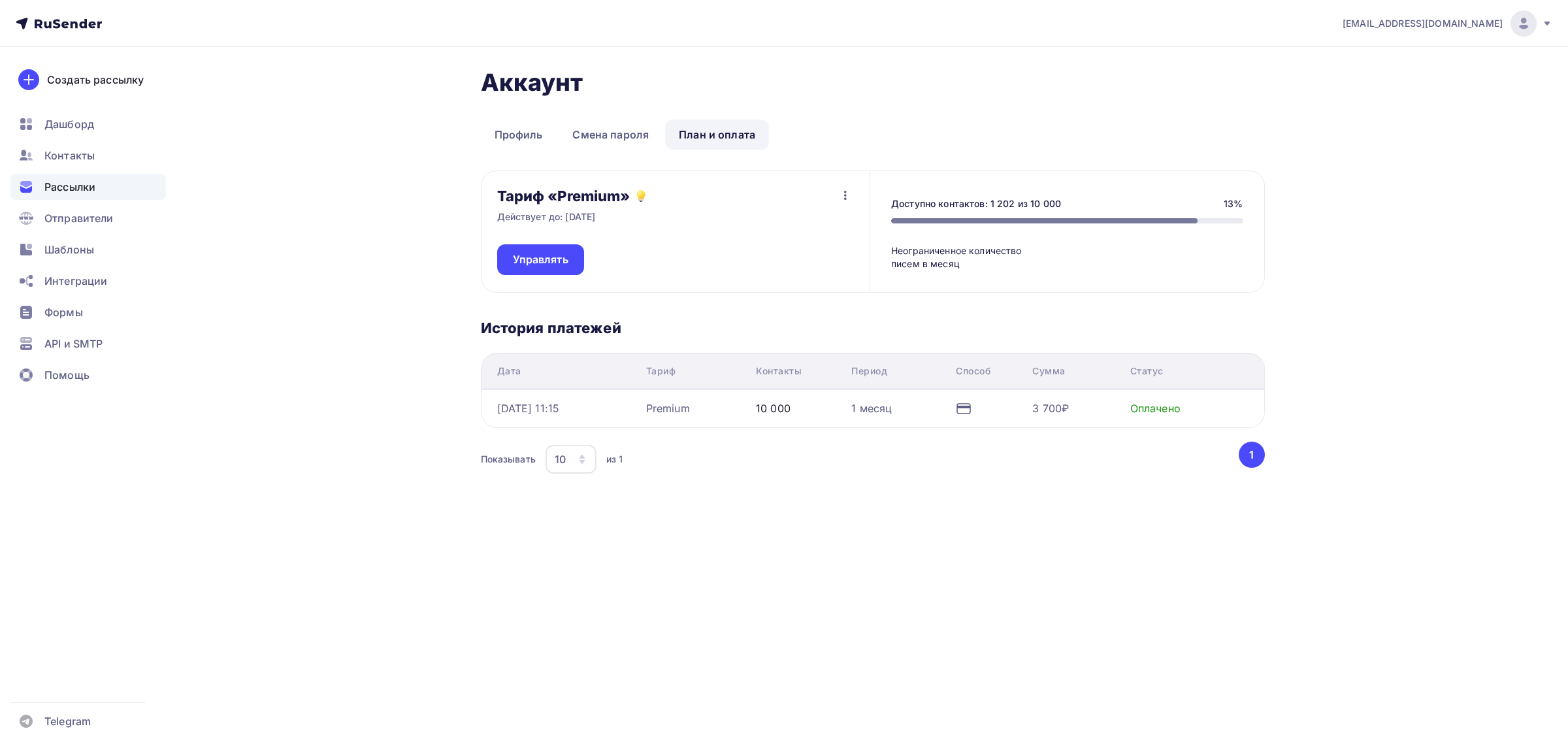
click at [65, 187] on span "Рассылки" at bounding box center [69, 187] width 51 height 15
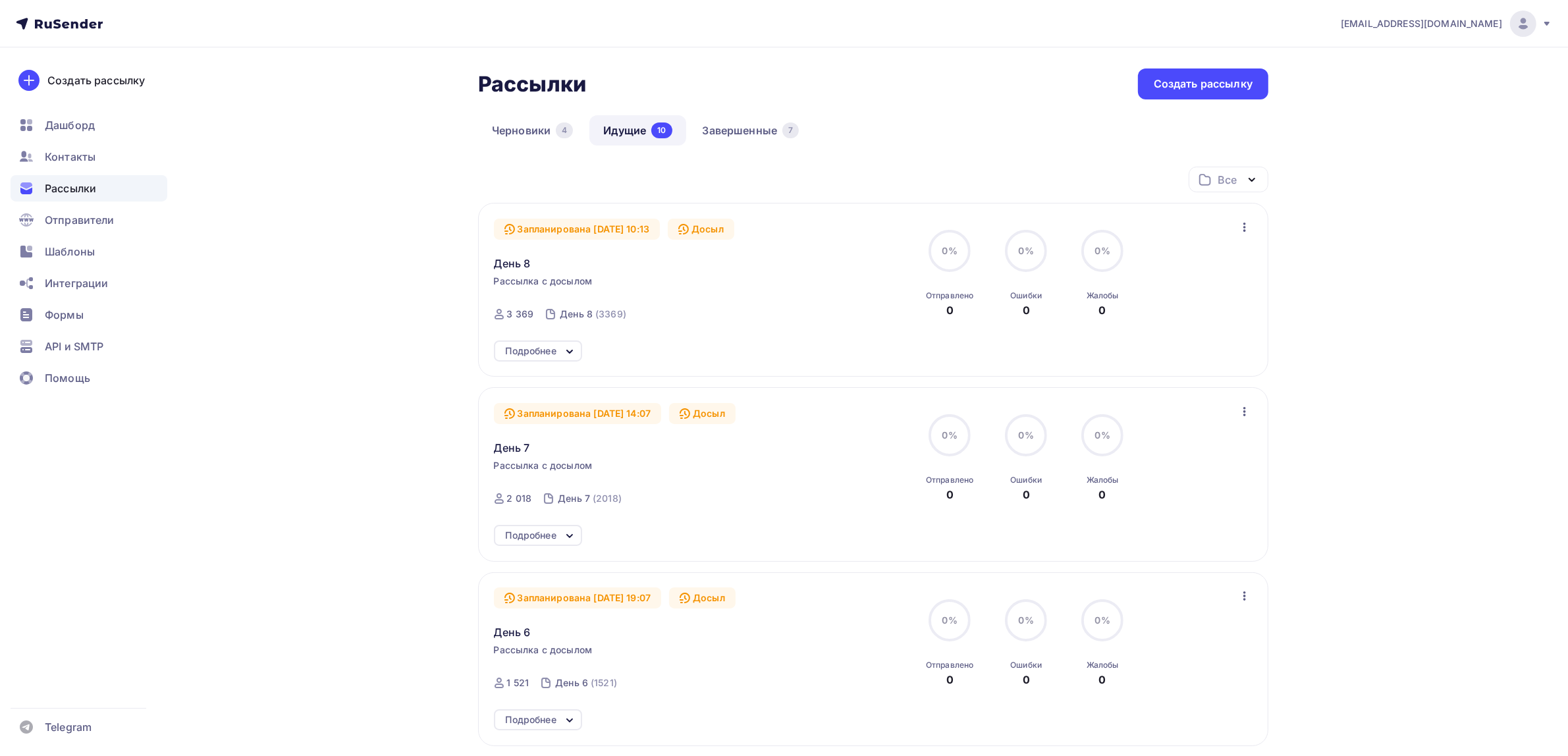
click at [741, 96] on div "Рассылки Рассылки Создать рассылку" at bounding box center [873, 84] width 790 height 31
click at [741, 127] on link "Завершенные 7" at bounding box center [750, 130] width 124 height 30
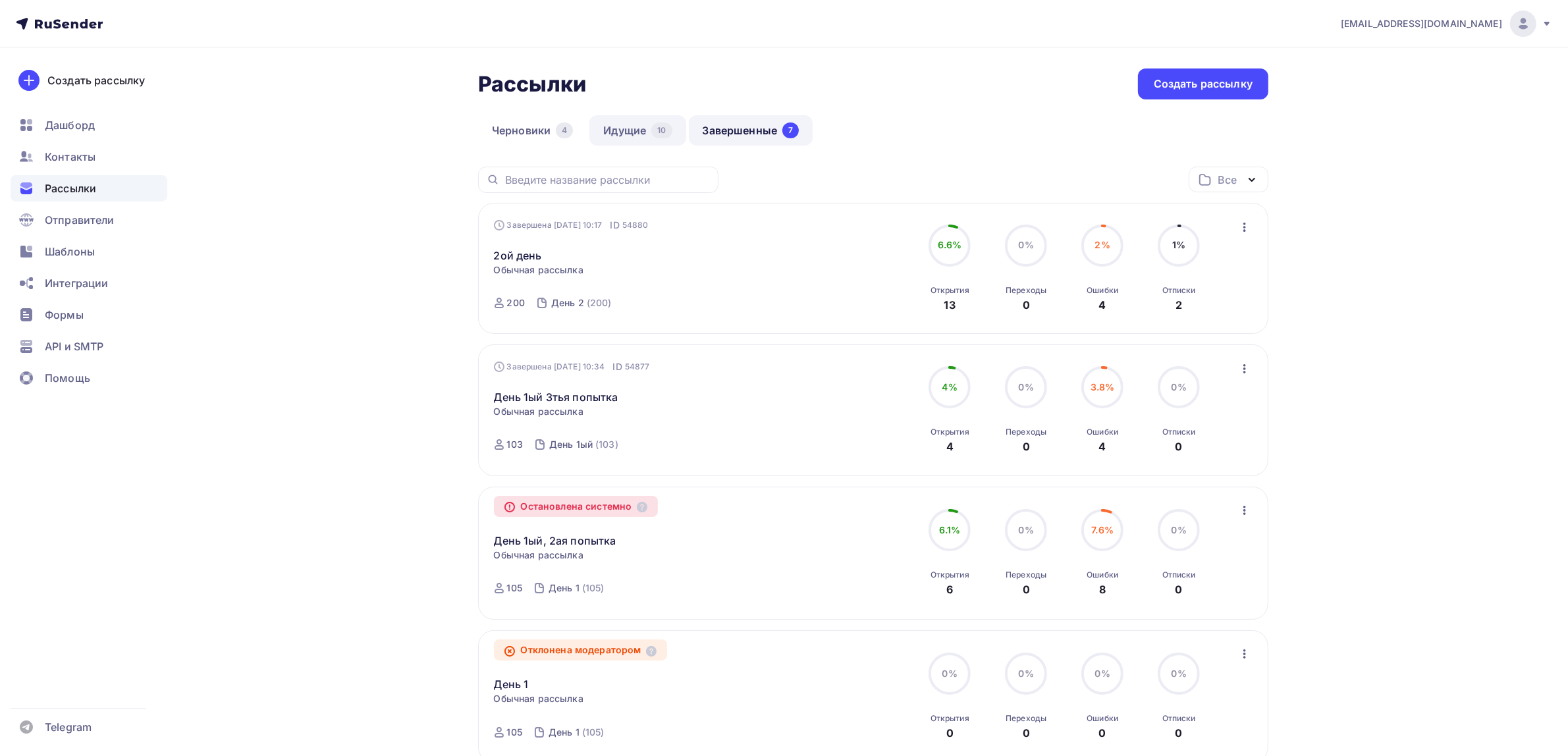
click at [620, 125] on link "Идущие 10" at bounding box center [638, 130] width 96 height 30
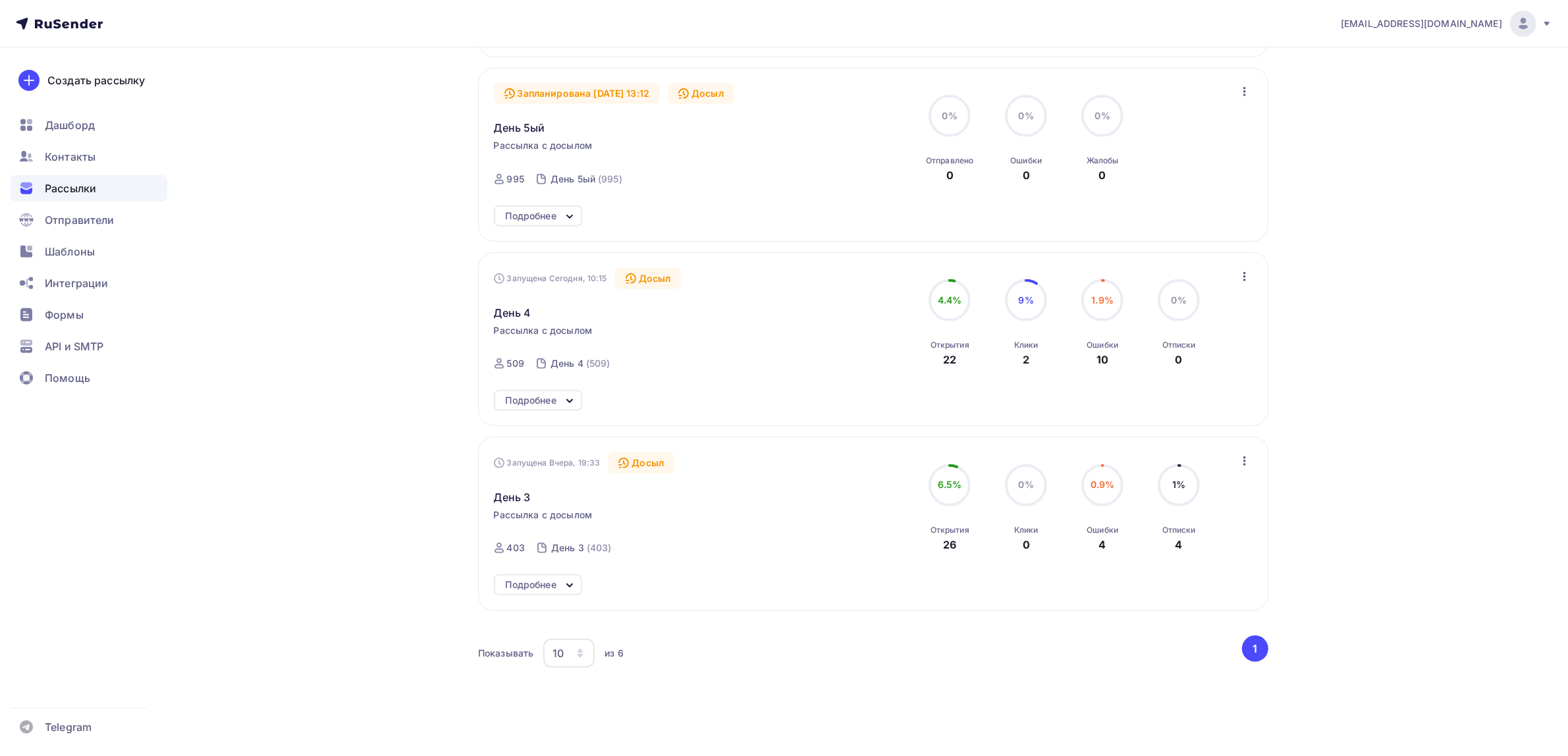
scroll to position [736, 0]
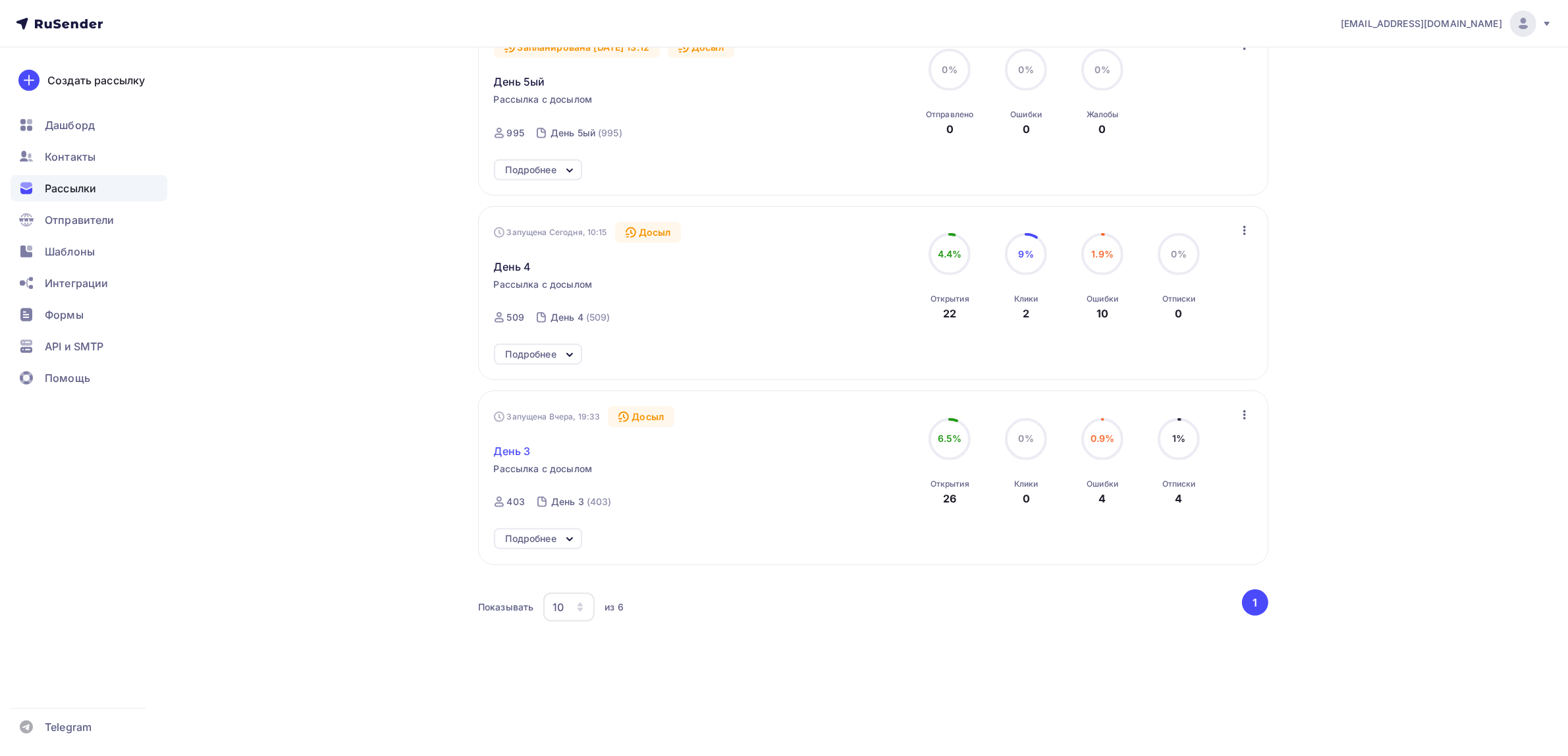
click at [504, 452] on span "День 3" at bounding box center [512, 451] width 37 height 15
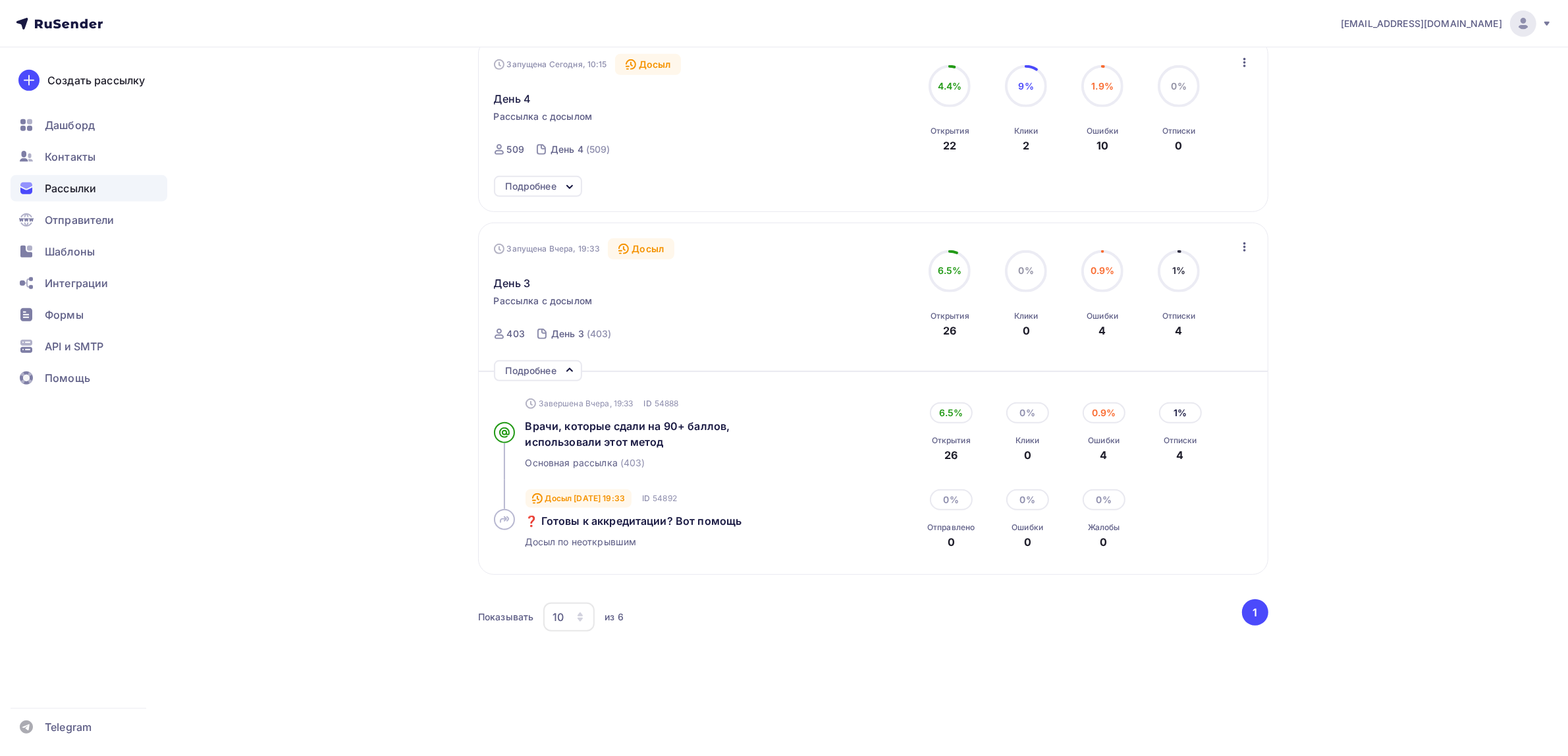
scroll to position [914, 0]
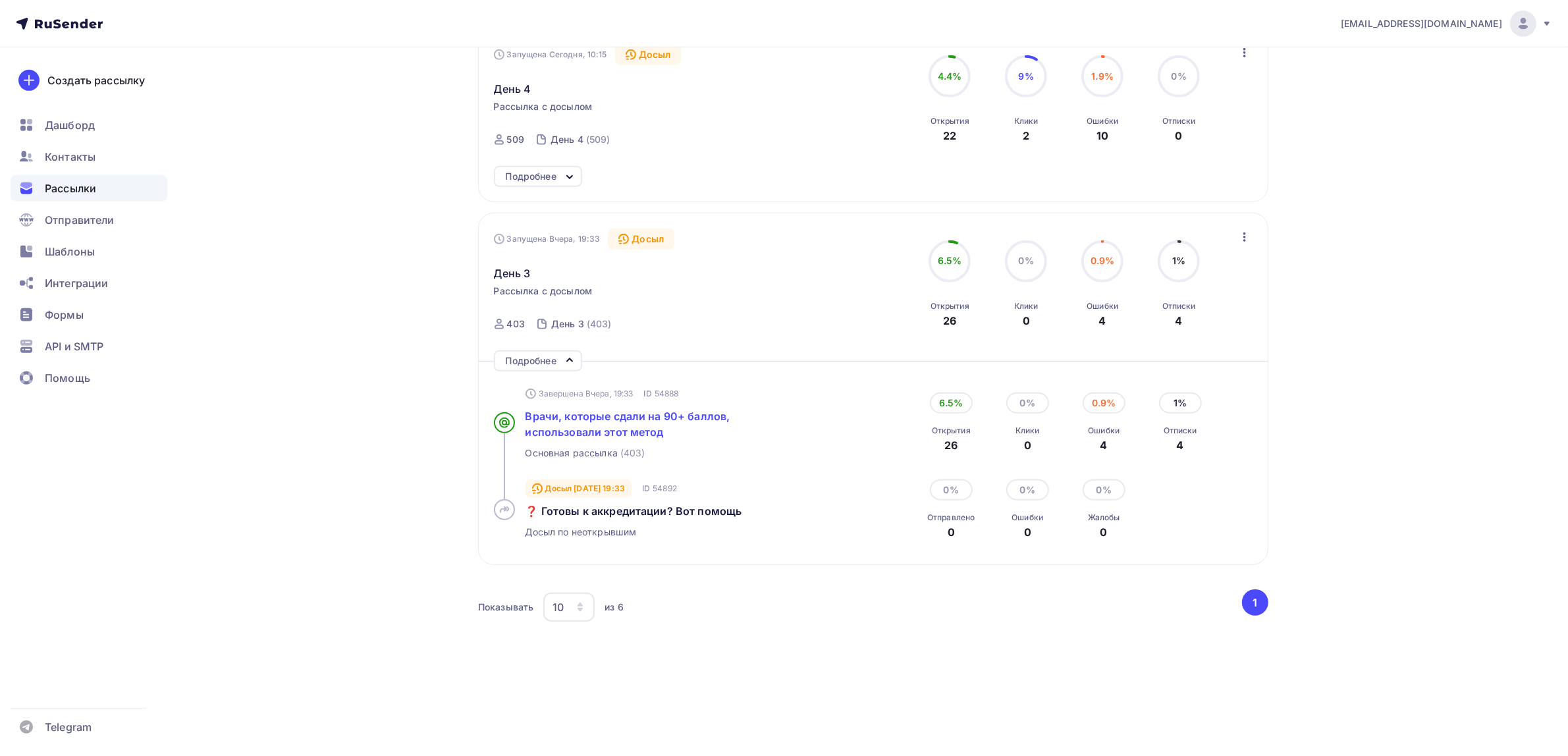
click at [590, 423] on span "Врачи, которые сдали на 90+ баллов, использовали этот метод" at bounding box center [628, 424] width 204 height 29
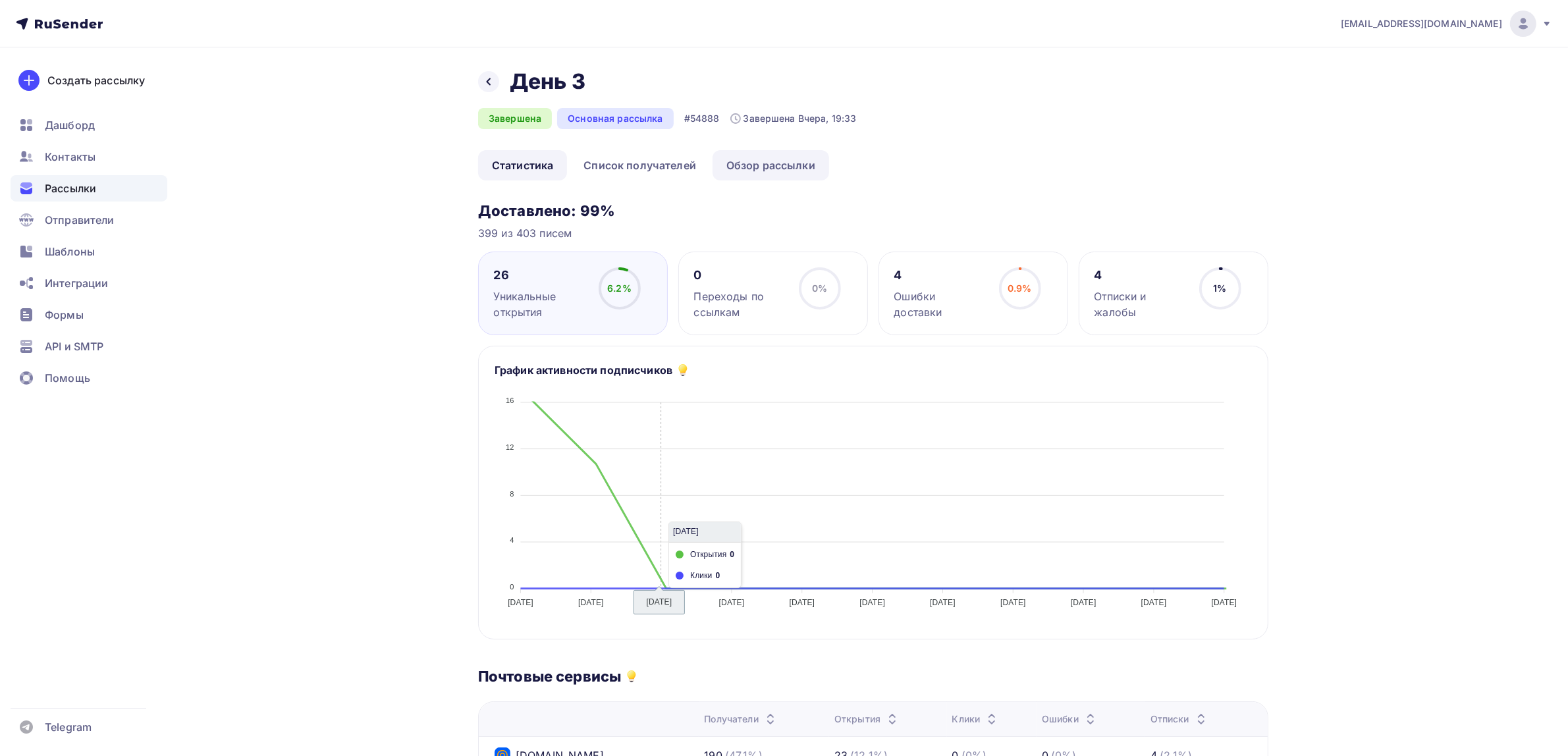
click at [764, 164] on link "Обзор рассылки" at bounding box center [770, 164] width 116 height 30
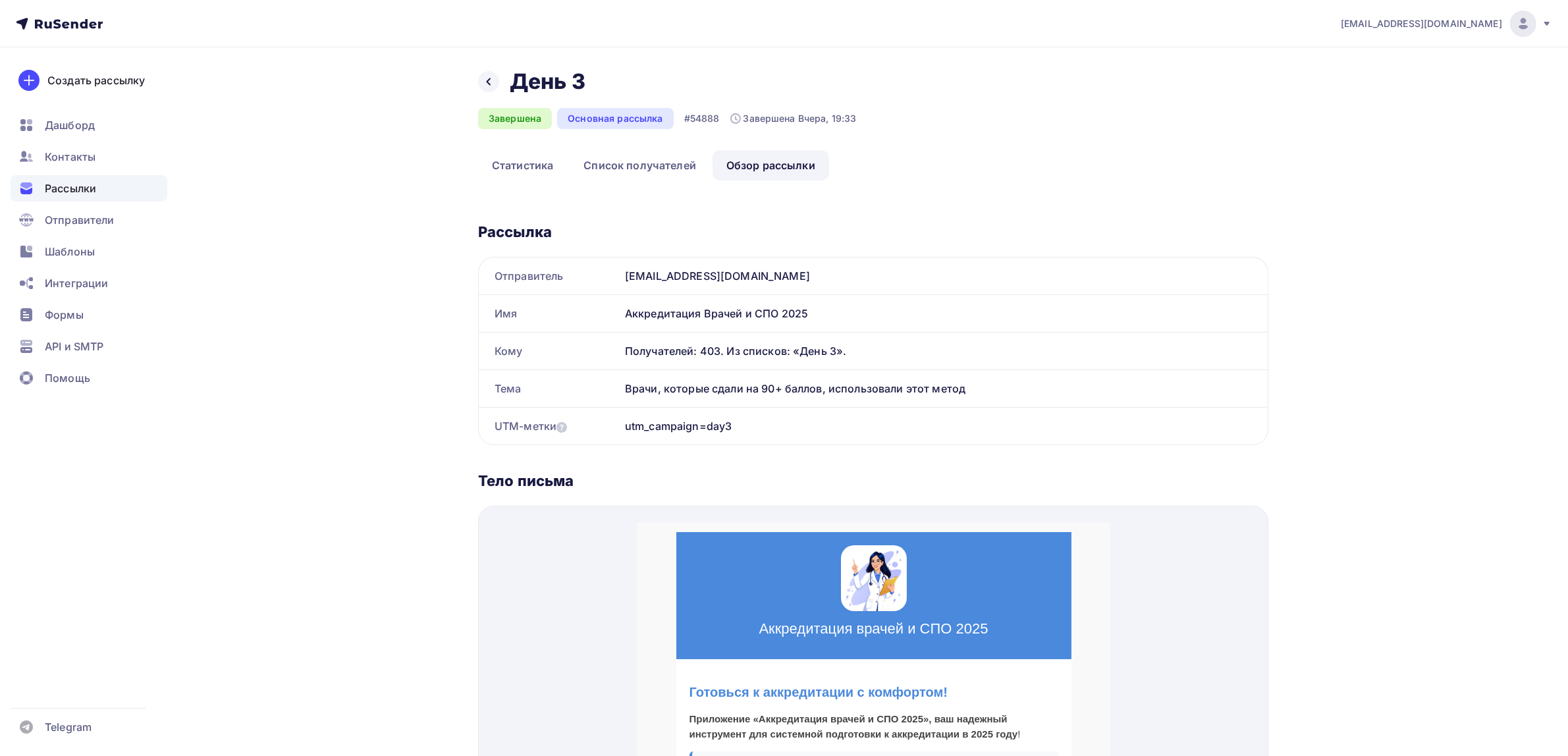
click at [80, 193] on span "Рассылки" at bounding box center [70, 188] width 52 height 15
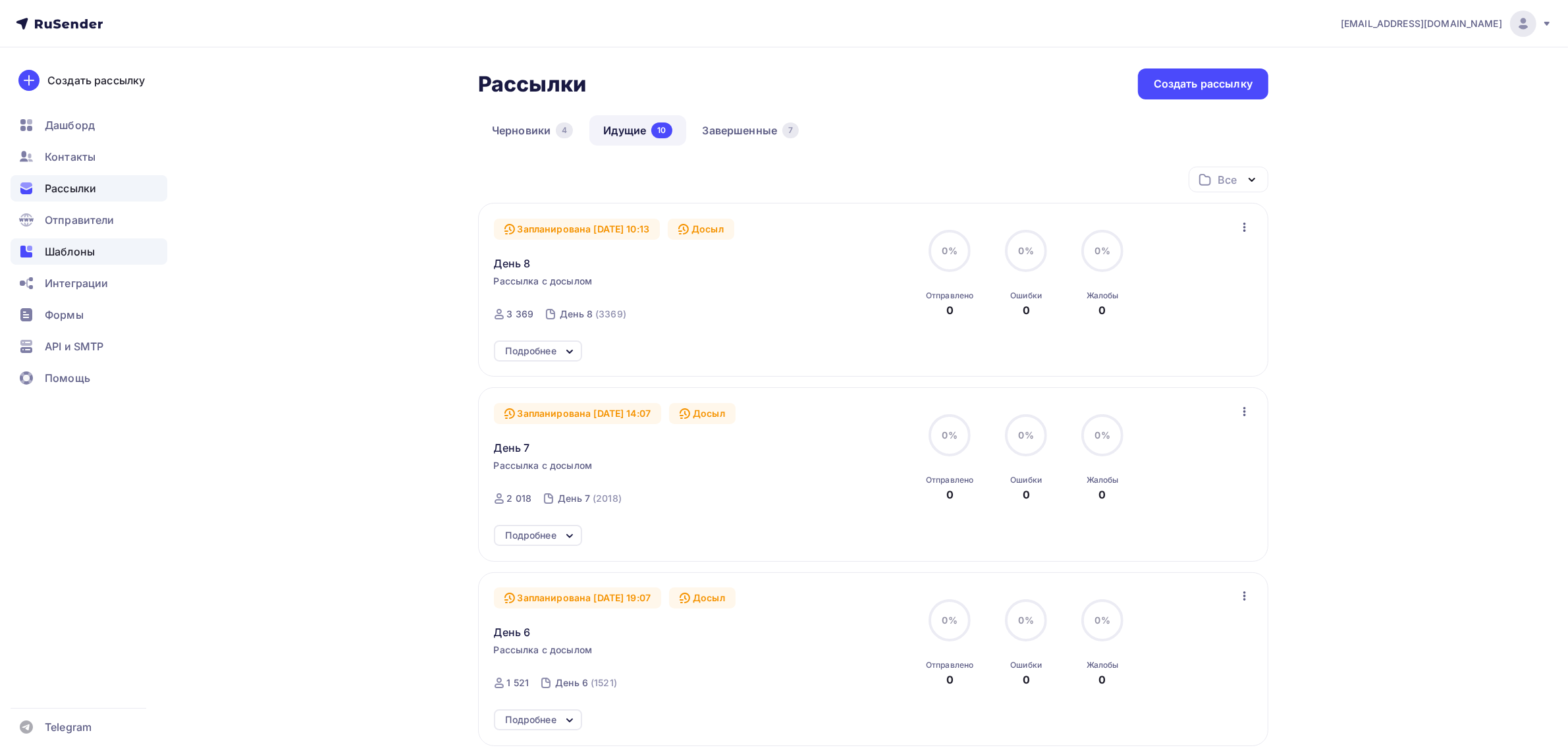
click at [77, 257] on span "Шаблоны" at bounding box center [69, 251] width 50 height 15
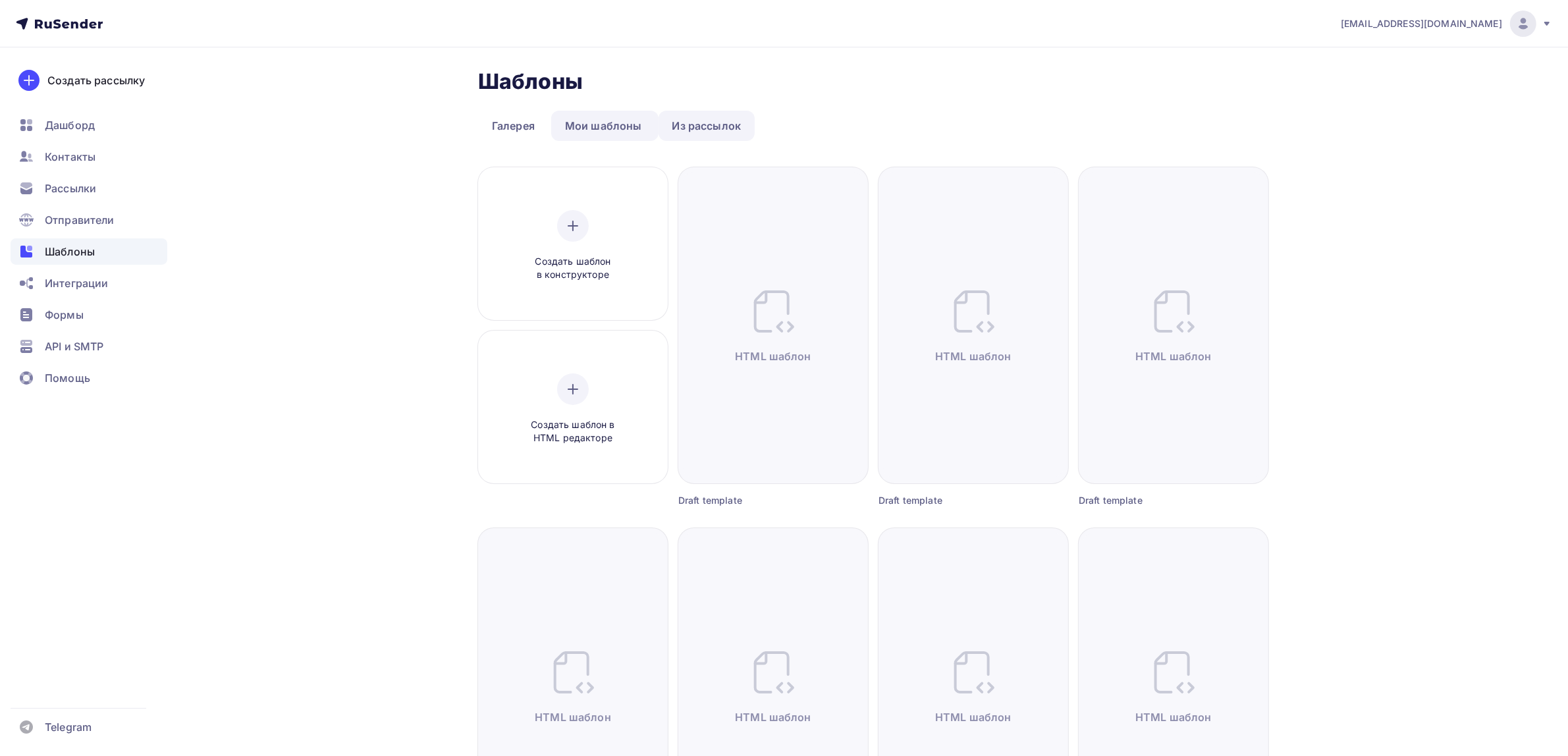
click at [717, 124] on link "Из рассылок" at bounding box center [707, 125] width 97 height 30
click at [587, 124] on link "Мои шаблоны" at bounding box center [603, 125] width 104 height 30
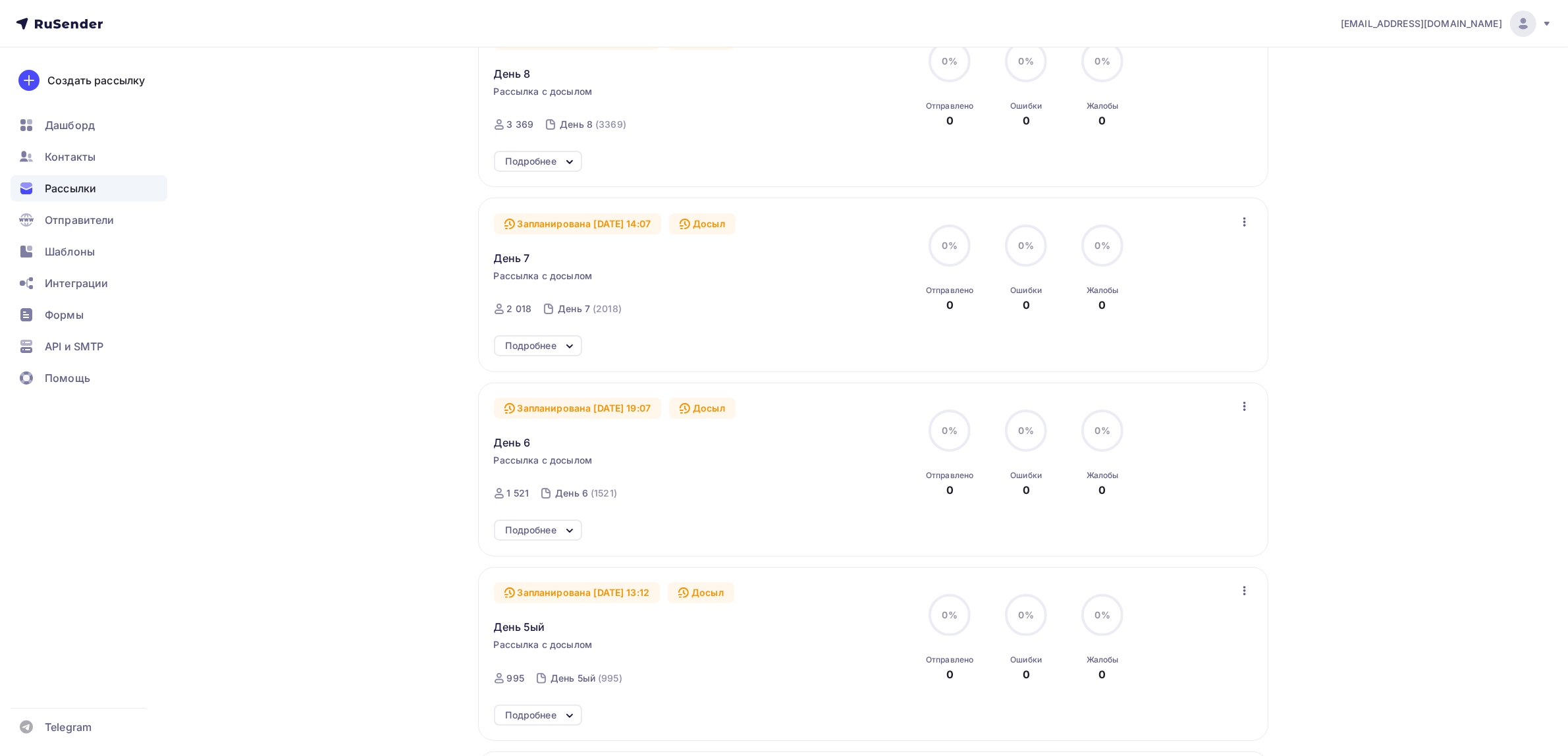
scroll to position [83, 0]
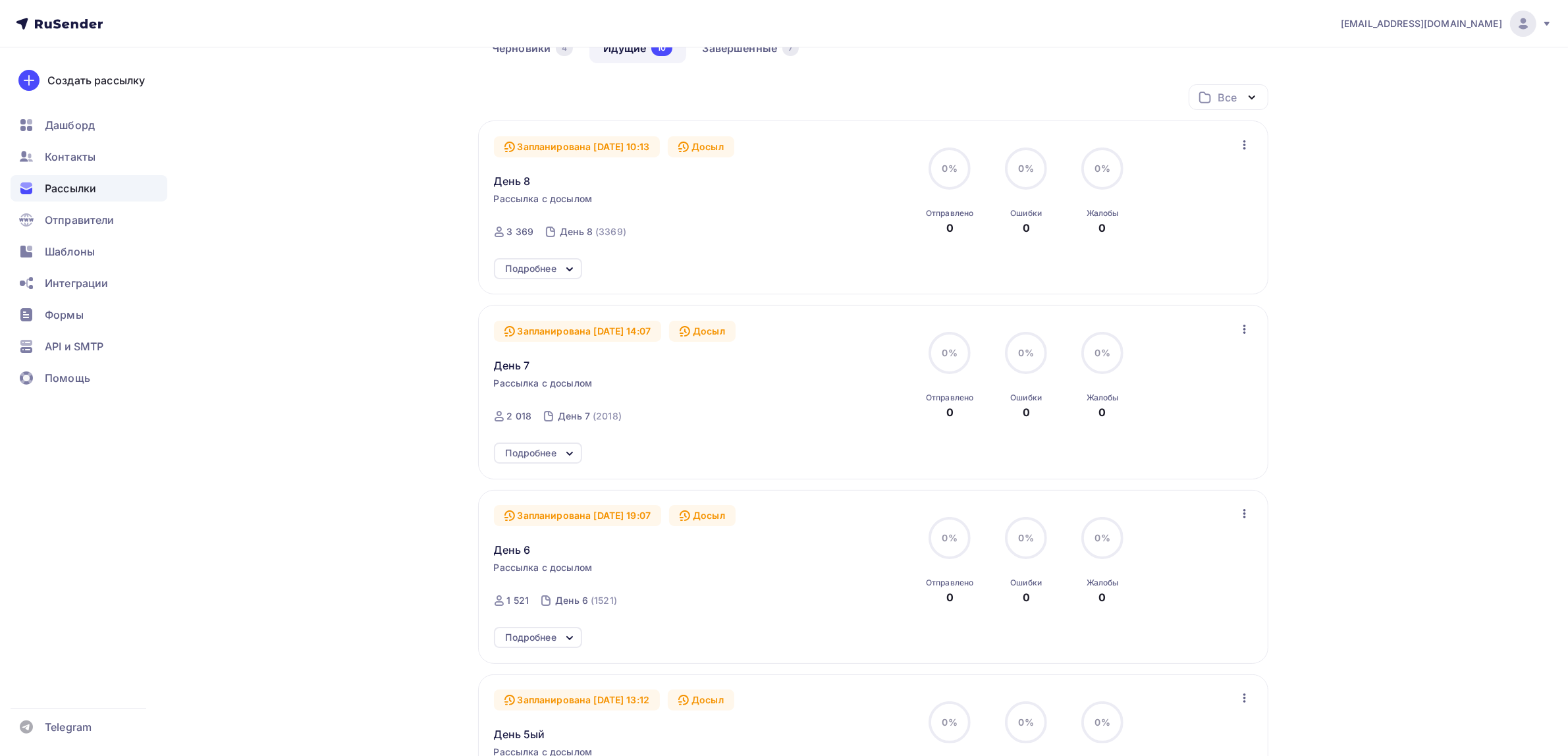
drag, startPoint x: 509, startPoint y: 415, endPoint x: 539, endPoint y: 419, distance: 30.3
click at [539, 419] on div "2 018 День 7 (2018)" at bounding box center [561, 416] width 135 height 32
drag, startPoint x: 539, startPoint y: 231, endPoint x: 501, endPoint y: 234, distance: 38.1
click at [501, 234] on div "3 369 День 8 (3369)" at bounding box center [564, 232] width 140 height 32
click at [617, 147] on div "Запланирована 15.08.2025, 10:13" at bounding box center [577, 146] width 166 height 21
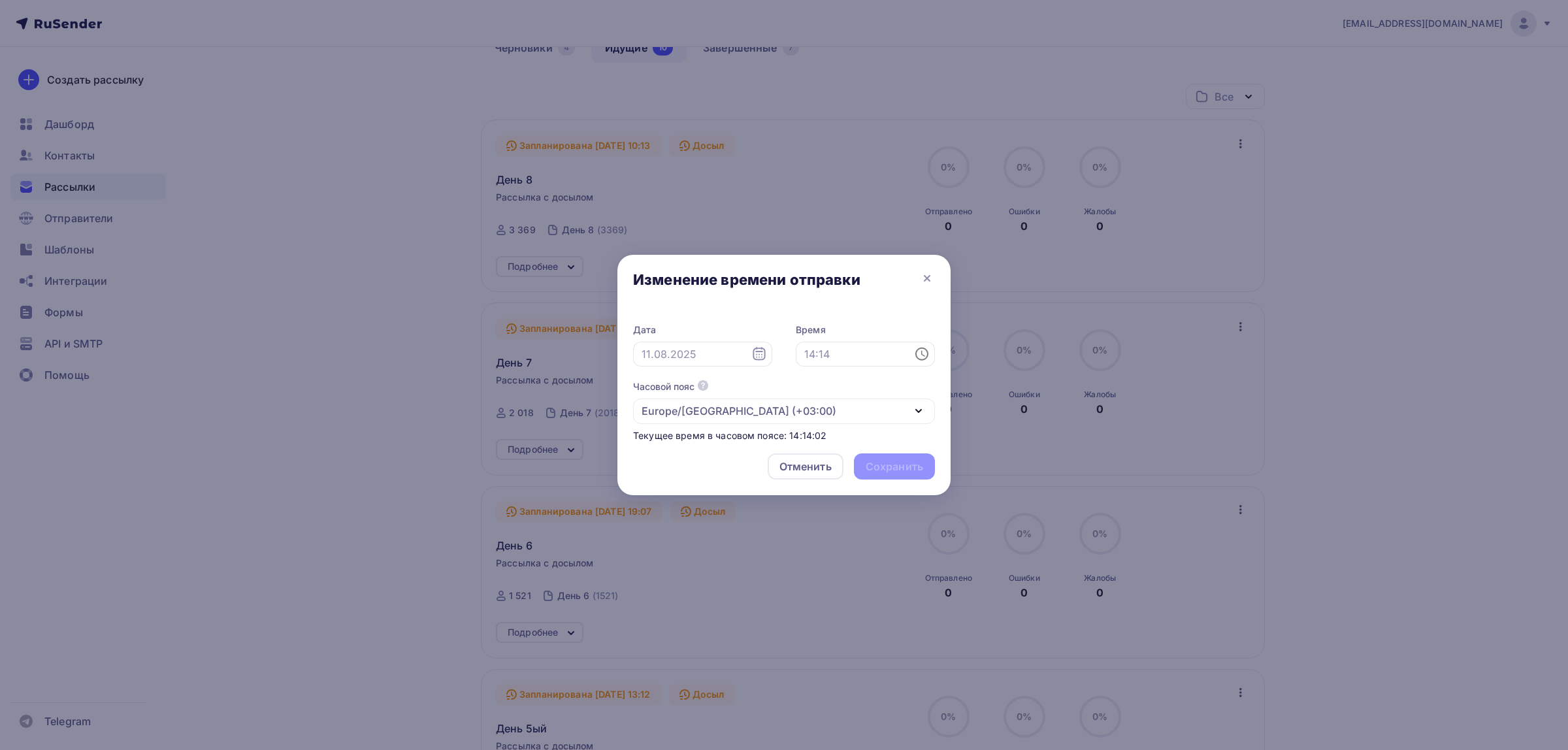
click at [501, 178] on div at bounding box center [784, 375] width 1568 height 750
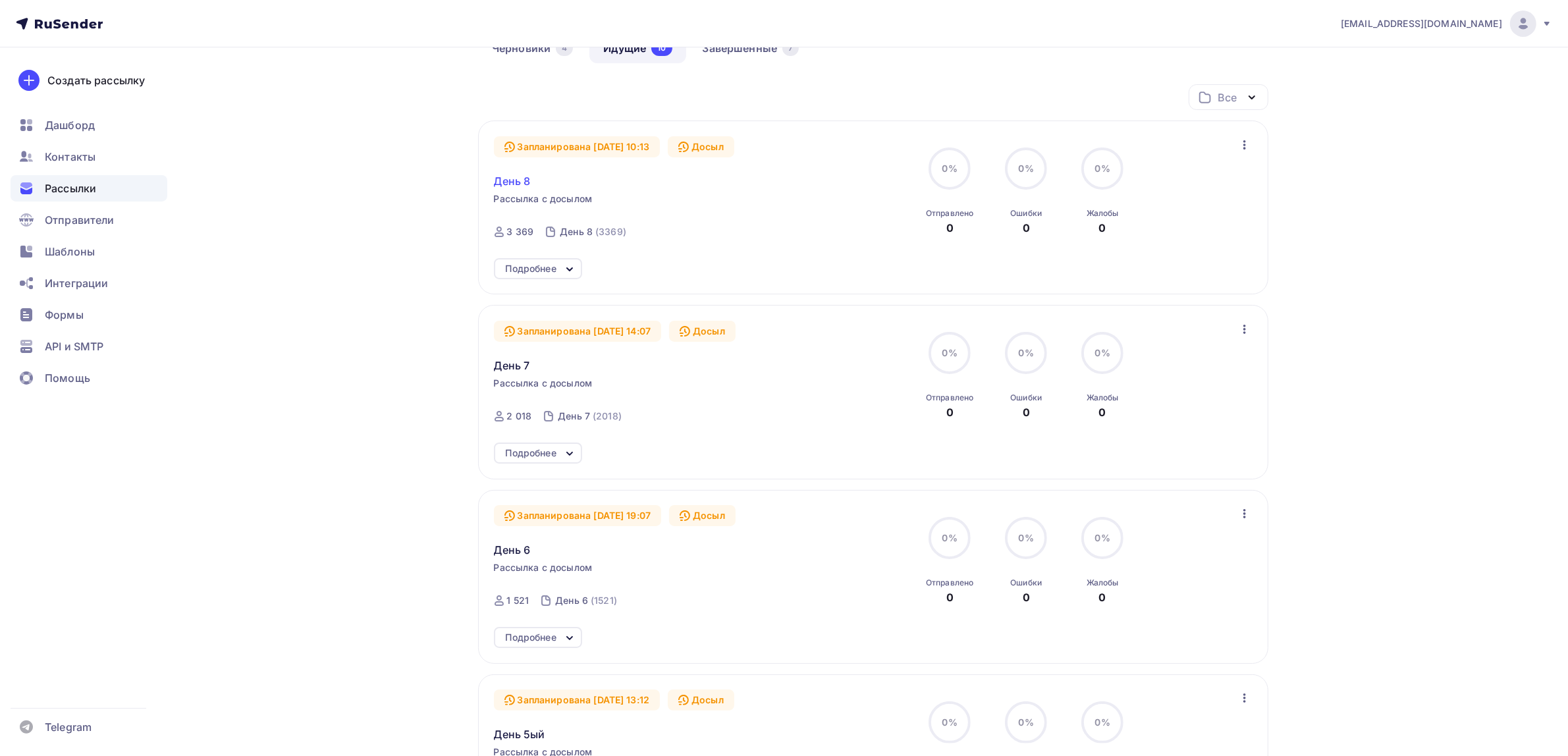
click at [519, 180] on span "День 8" at bounding box center [512, 181] width 37 height 15
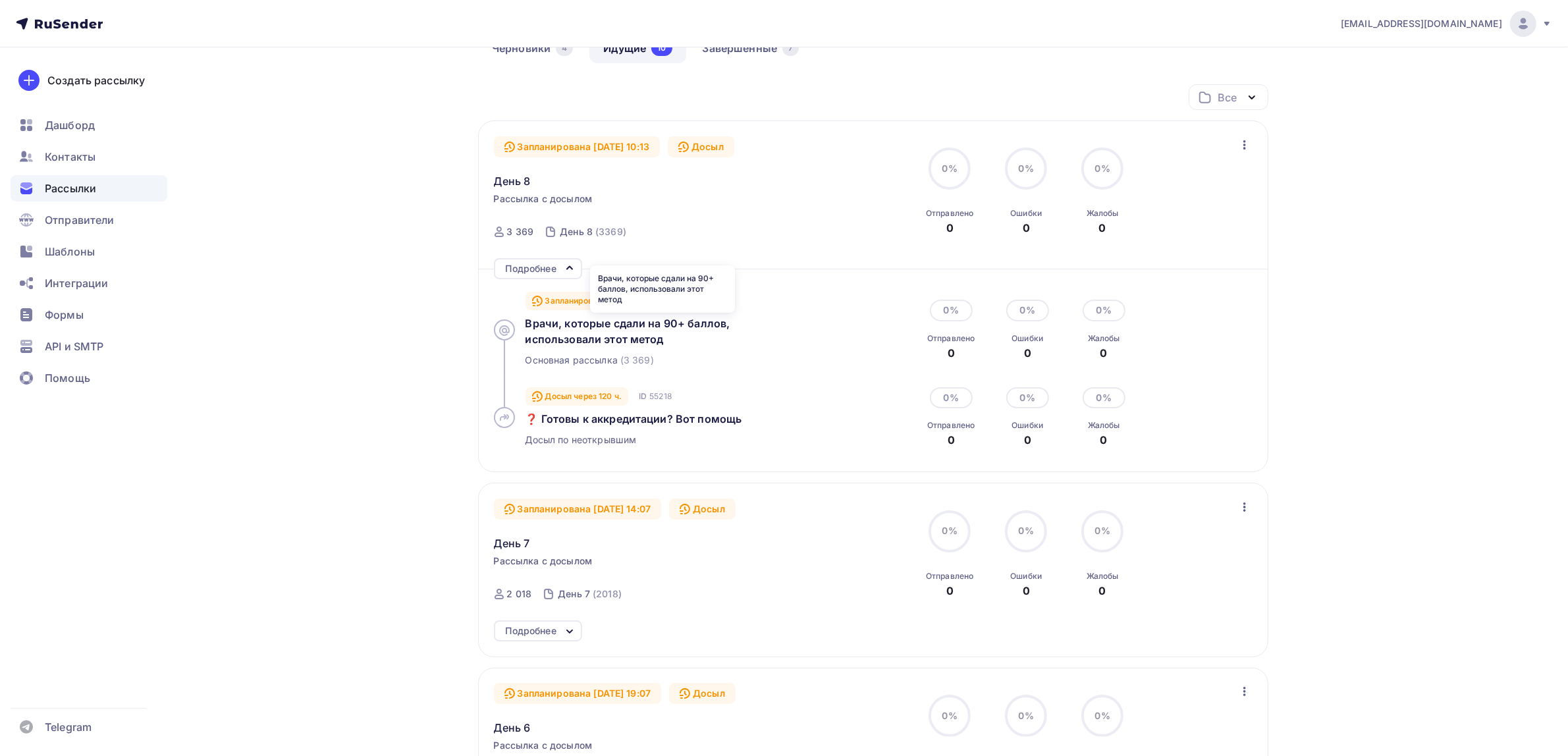
click at [622, 305] on div "Врачи, которые сдали на 90+ баллов, использовали этот метод" at bounding box center [662, 289] width 144 height 47
click at [617, 329] on span "Врачи, которые сдали на 90+ баллов, использовали этот метод" at bounding box center [628, 332] width 204 height 29
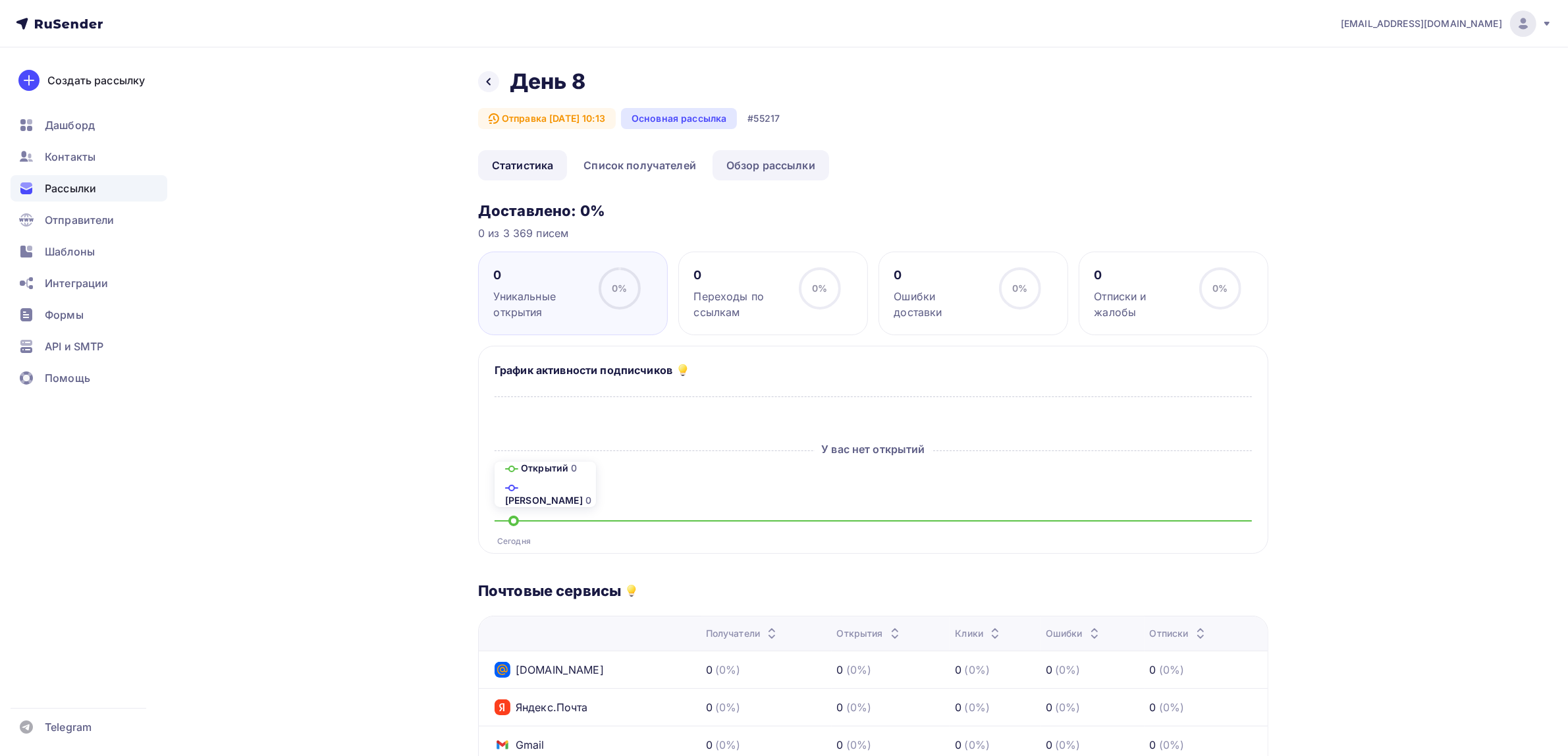
click at [769, 179] on link "Обзор рассылки" at bounding box center [770, 164] width 116 height 30
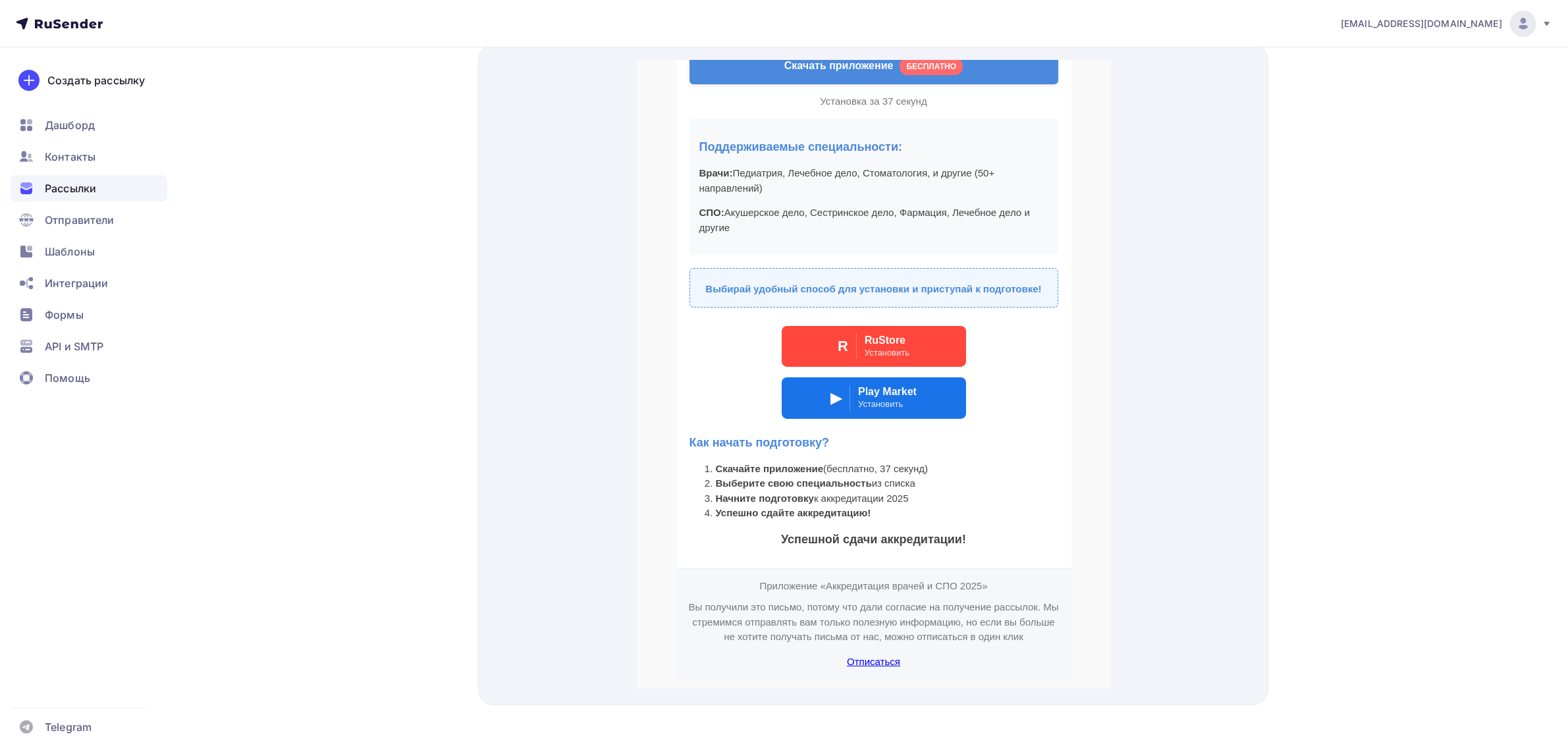
scroll to position [465, 0]
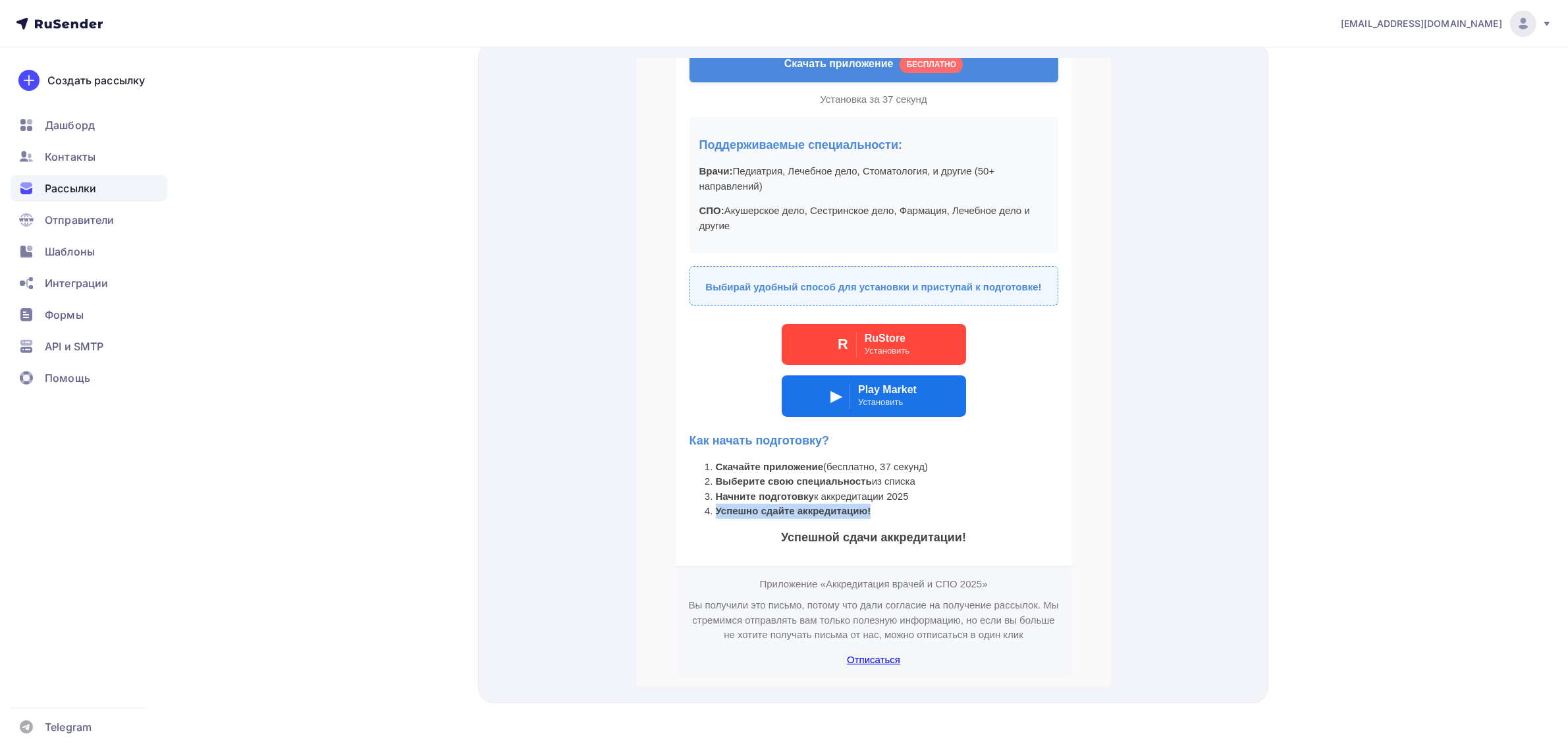
drag, startPoint x: 692, startPoint y: 497, endPoint x: 866, endPoint y: 501, distance: 174.0
click at [866, 501] on ol "Скачайте приложение (бесплатно, 37 секунд) Выберите свою специальность из списк…" at bounding box center [873, 473] width 369 height 59
drag, startPoint x: 769, startPoint y: 526, endPoint x: 976, endPoint y: 525, distance: 207.0
click at [976, 525] on h3 "Успешной сдачи аккредитации!" at bounding box center [873, 522] width 369 height 18
click at [854, 509] on td "Готовься к аккредитации с комфортом! Приложение «Аккредитация врачей и СПО 2025…" at bounding box center [873, 174] width 395 height 753
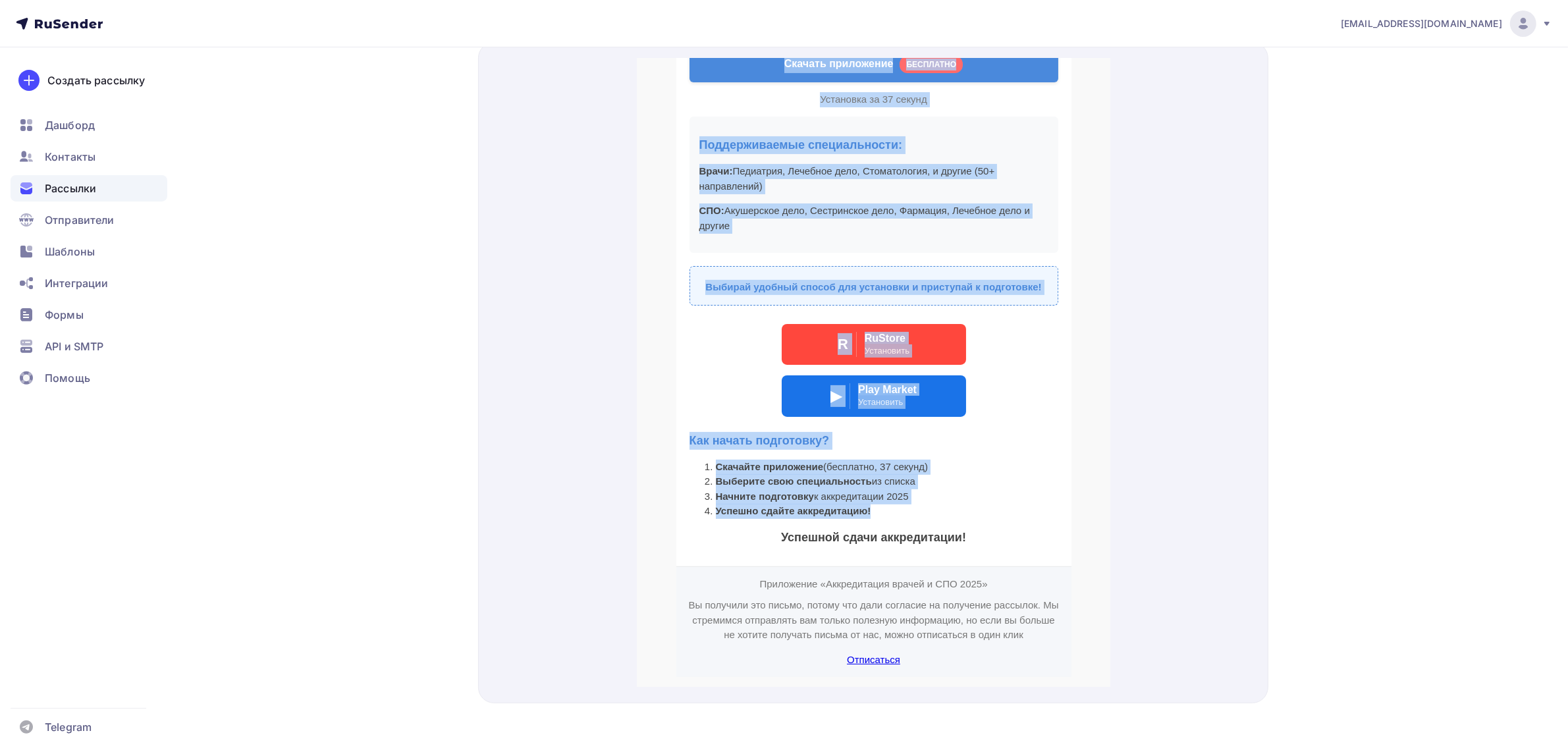
drag, startPoint x: 878, startPoint y: 494, endPoint x: 636, endPoint y: 492, distance: 242.0
click at [636, 492] on td "Аккредитация врачей и СПО 2025 Готовься к аккредитации с комфортом! Приложение …" at bounding box center [872, 165] width 473 height 1011
click at [720, 494] on strong "Успешно сдайте аккредитацию!" at bounding box center [792, 495] width 155 height 11
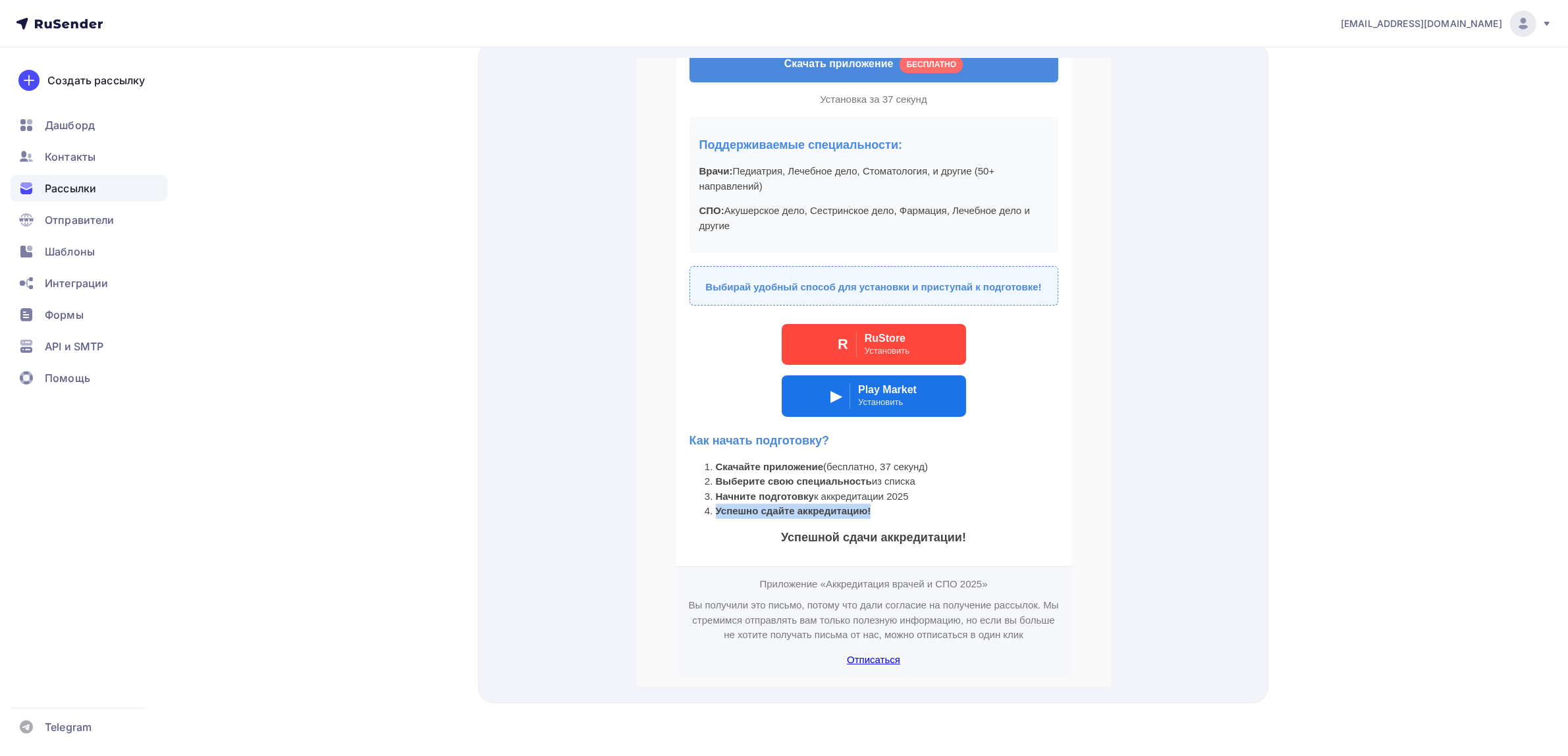
drag, startPoint x: 700, startPoint y: 495, endPoint x: 876, endPoint y: 497, distance: 176.0
click at [876, 497] on li "Успешно сдайте аккредитацию!" at bounding box center [886, 495] width 342 height 15
click at [880, 495] on li "Успешно сдайте аккредитацию!" at bounding box center [886, 495] width 342 height 15
drag, startPoint x: 868, startPoint y: 495, endPoint x: 750, endPoint y: 502, distance: 118.2
click at [750, 502] on li "Успешно сдайте аккредитацию!" at bounding box center [886, 495] width 342 height 15
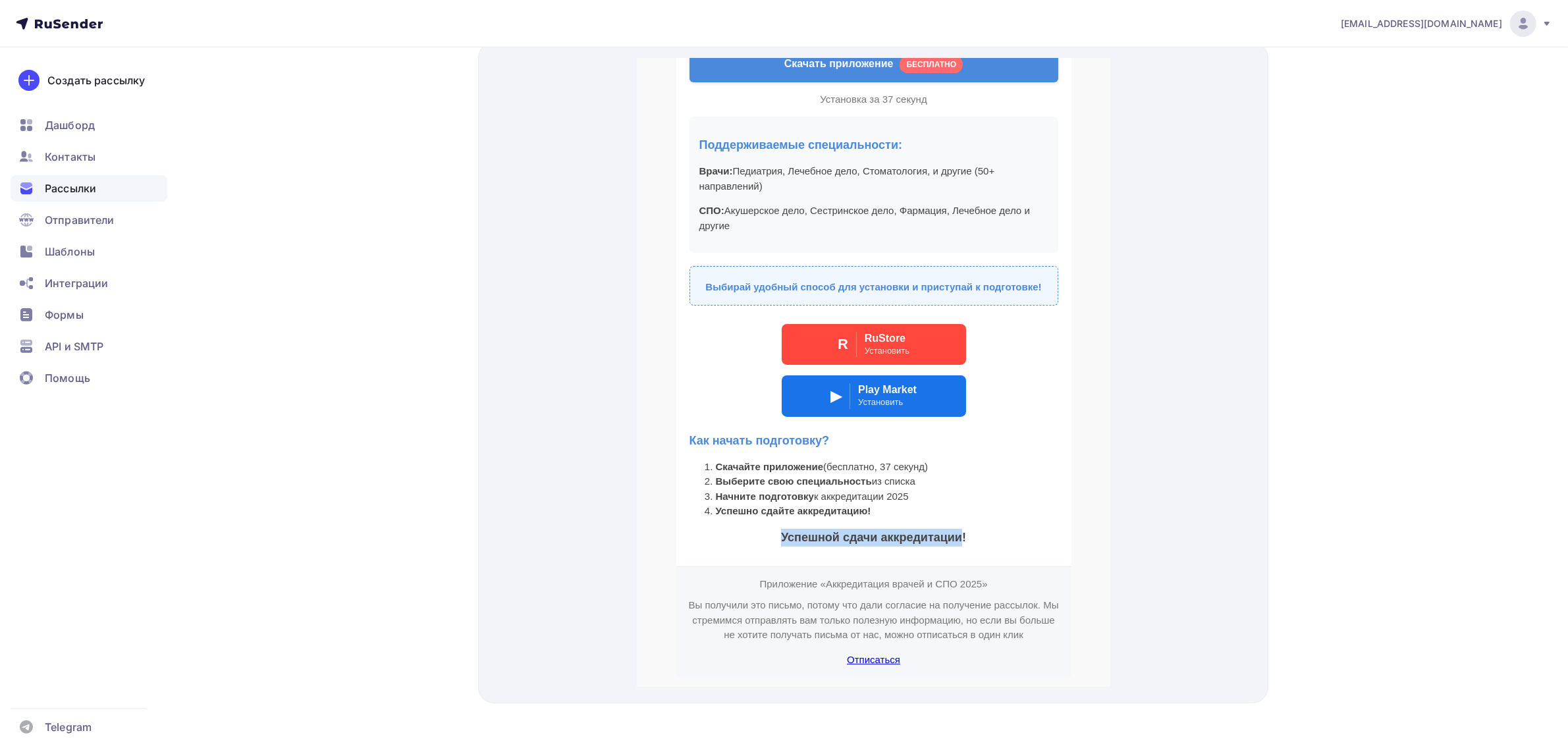
drag, startPoint x: 956, startPoint y: 516, endPoint x: 758, endPoint y: 517, distance: 198.0
click at [758, 517] on h3 "Успешной сдачи аккредитации!" at bounding box center [873, 522] width 369 height 18
click at [928, 491] on li "Успешно сдайте аккредитацию!" at bounding box center [886, 495] width 342 height 15
drag, startPoint x: 964, startPoint y: 519, endPoint x: 773, endPoint y: 518, distance: 191.0
click at [773, 518] on h3 "Успешной сдачи аккредитации!" at bounding box center [873, 522] width 369 height 18
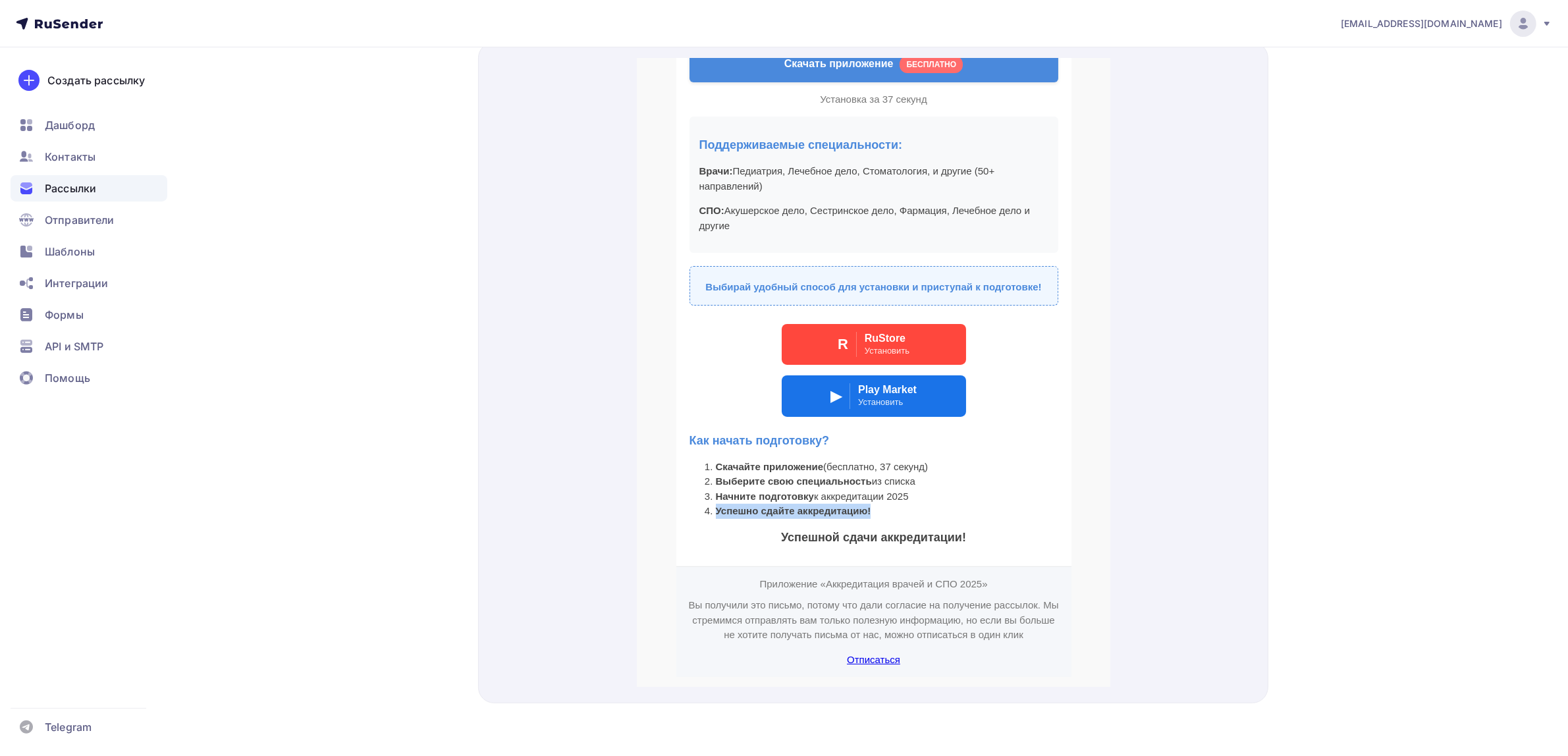
drag, startPoint x: 873, startPoint y: 494, endPoint x: 679, endPoint y: 496, distance: 194.0
click at [679, 496] on td "Готовься к аккредитации с комфортом! Приложение «Аккредитация врачей и СПО 2025…" at bounding box center [873, 174] width 395 height 753
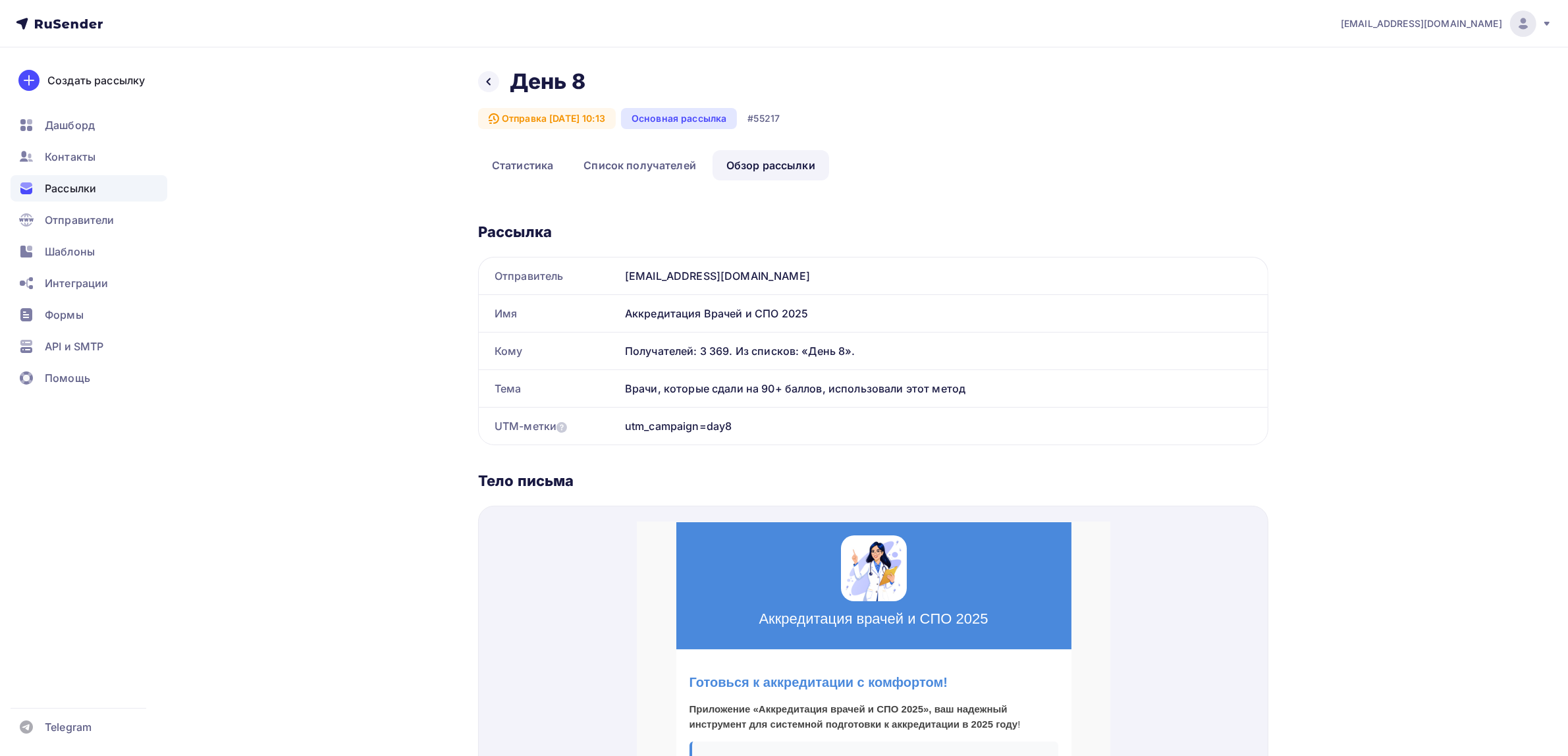
scroll to position [0, 0]
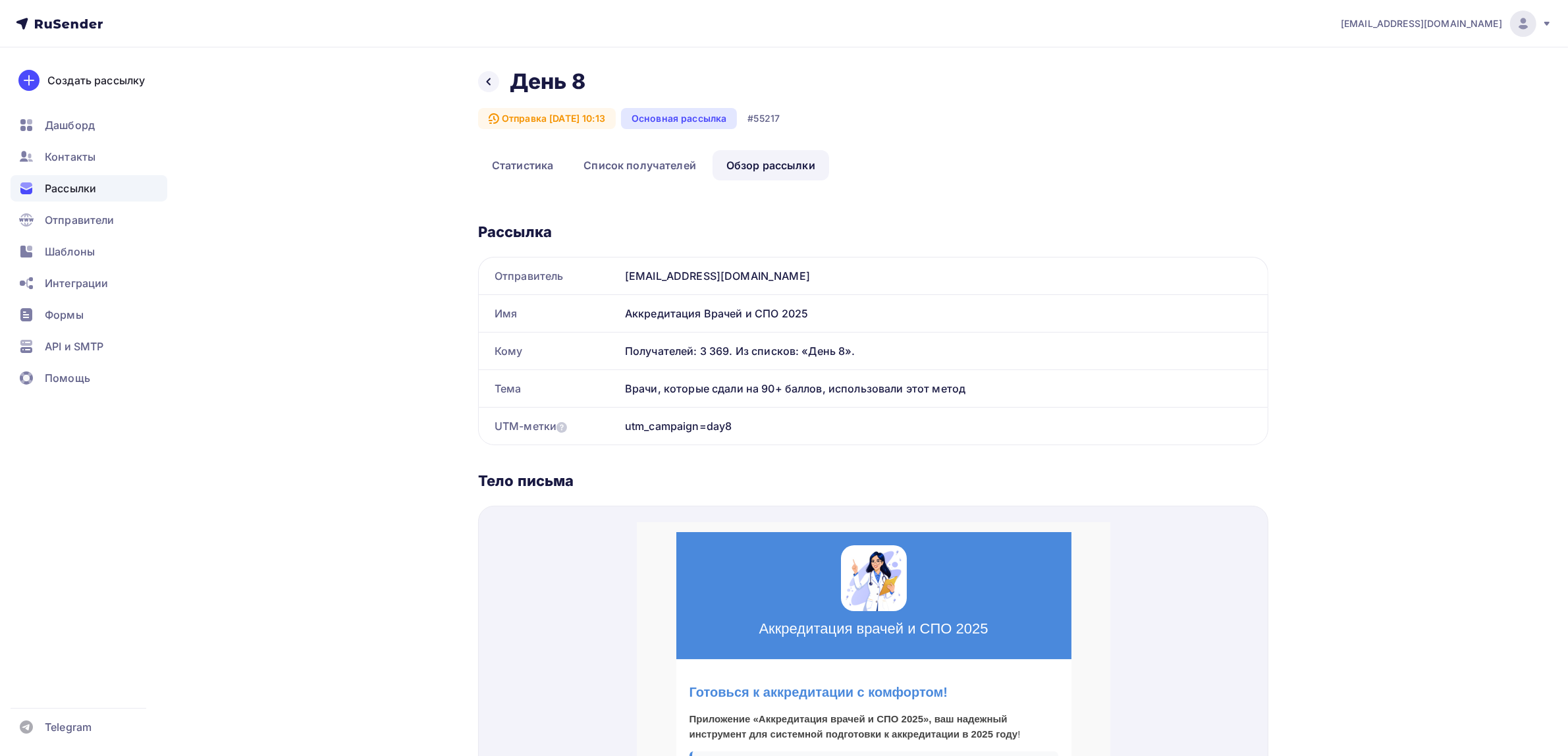
click at [666, 264] on div "education@med-exam-email.ru" at bounding box center [943, 275] width 648 height 37
click at [682, 396] on div "Врачи, которые сдали на 90+ баллов, использовали этот метод" at bounding box center [943, 388] width 648 height 37
click at [690, 389] on div "Врачи, которые сдали на 90+ баллов, использовали этот метод" at bounding box center [943, 388] width 648 height 37
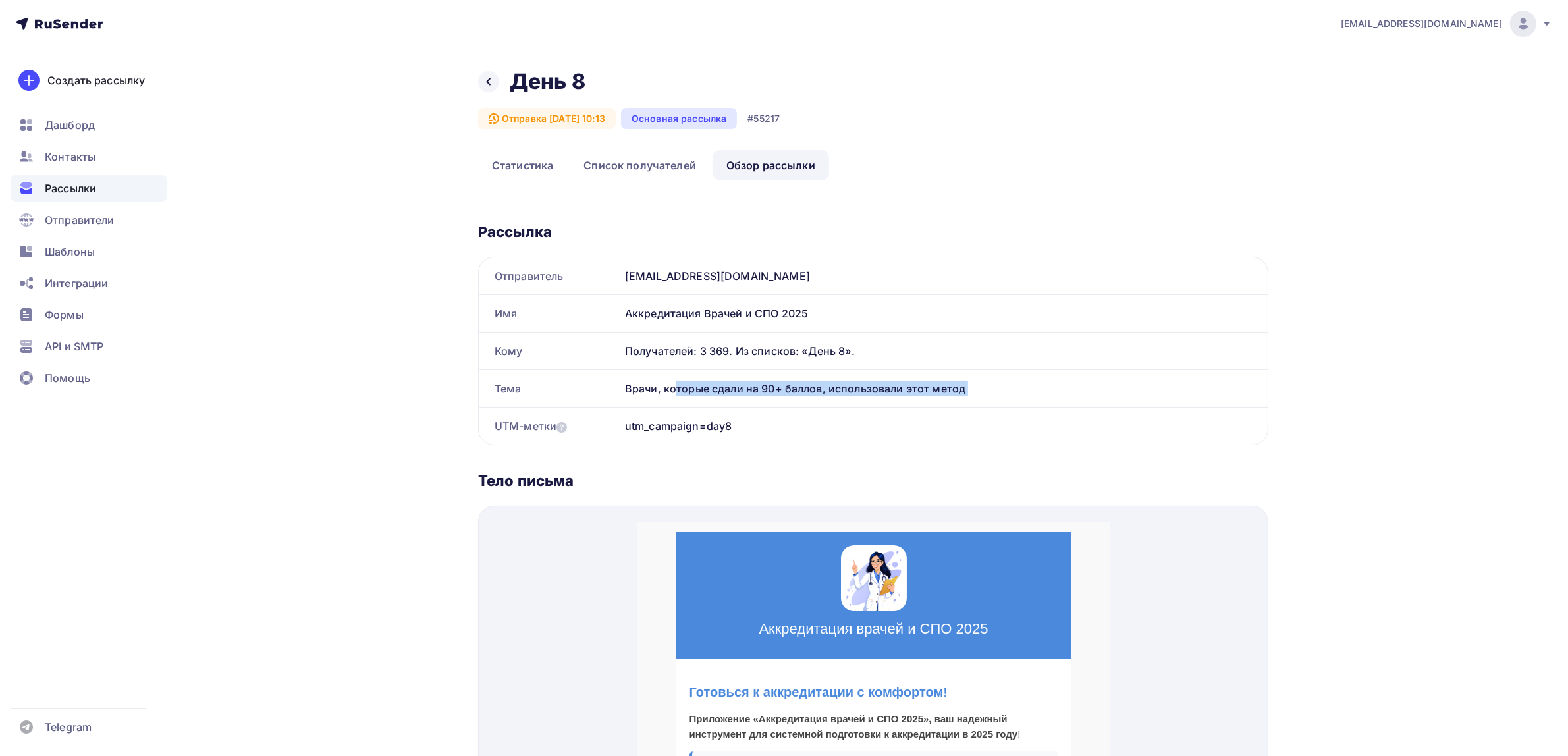
click at [690, 389] on div "Врачи, которые сдали на 90+ баллов, использовали этот метод" at bounding box center [943, 388] width 648 height 37
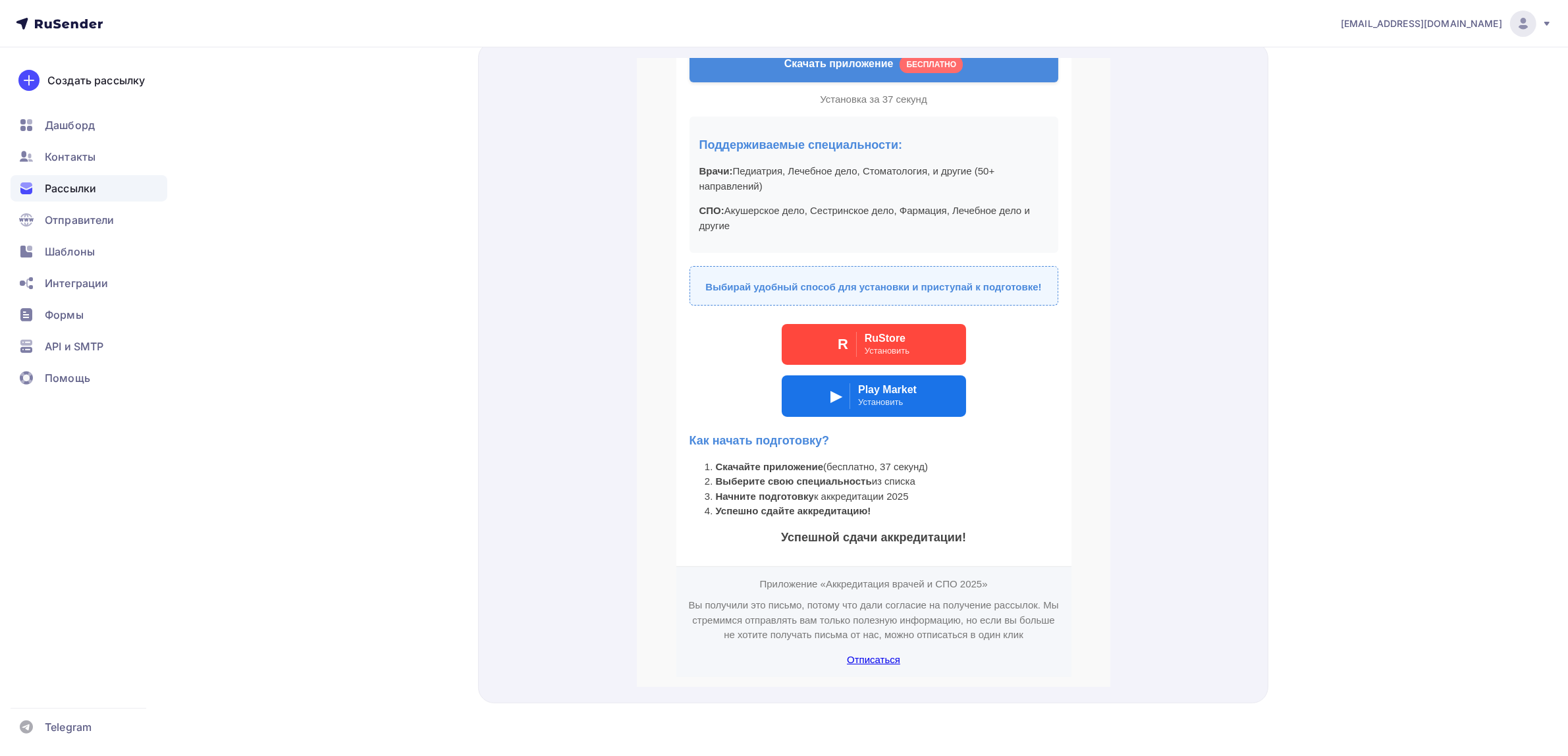
click at [982, 436] on td "Готовься к аккредитации с комфортом! Приложение «Аккредитация врачей и СПО 2025…" at bounding box center [873, 174] width 395 height 753
click at [933, 509] on td "Готовься к аккредитации с комфортом! Приложение «Аккредитация врачей и СПО 2025…" at bounding box center [873, 174] width 395 height 753
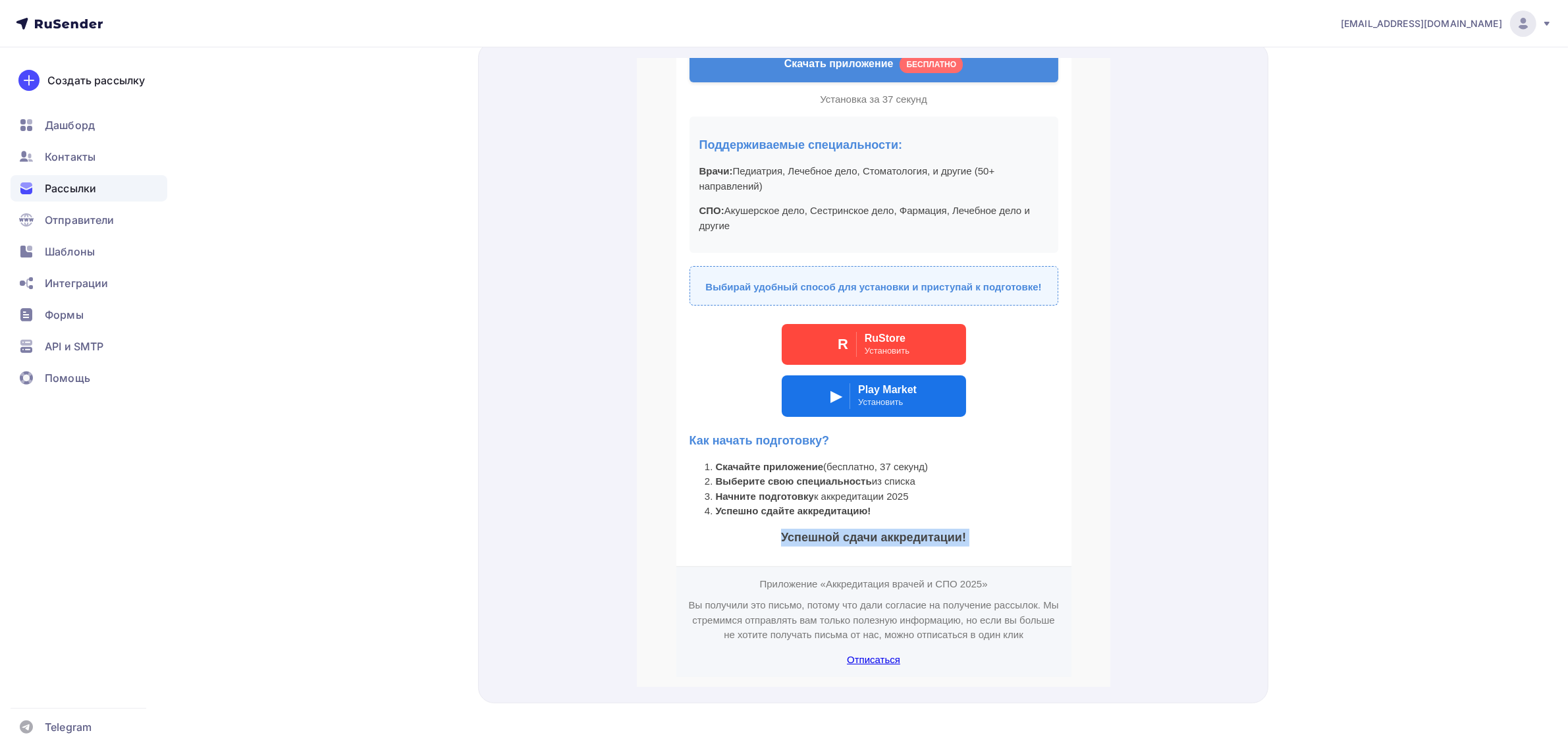
scroll to position [278, 0]
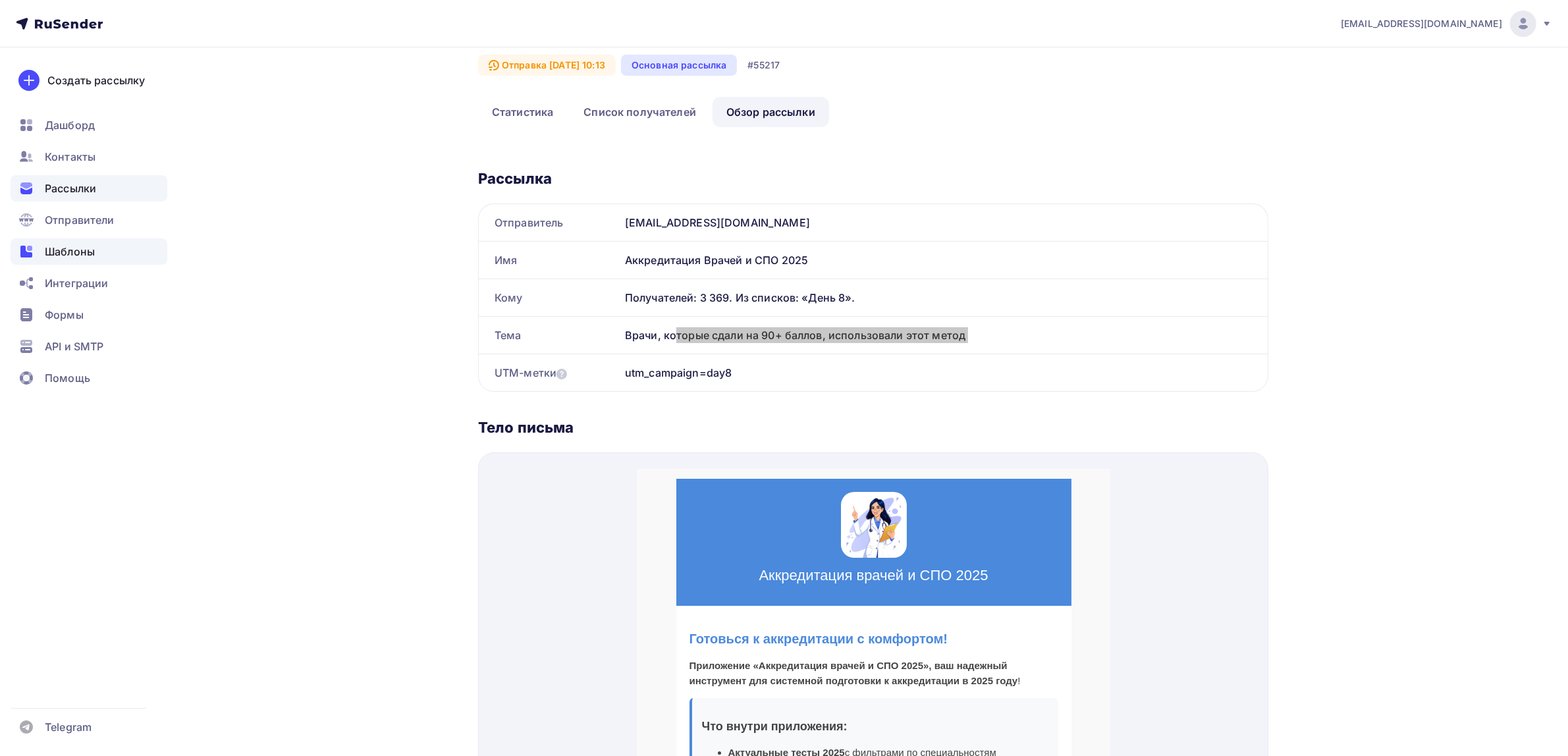
click at [67, 252] on span "Шаблоны" at bounding box center [69, 251] width 50 height 15
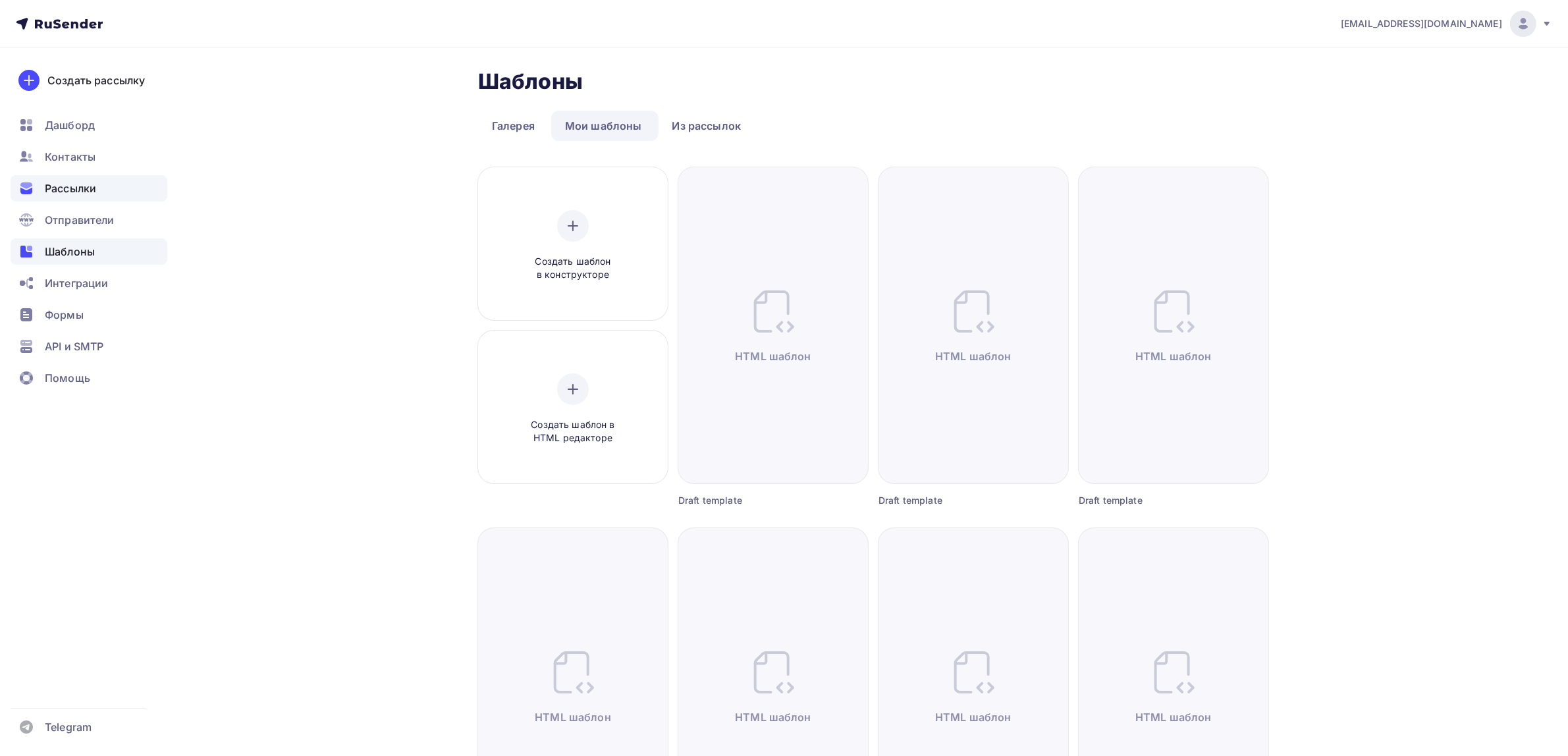
click at [94, 189] on span "Рассылки" at bounding box center [70, 188] width 52 height 15
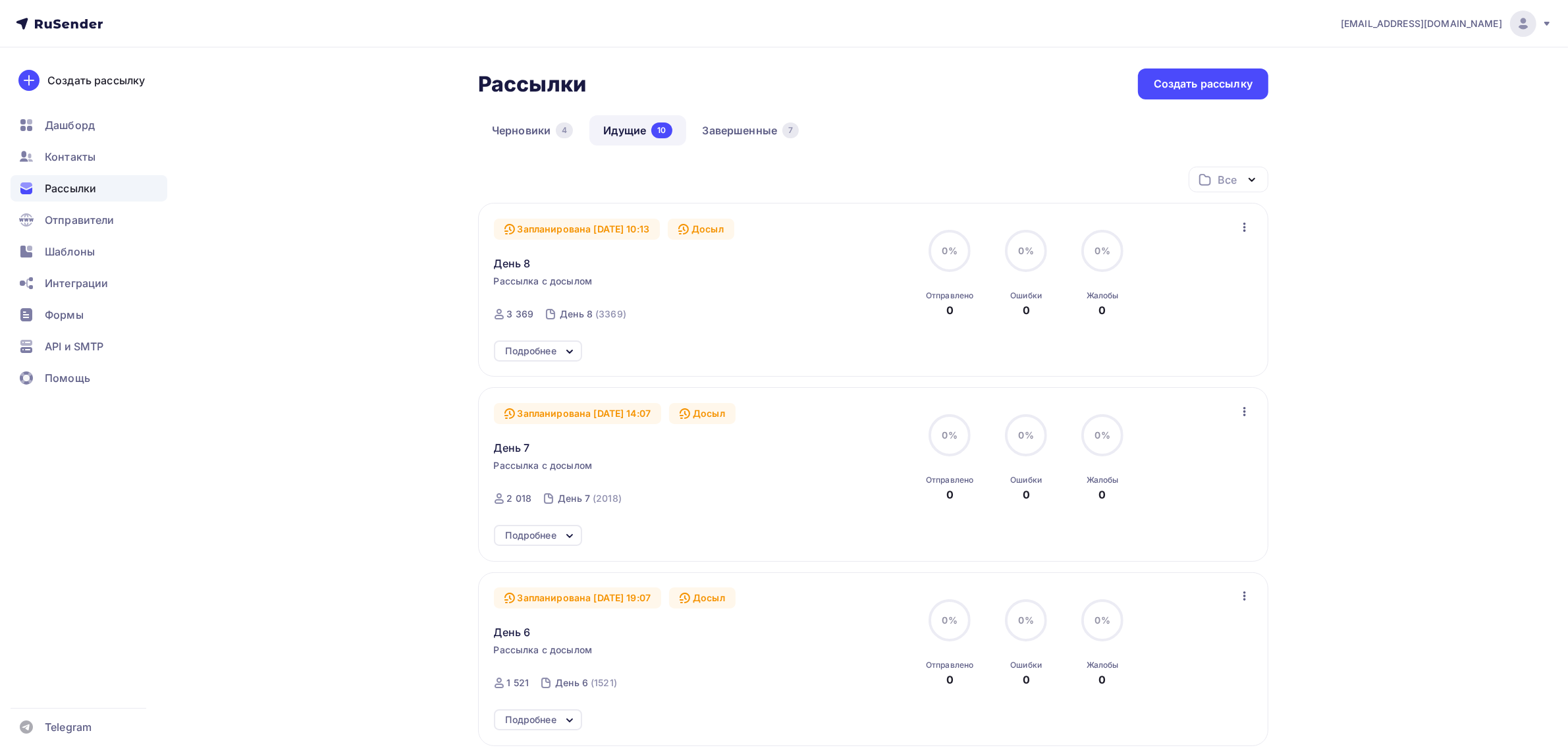
click at [1251, 231] on icon "button" at bounding box center [1244, 226] width 15 height 15
click at [1418, 213] on div "drongar89@gmail.com Аккаунт Тарифы Выйти Создать рассылку Дашборд Контакты Расс…" at bounding box center [784, 745] width 1568 height 1491
click at [517, 267] on span "День 8" at bounding box center [512, 263] width 37 height 15
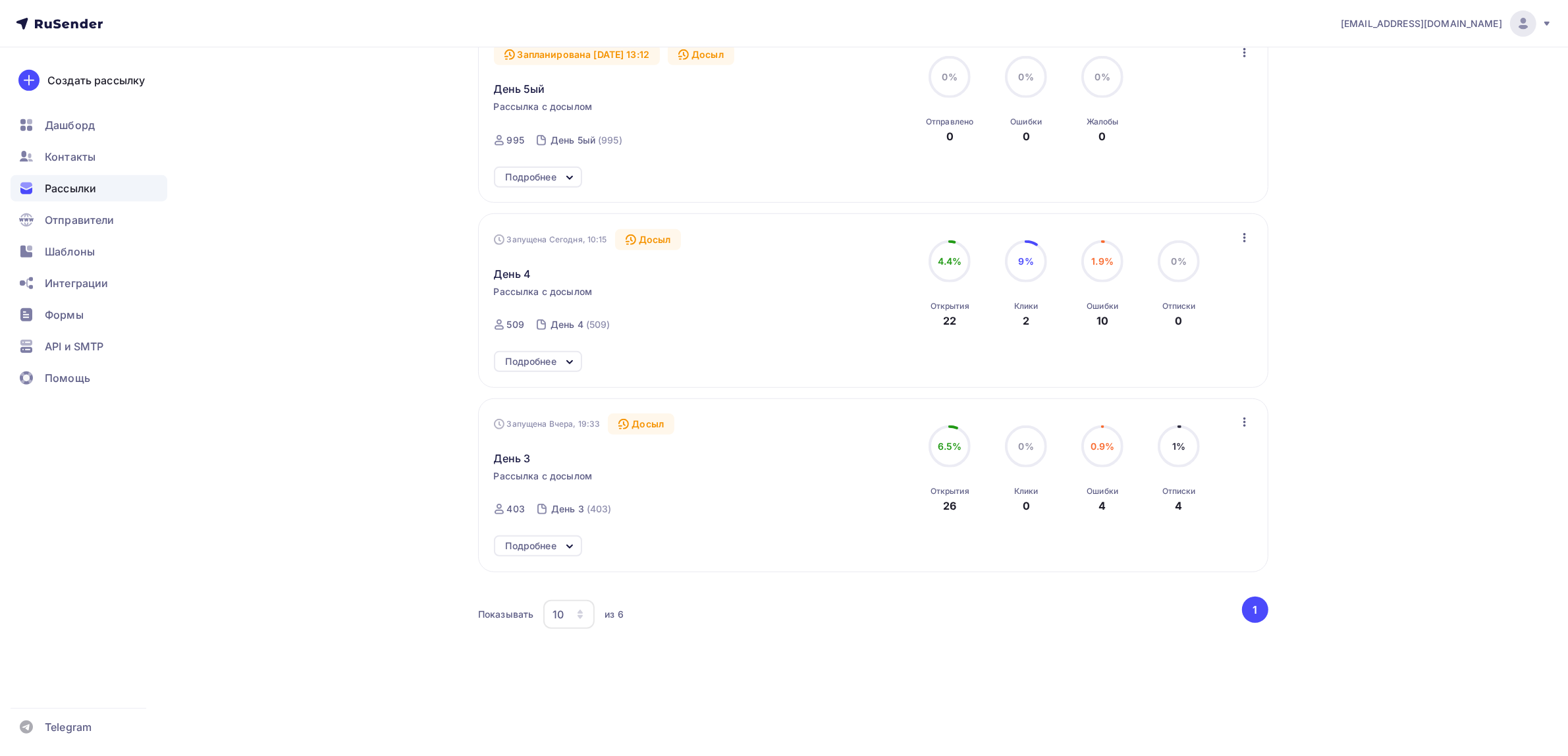
scroll to position [914, 0]
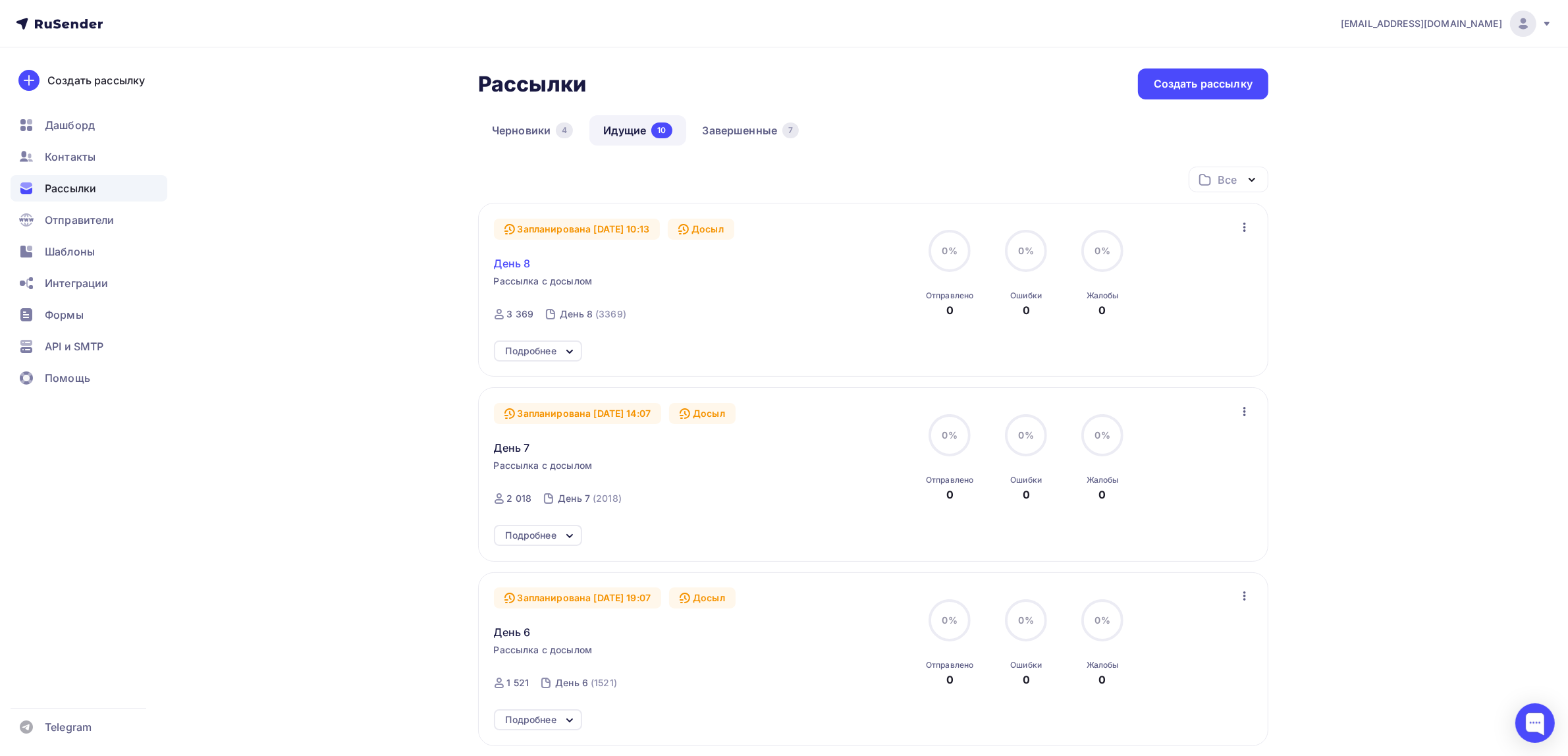
click at [501, 264] on span "День 8" at bounding box center [512, 263] width 37 height 15
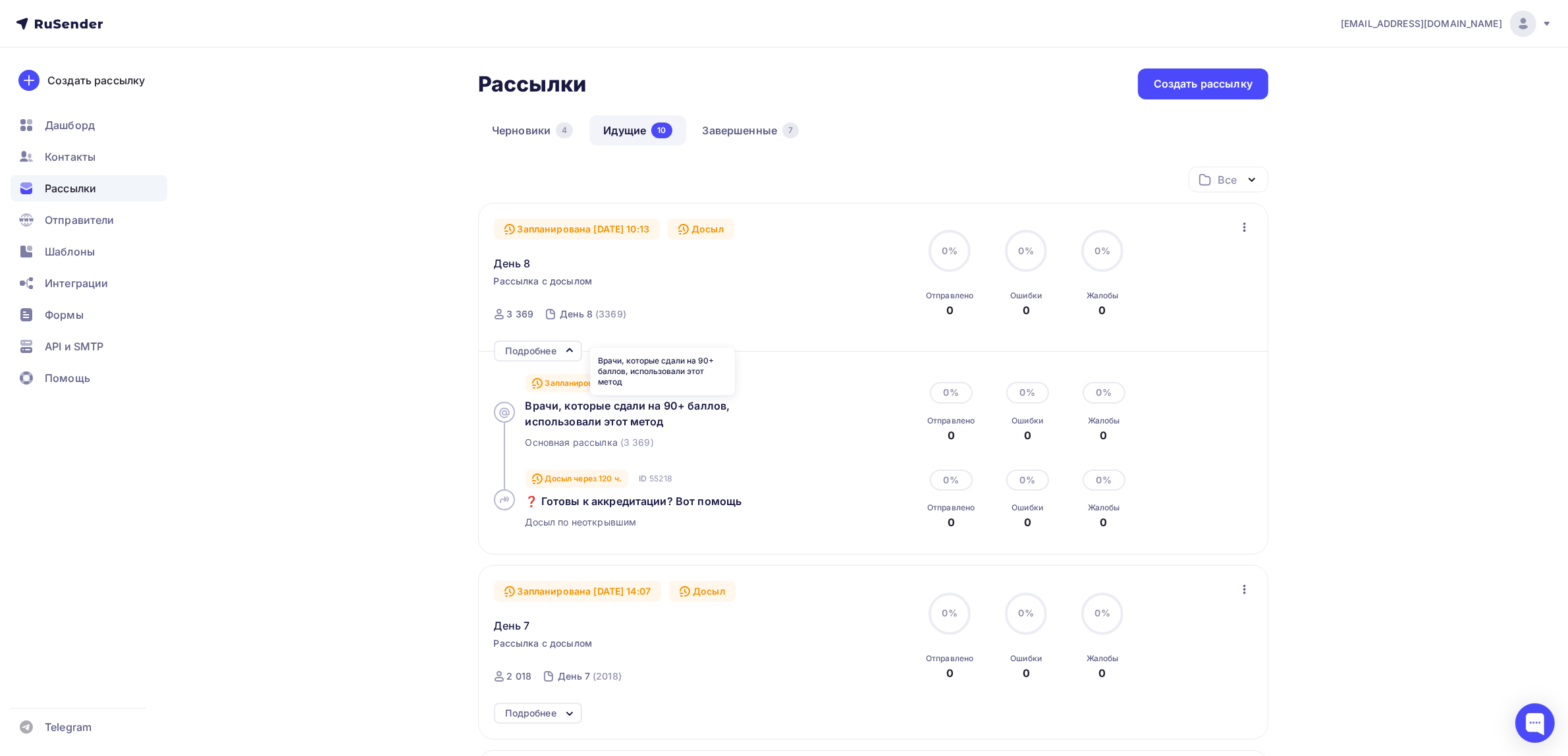
click at [592, 413] on div "Врачи, которые сдали на 90+ баллов, использовали этот метод" at bounding box center [663, 413] width 274 height 32
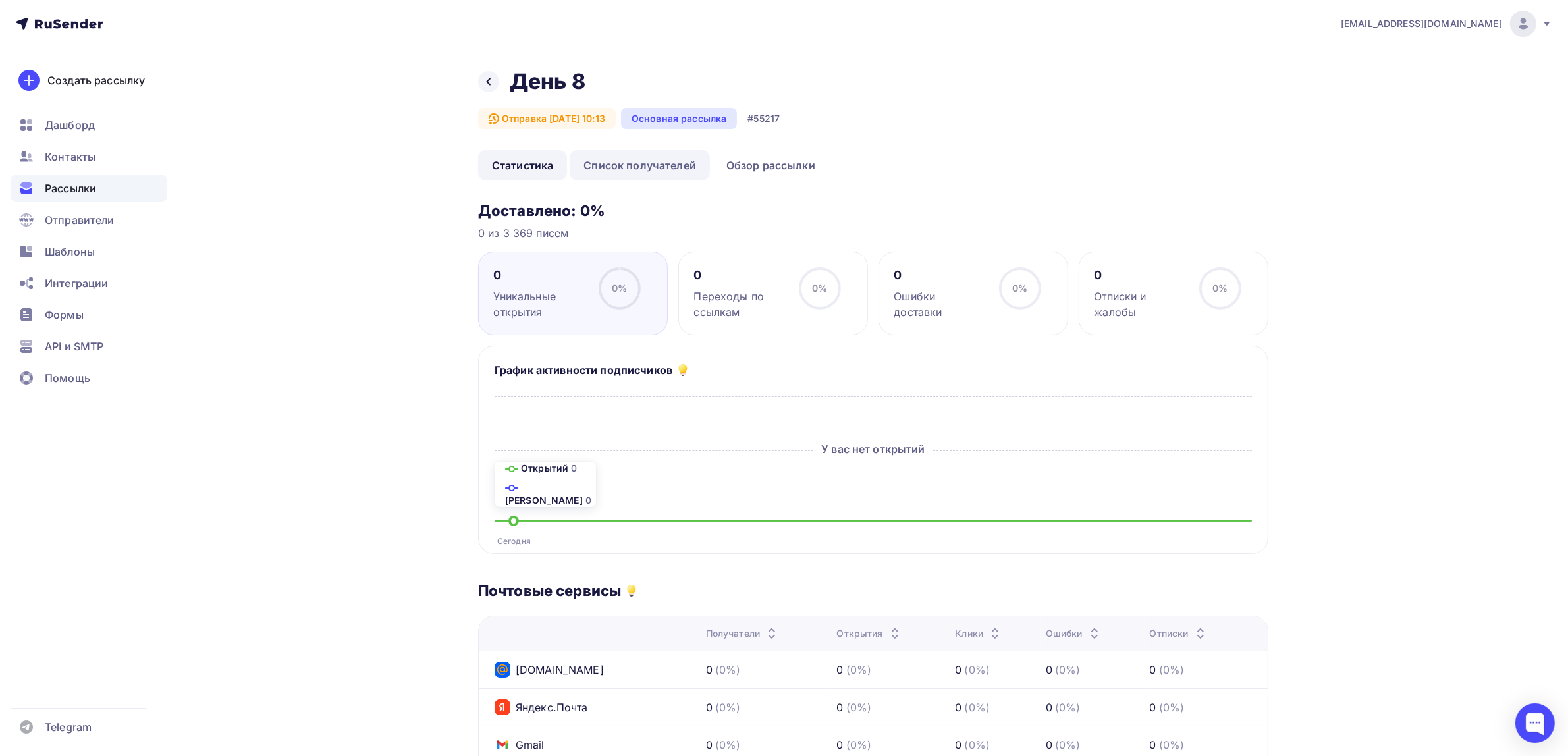
click at [610, 169] on link "Список получателей" at bounding box center [640, 164] width 140 height 30
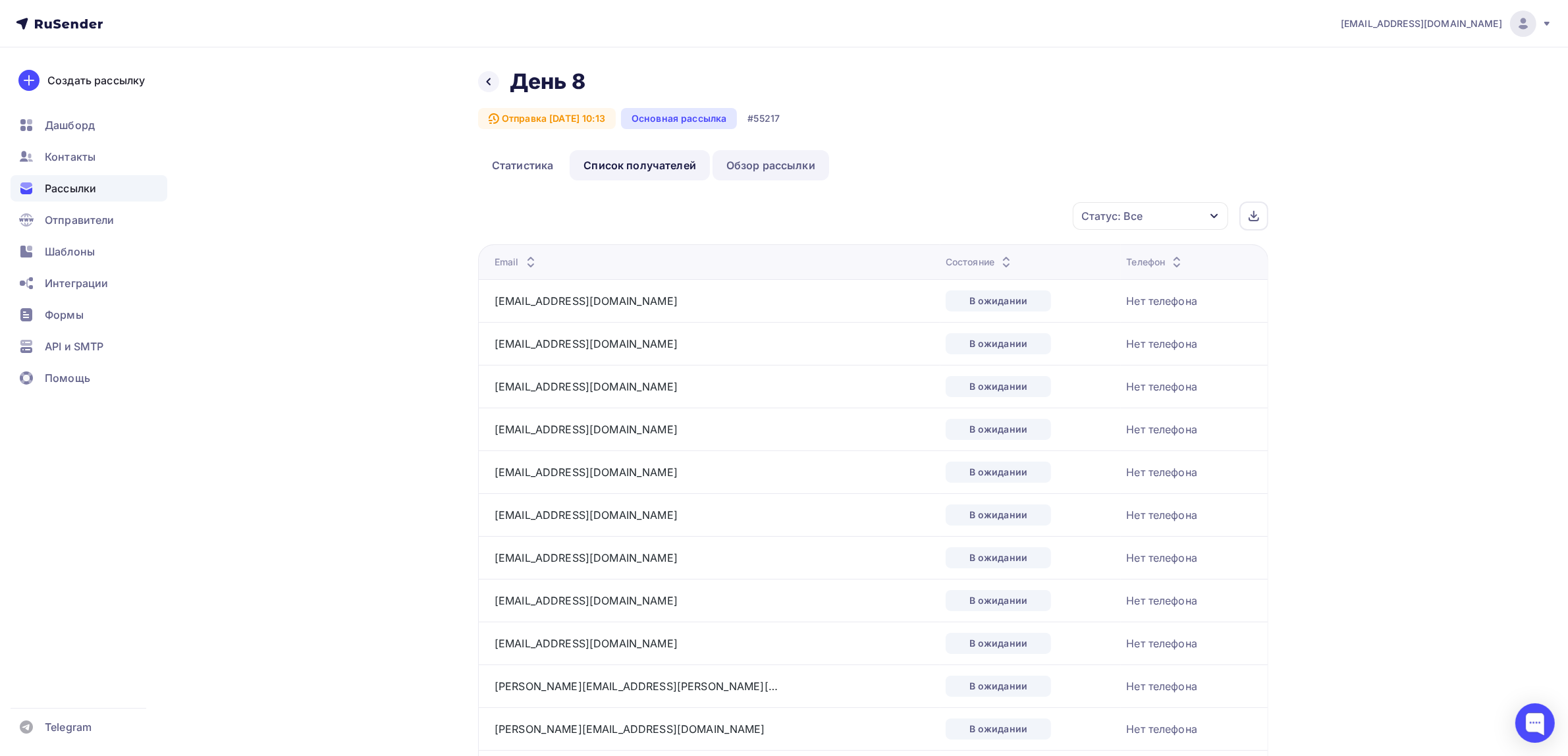
click at [770, 170] on link "Обзор рассылки" at bounding box center [770, 164] width 116 height 30
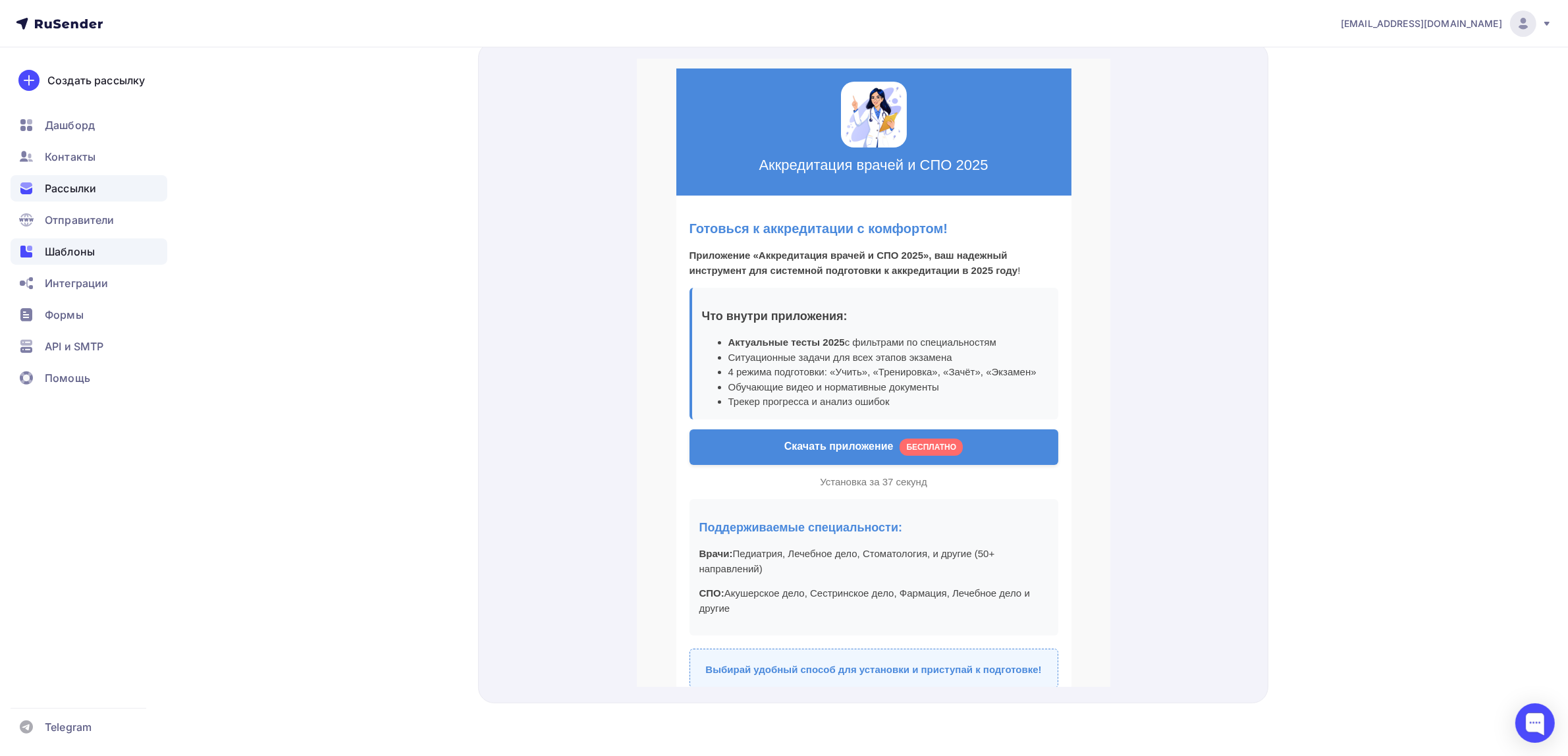
click at [89, 253] on span "Шаблоны" at bounding box center [69, 251] width 50 height 15
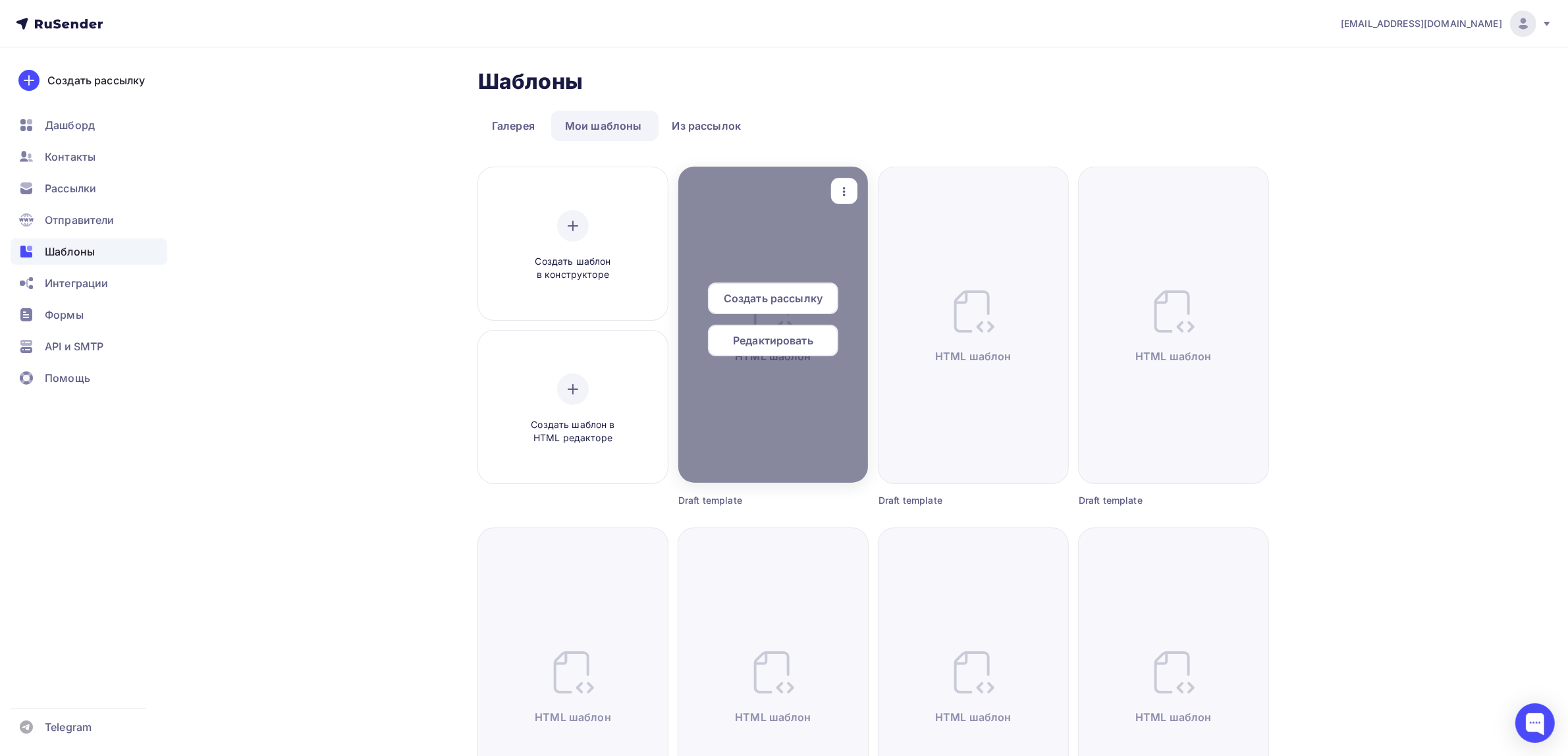
click at [794, 241] on div at bounding box center [773, 324] width 190 height 316
click at [790, 346] on span "Редактировать" at bounding box center [773, 340] width 80 height 15
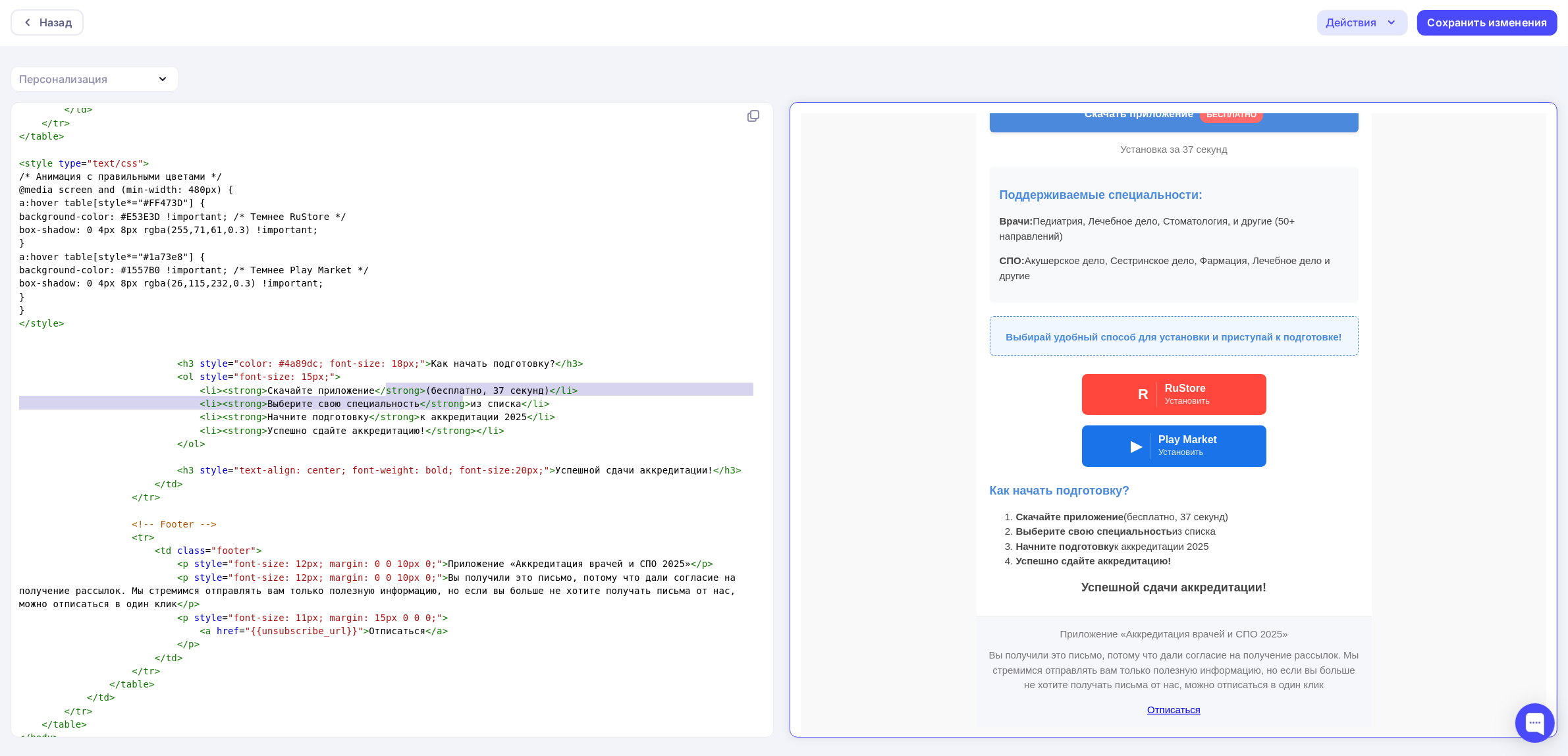
type textarea "итации 2025</li> <li><strong>Успешно сдайте аккредитацию!</strong></li>"
drag, startPoint x: 472, startPoint y: 403, endPoint x: 434, endPoint y: 393, distance: 39.3
click at [524, 411] on pre "< li >< strong > Начните подготовку </ strong > к аккредитации 2025 </ li >" at bounding box center [389, 417] width 746 height 13
type textarea "<li><strong>Успешно сдайте аккредитацию!</strong></li>"
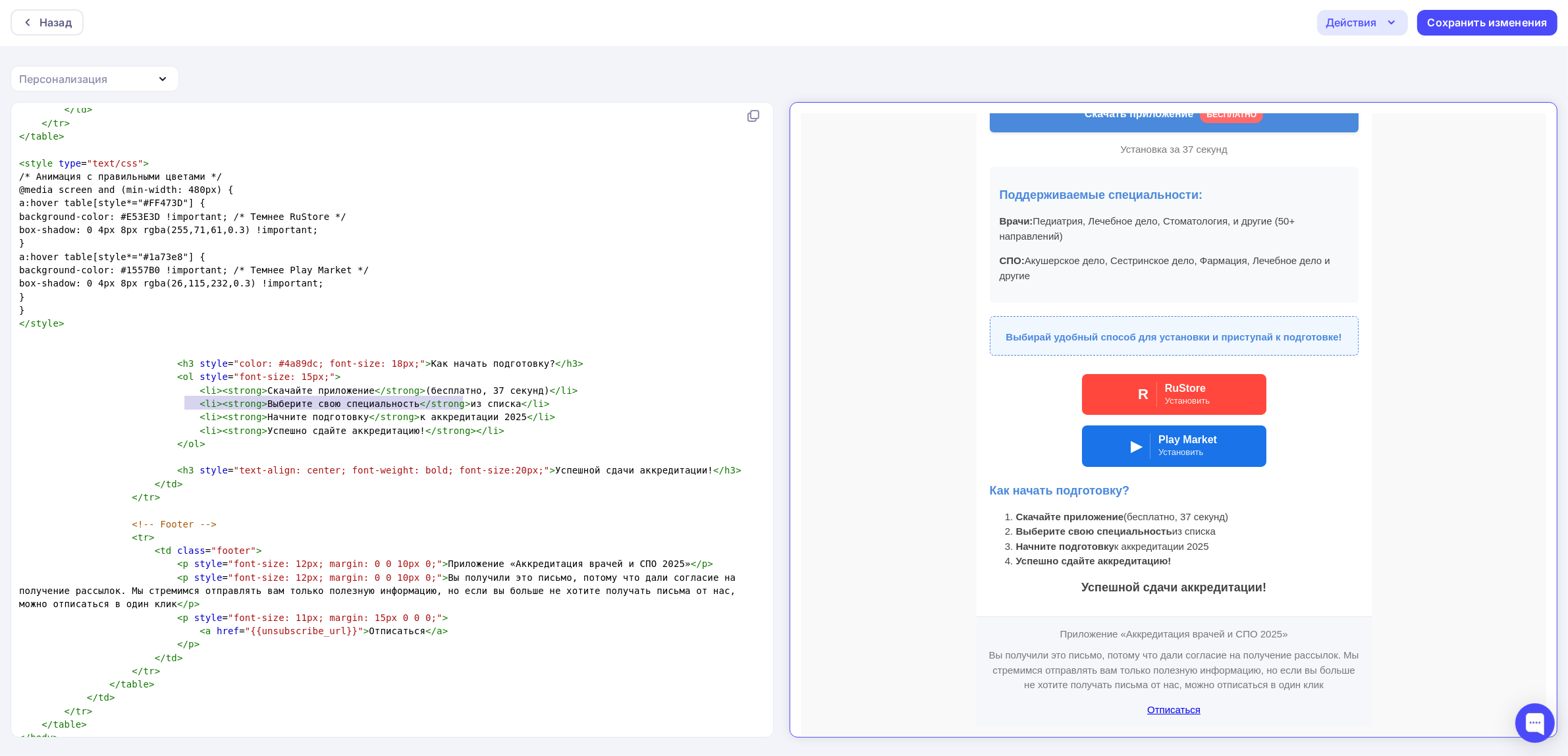
drag, startPoint x: 485, startPoint y: 406, endPoint x: 185, endPoint y: 402, distance: 300.0
click at [185, 424] on pre "< li >< strong > Успешно сдайте аккредитацию! </ strong ></ li >" at bounding box center [389, 431] width 746 height 13
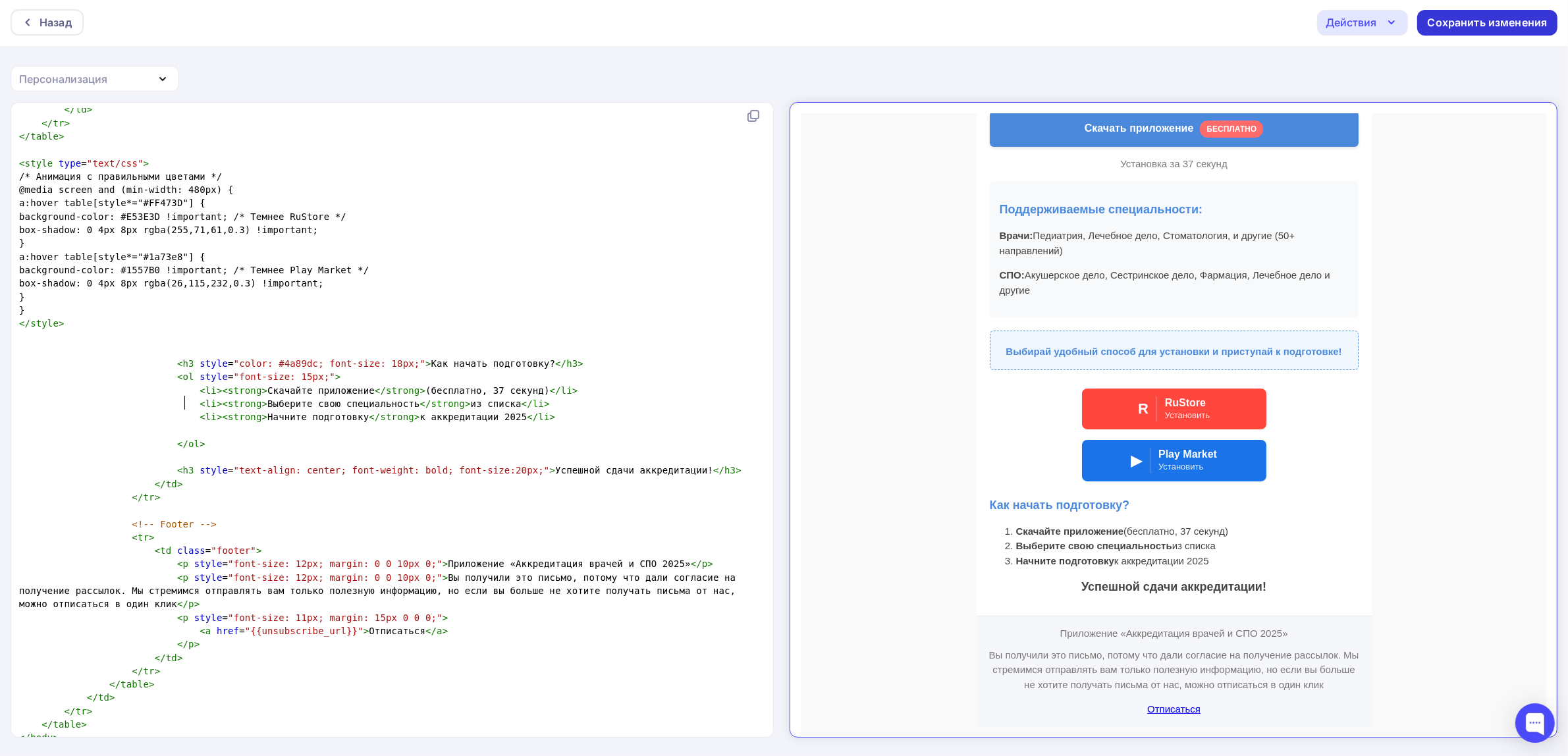
click at [1449, 22] on div "Сохранить изменения" at bounding box center [1488, 23] width 120 height 15
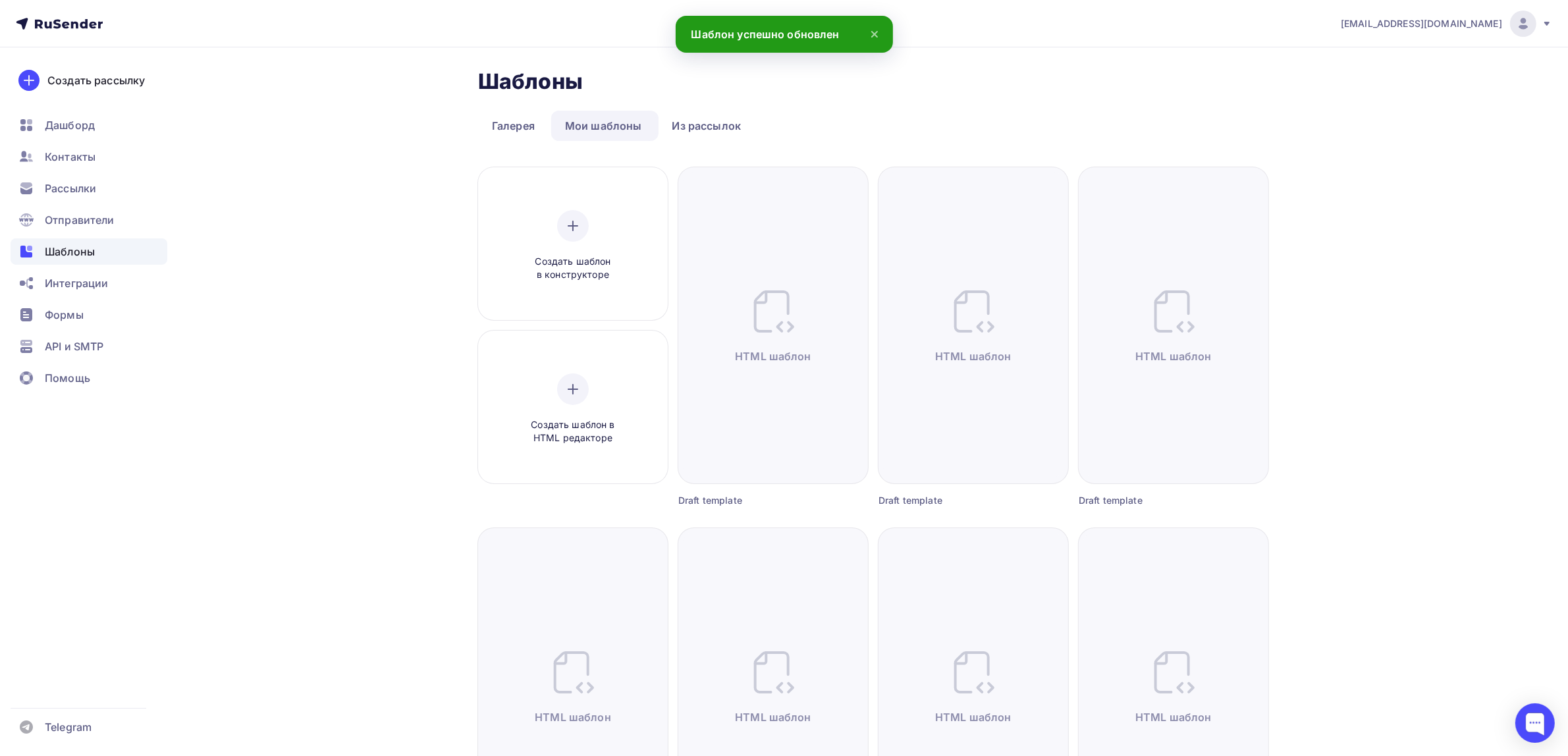
click at [585, 120] on link "Мои шаблоны" at bounding box center [603, 125] width 104 height 30
click at [719, 125] on link "Из рассылок" at bounding box center [707, 125] width 97 height 30
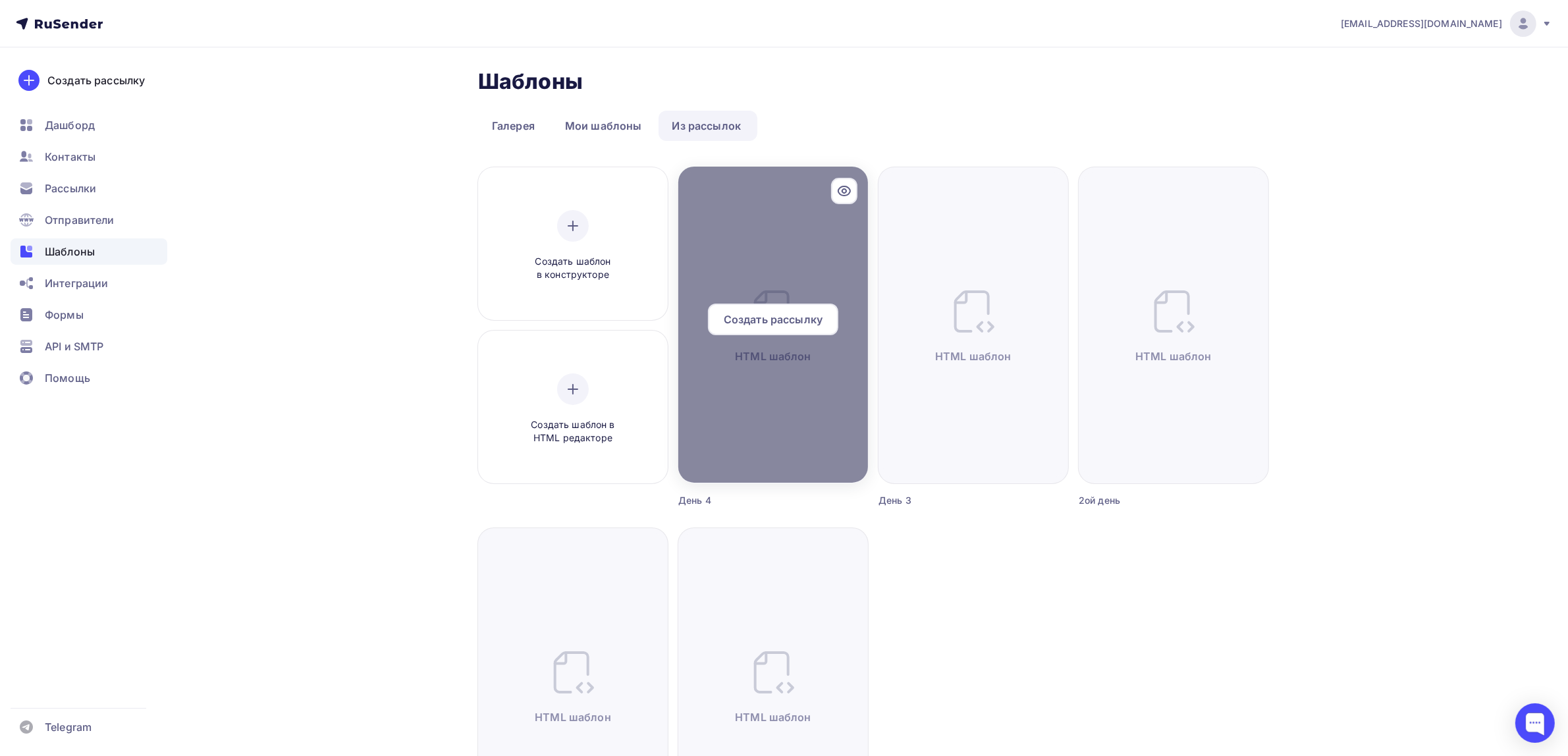
click at [778, 272] on div at bounding box center [773, 324] width 190 height 316
click at [845, 191] on icon at bounding box center [844, 191] width 15 height 15
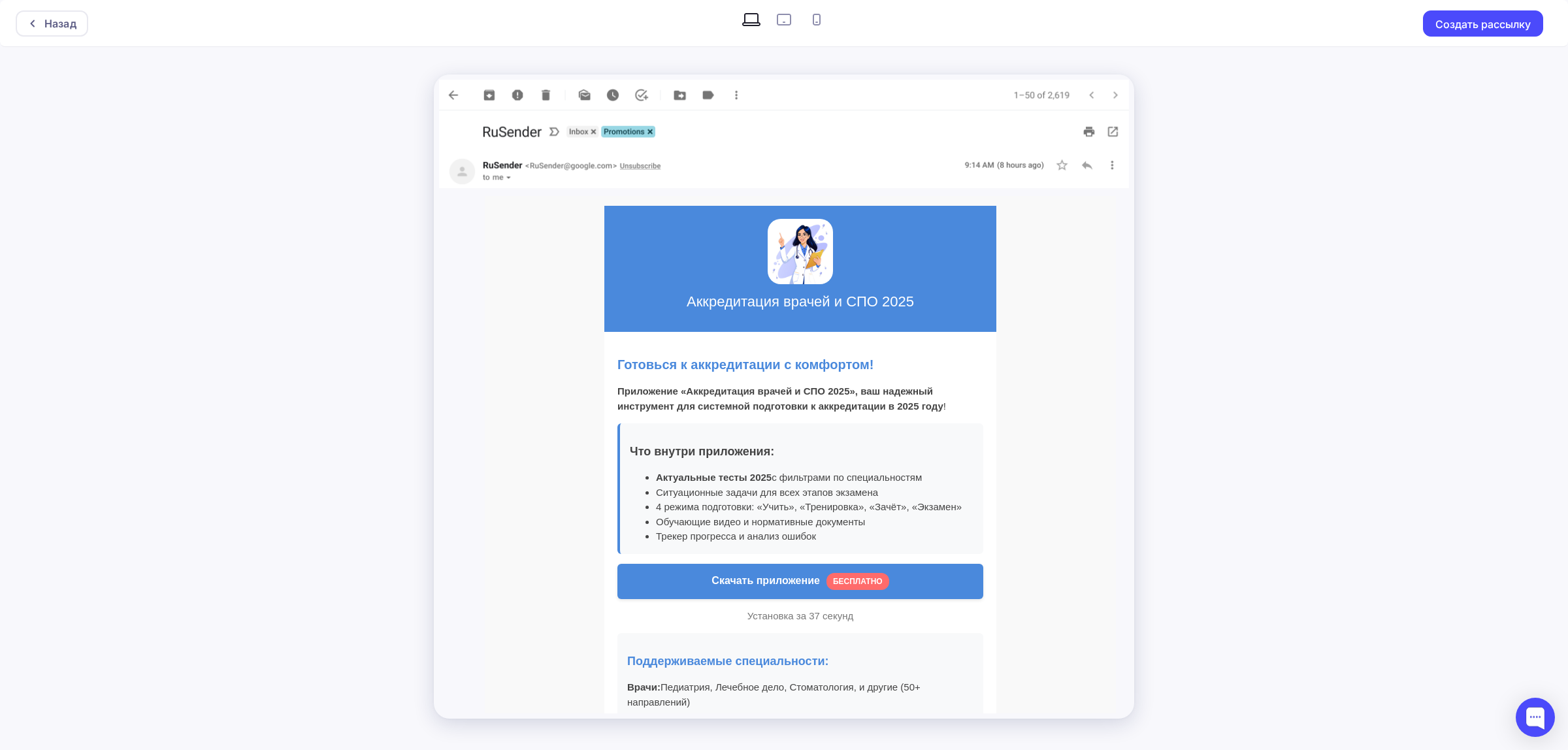
click at [1467, 358] on div "Назад Создать рассылку" at bounding box center [784, 375] width 1568 height 750
click at [1217, 193] on div "Назад Создать рассылку" at bounding box center [784, 375] width 1568 height 750
click at [65, 33] on div "Назад" at bounding box center [51, 23] width 72 height 26
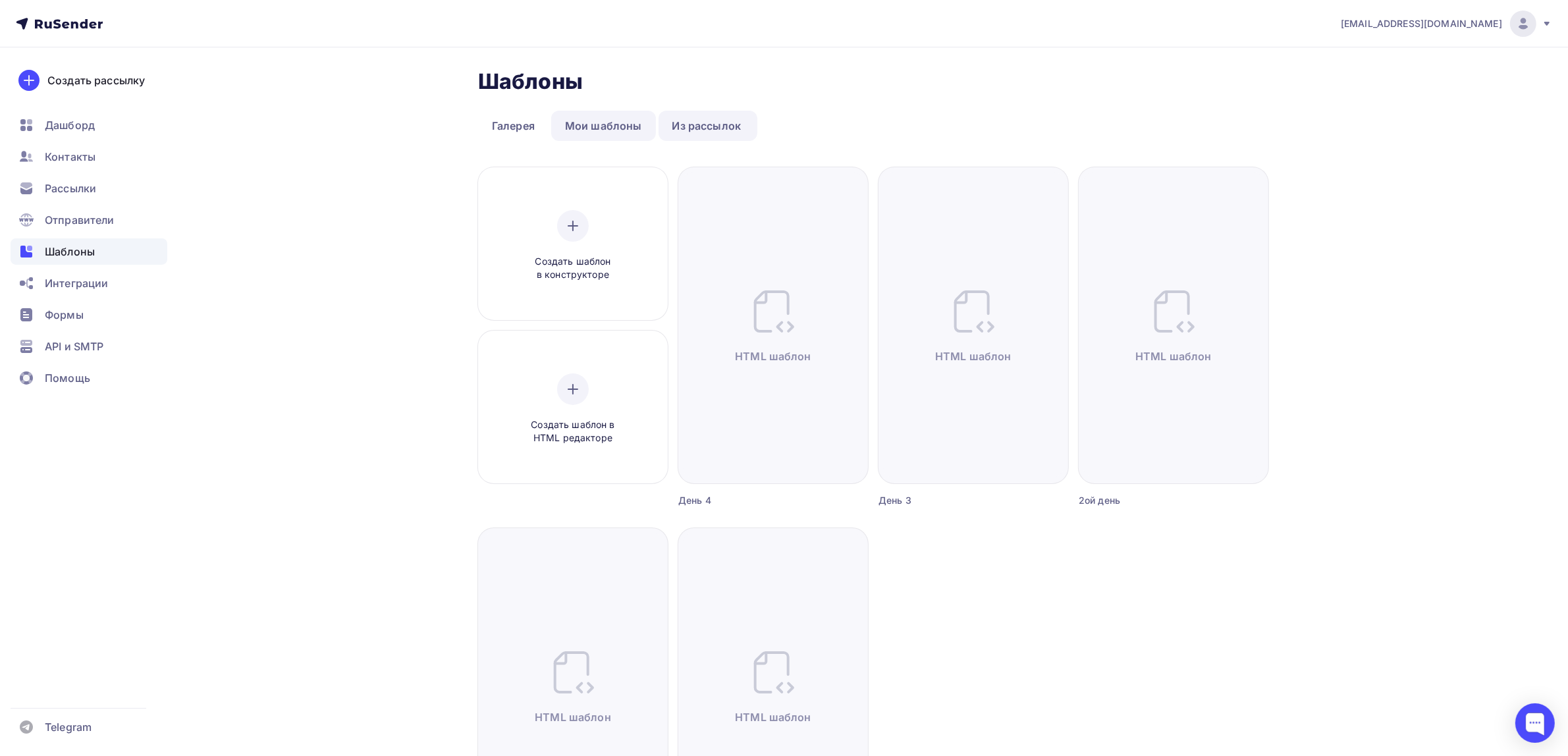
click at [601, 128] on link "Мои шаблоны" at bounding box center [603, 125] width 104 height 30
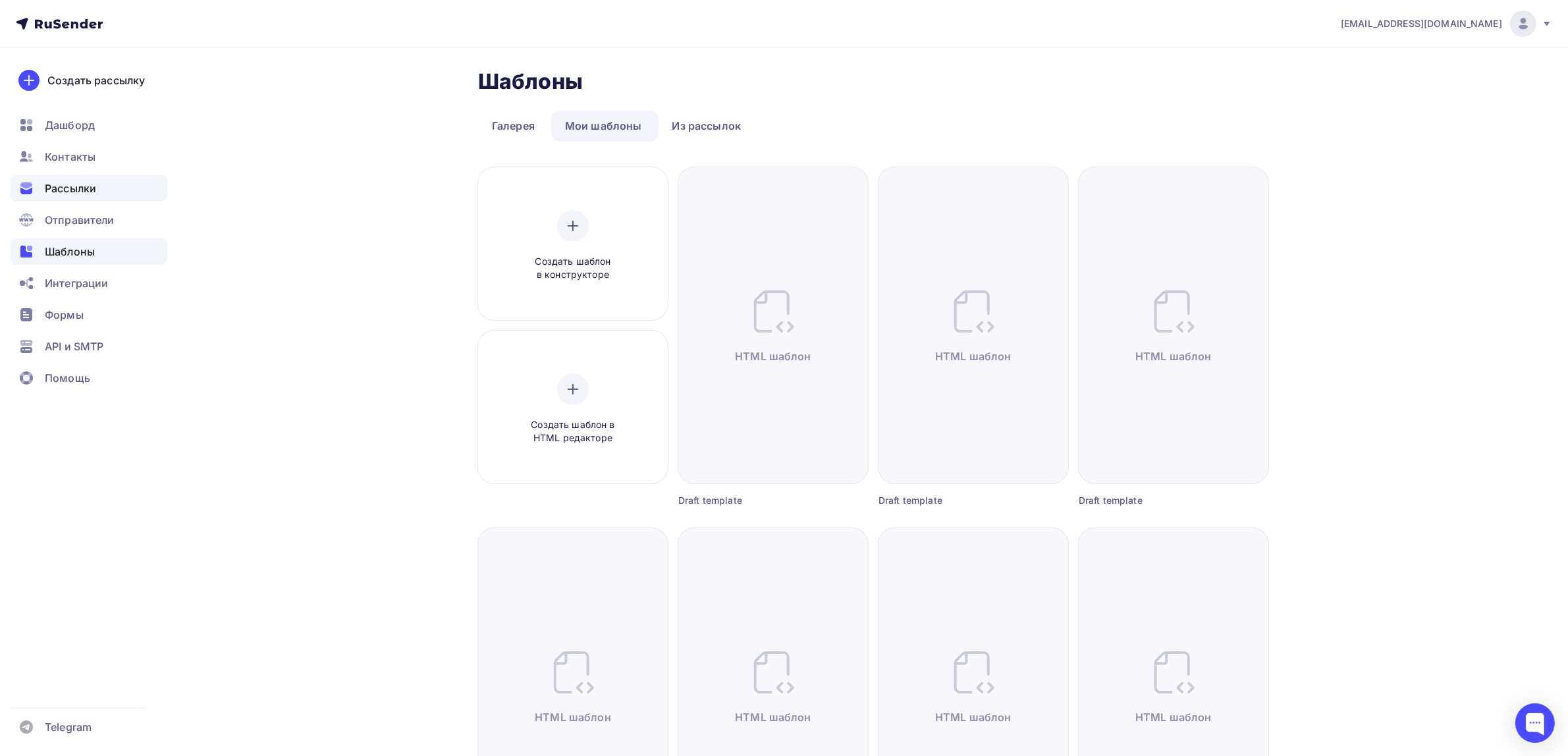
click at [87, 190] on span "Рассылки" at bounding box center [70, 188] width 52 height 15
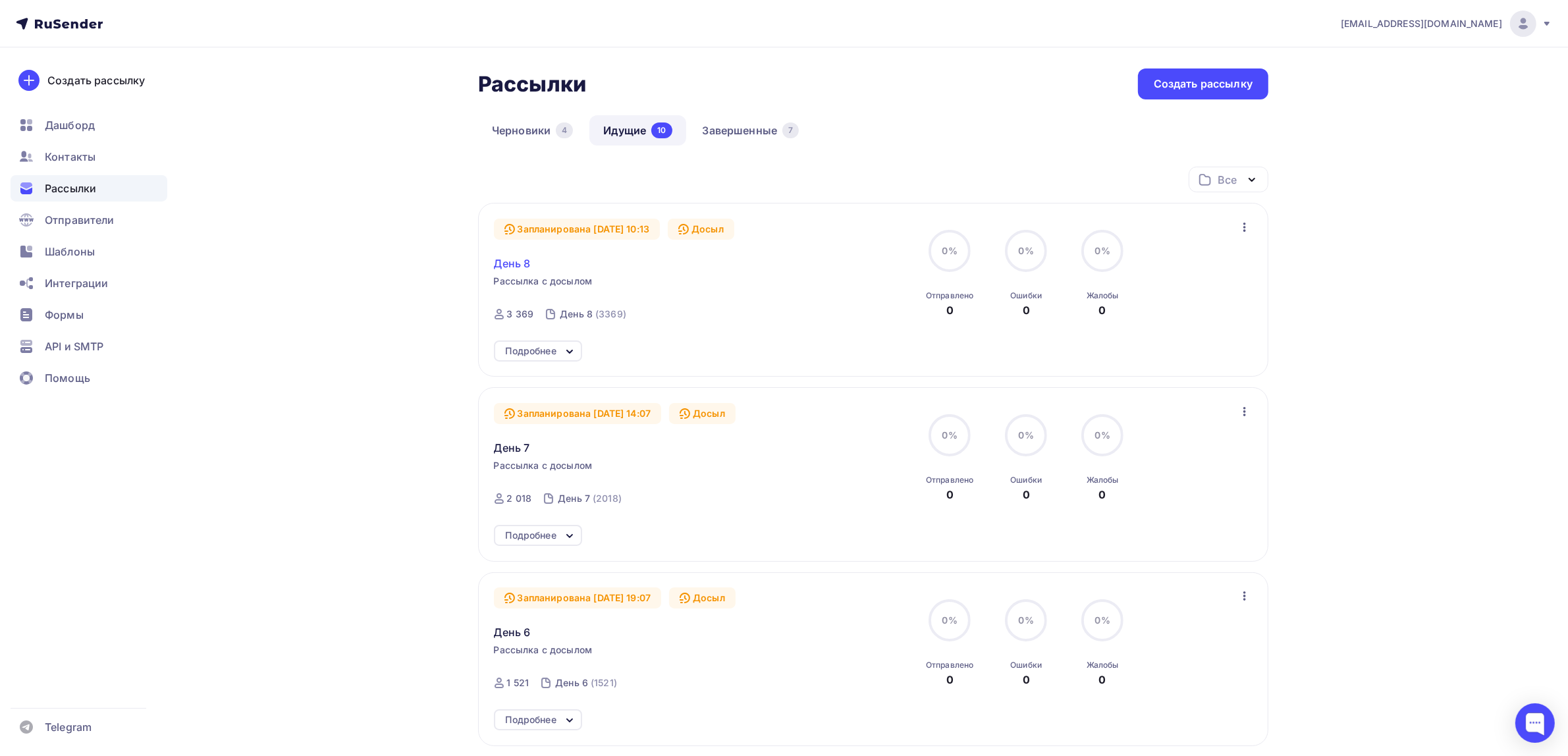
click at [518, 264] on span "День 8" at bounding box center [512, 263] width 37 height 15
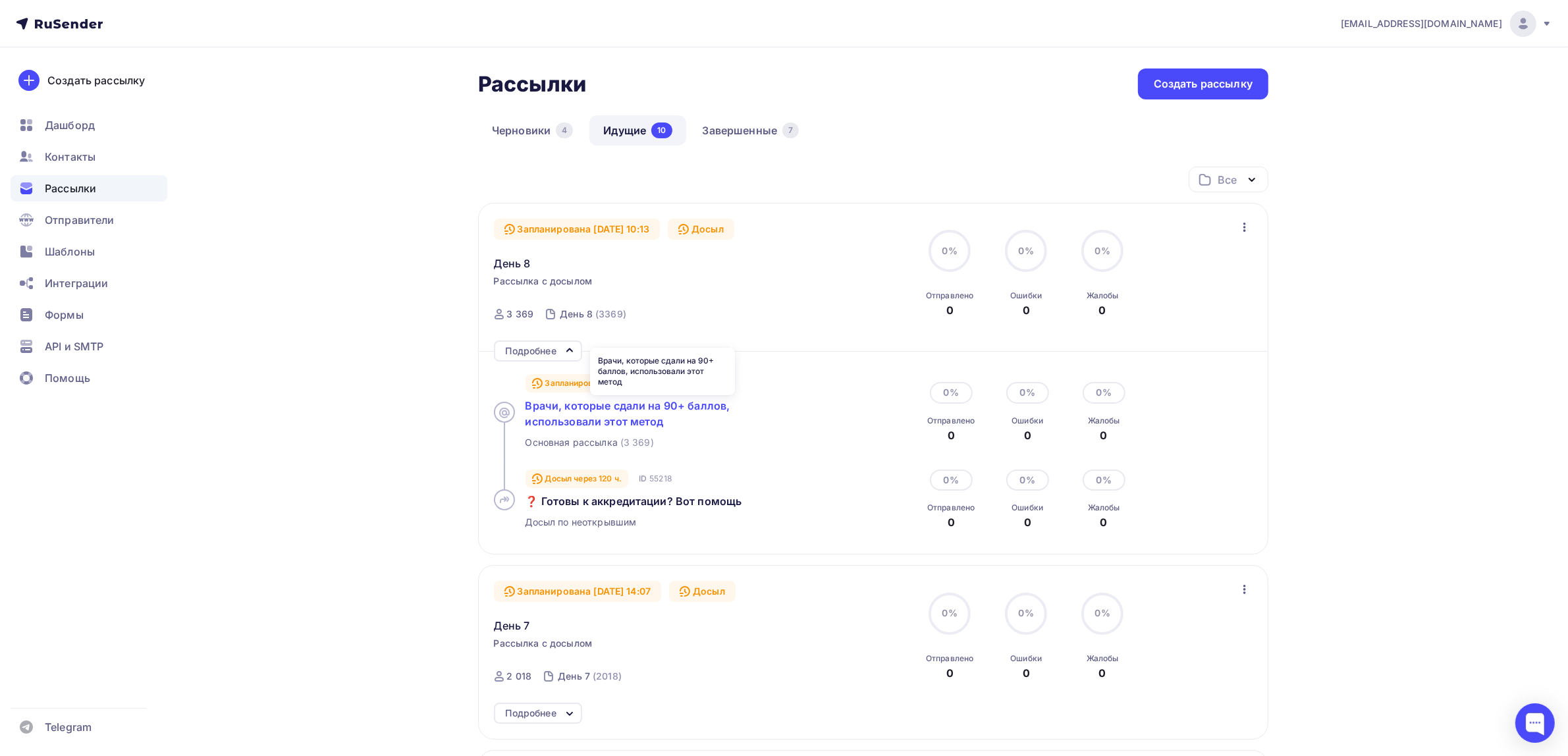
click at [652, 419] on span "Врачи, которые сдали на 90+ баллов, использовали этот метод" at bounding box center [628, 413] width 204 height 29
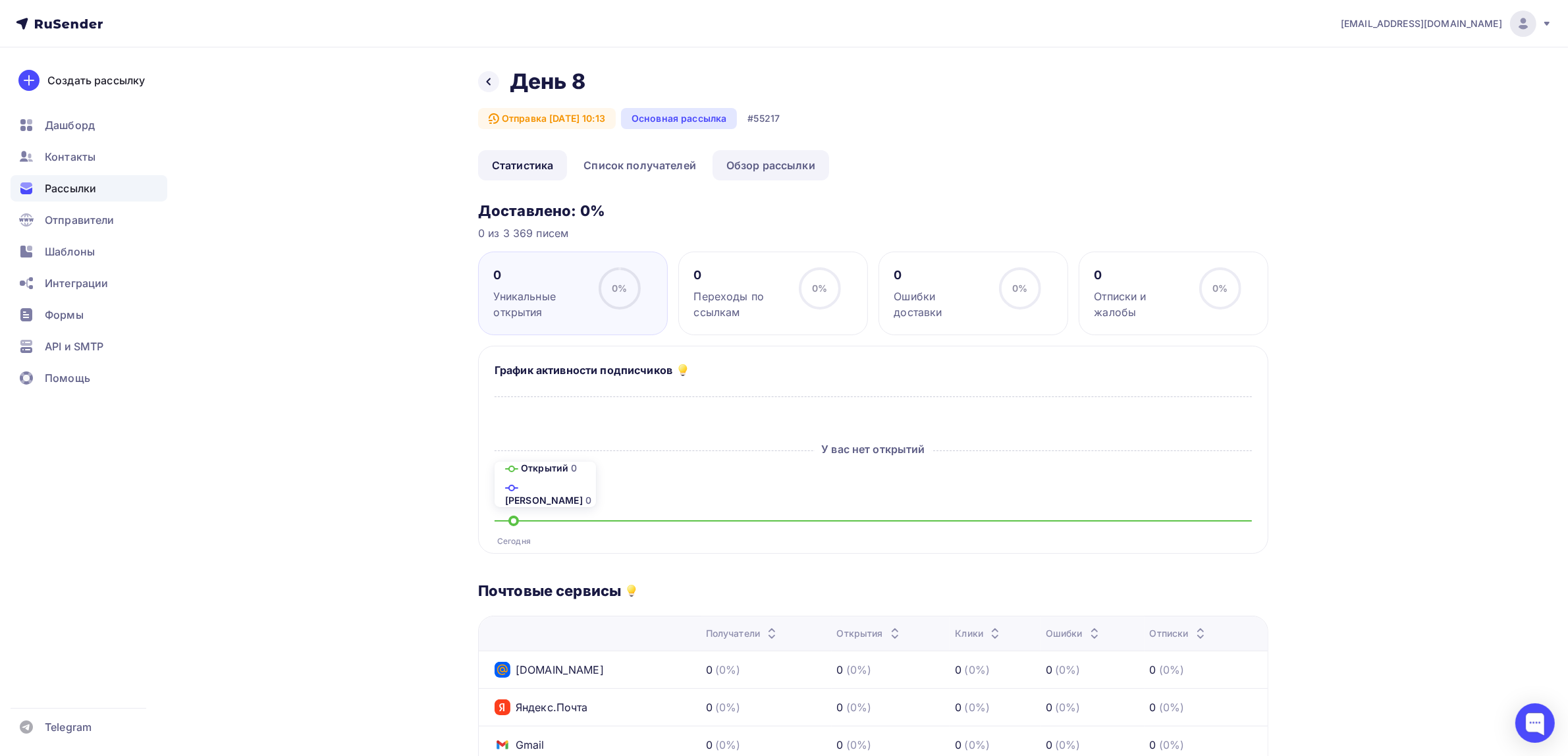
click at [759, 173] on link "Обзор рассылки" at bounding box center [770, 164] width 116 height 30
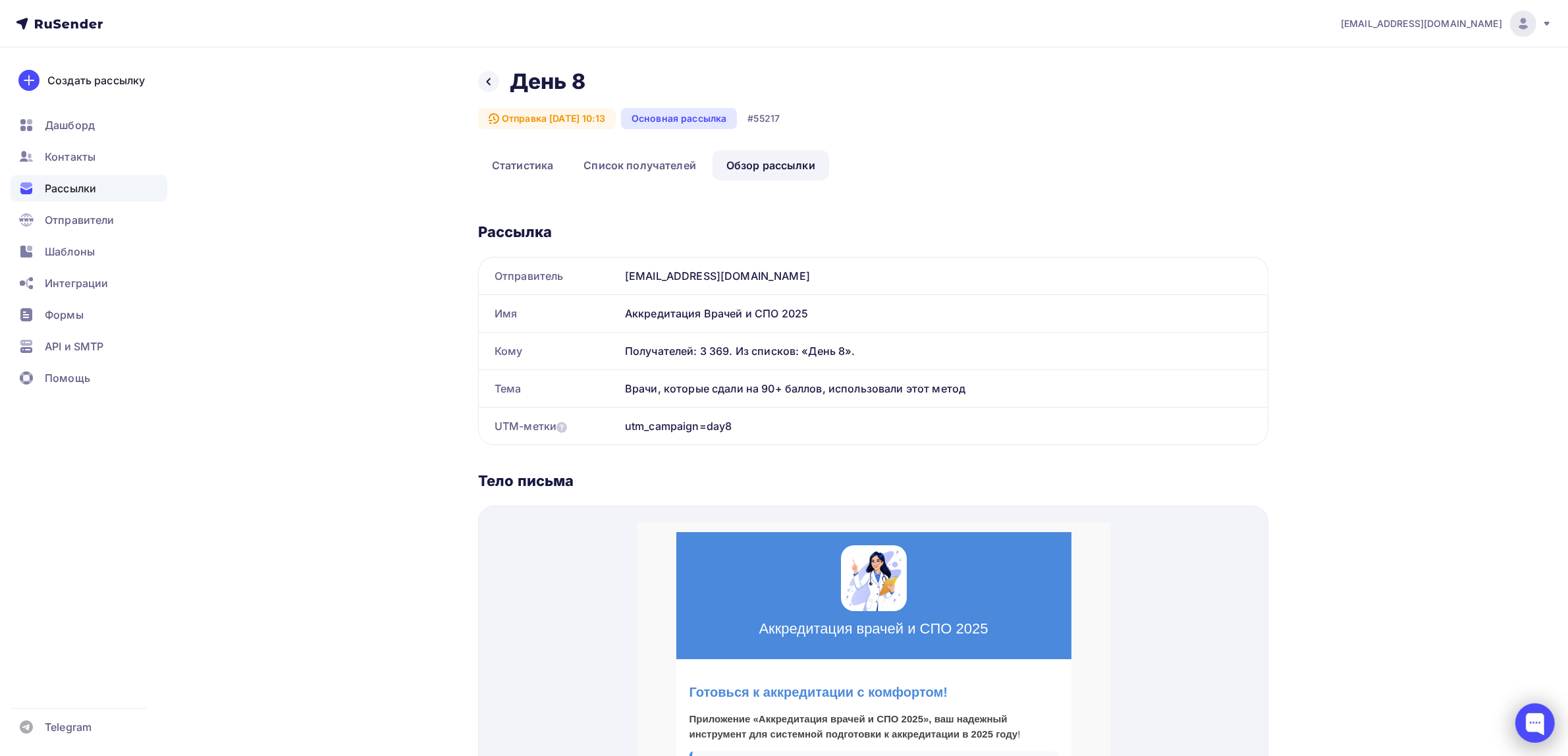
click at [1529, 735] on div at bounding box center [1534, 722] width 39 height 39
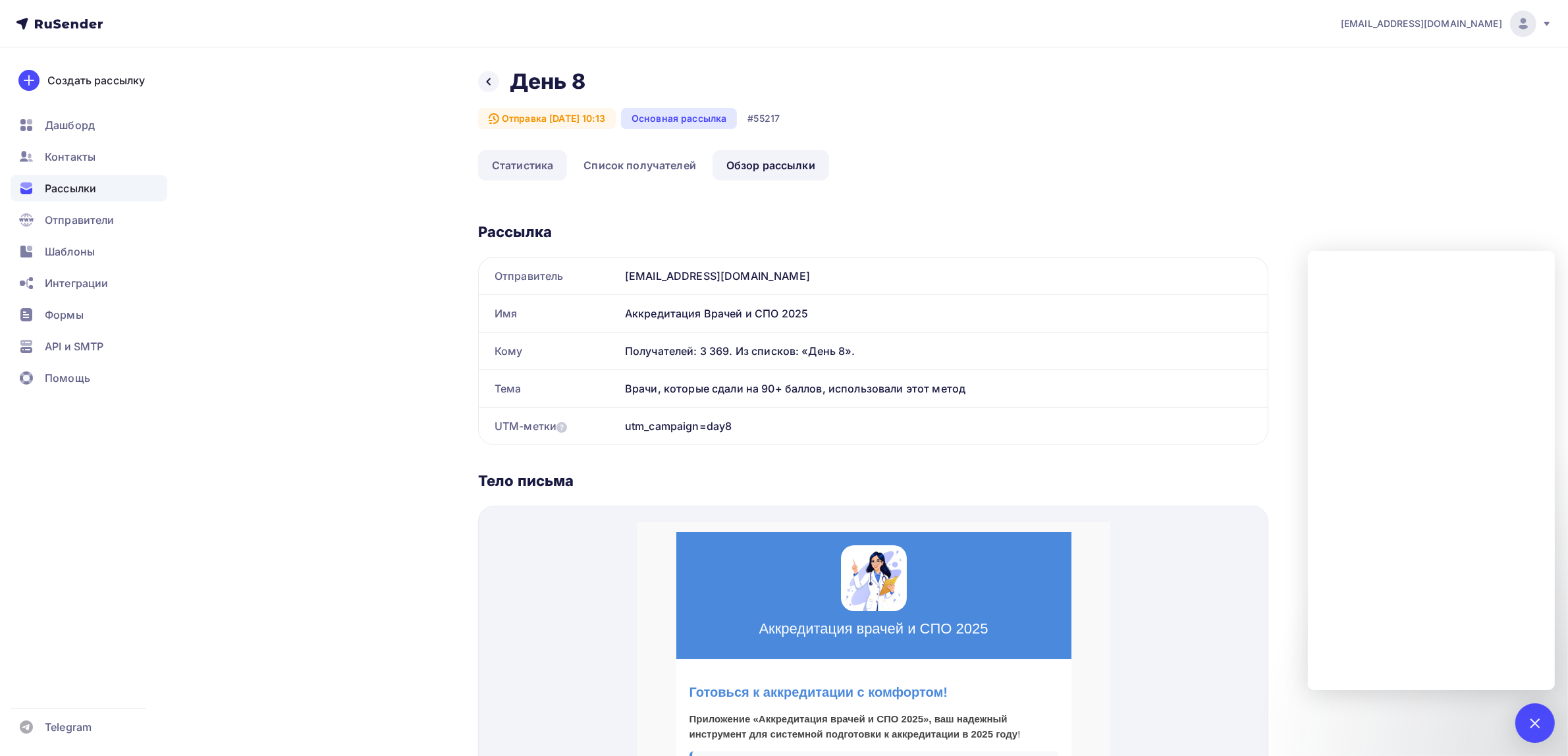
click at [524, 171] on link "Статистика" at bounding box center [522, 164] width 89 height 30
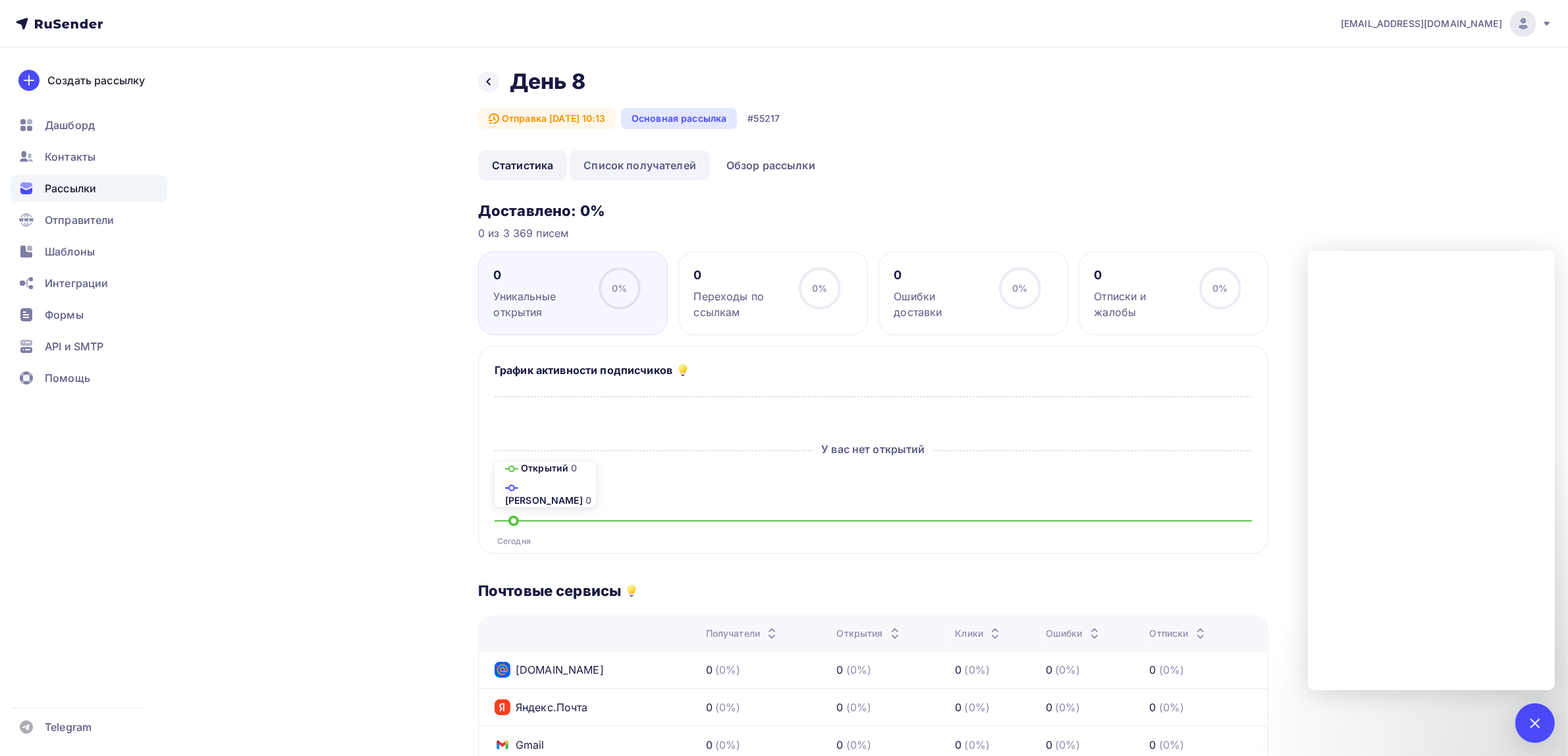
click at [622, 168] on link "Список получателей" at bounding box center [640, 164] width 140 height 30
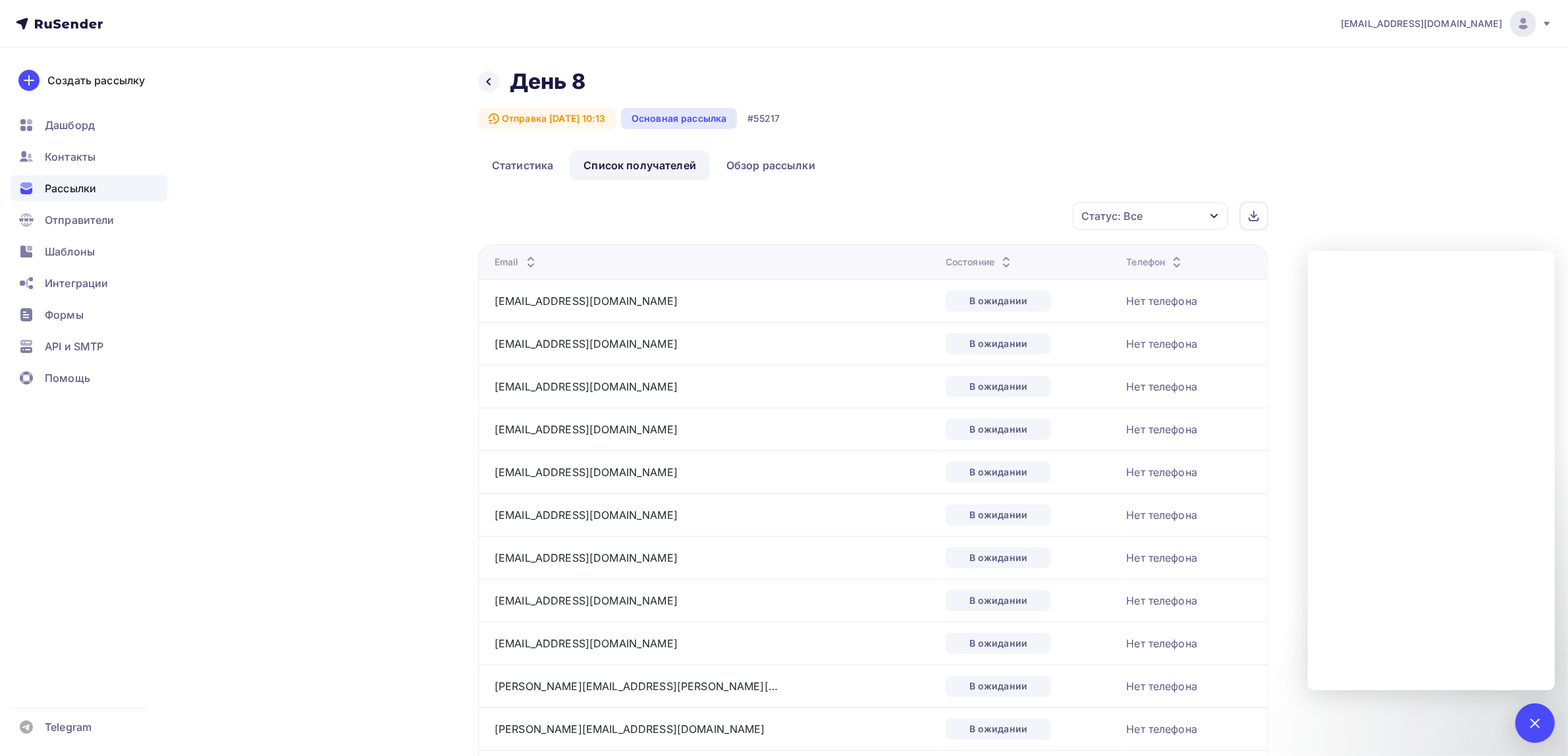
click at [612, 164] on link "Список получателей" at bounding box center [640, 164] width 140 height 30
click at [85, 154] on span "Контакты" at bounding box center [70, 156] width 51 height 15
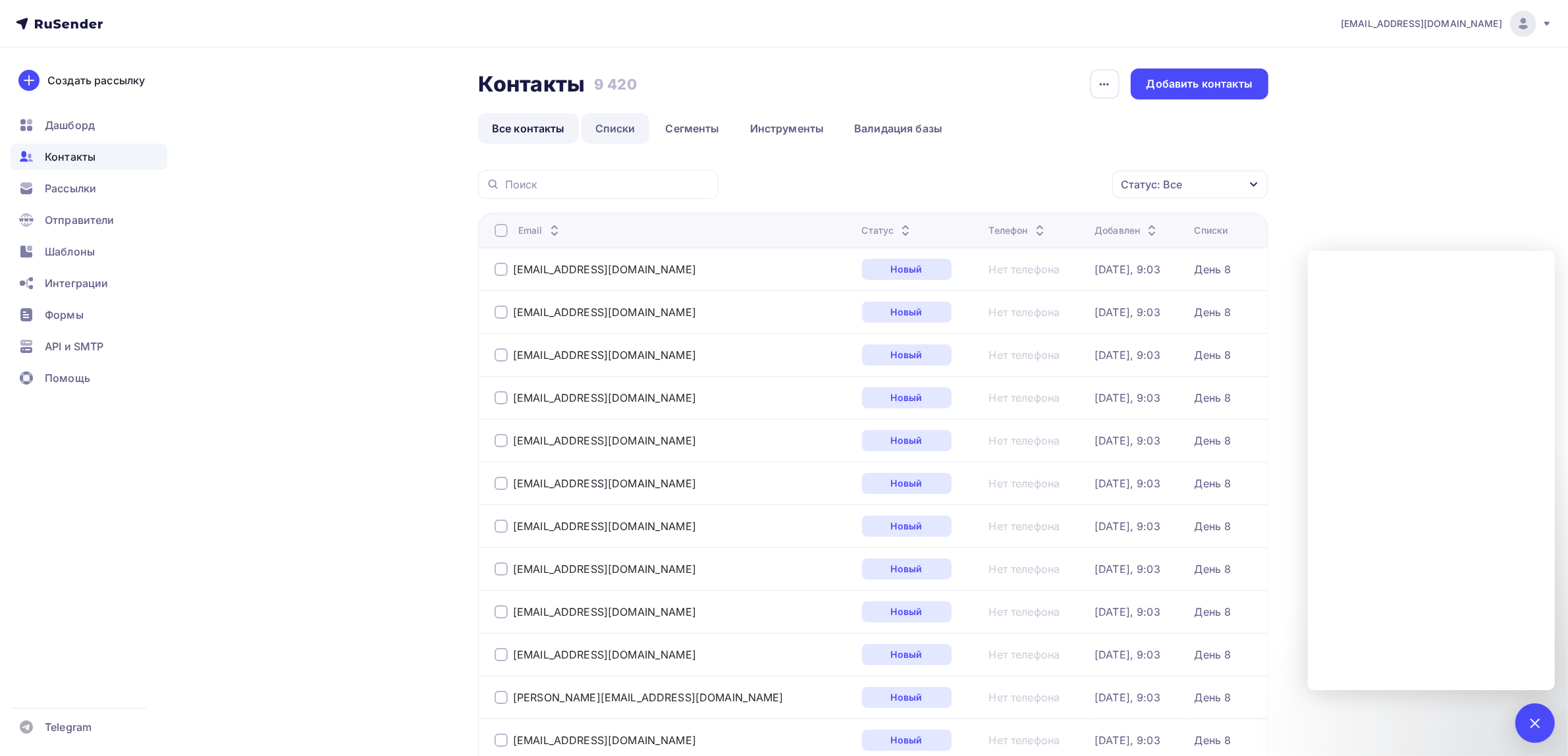
click at [606, 124] on link "Списки" at bounding box center [615, 128] width 68 height 30
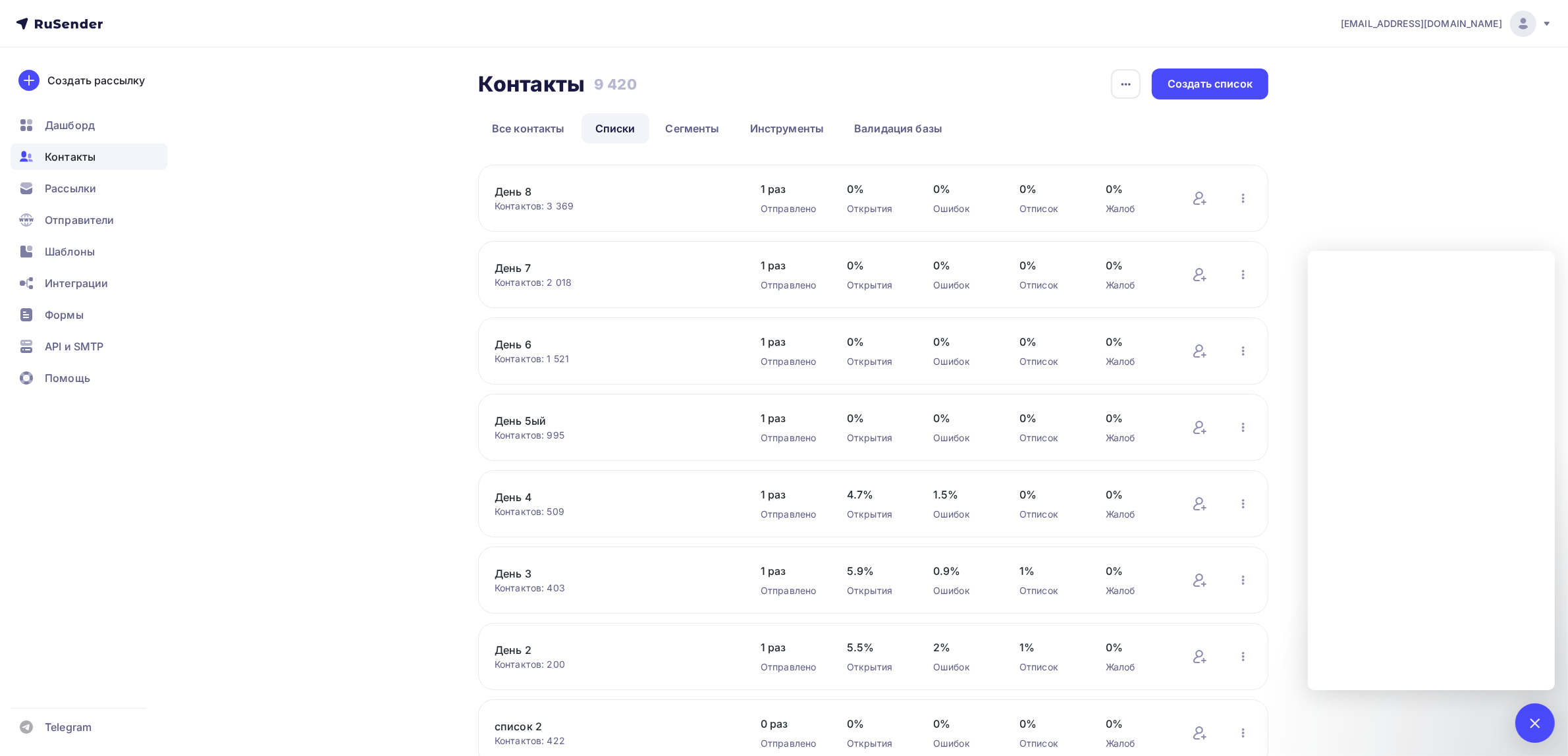
click at [1243, 206] on button "button" at bounding box center [1243, 198] width 17 height 17
click at [1318, 154] on div "Контакты Контакты 9 420 9 420 История импорта Создать список Все контакты Списк…" at bounding box center [784, 458] width 1079 height 821
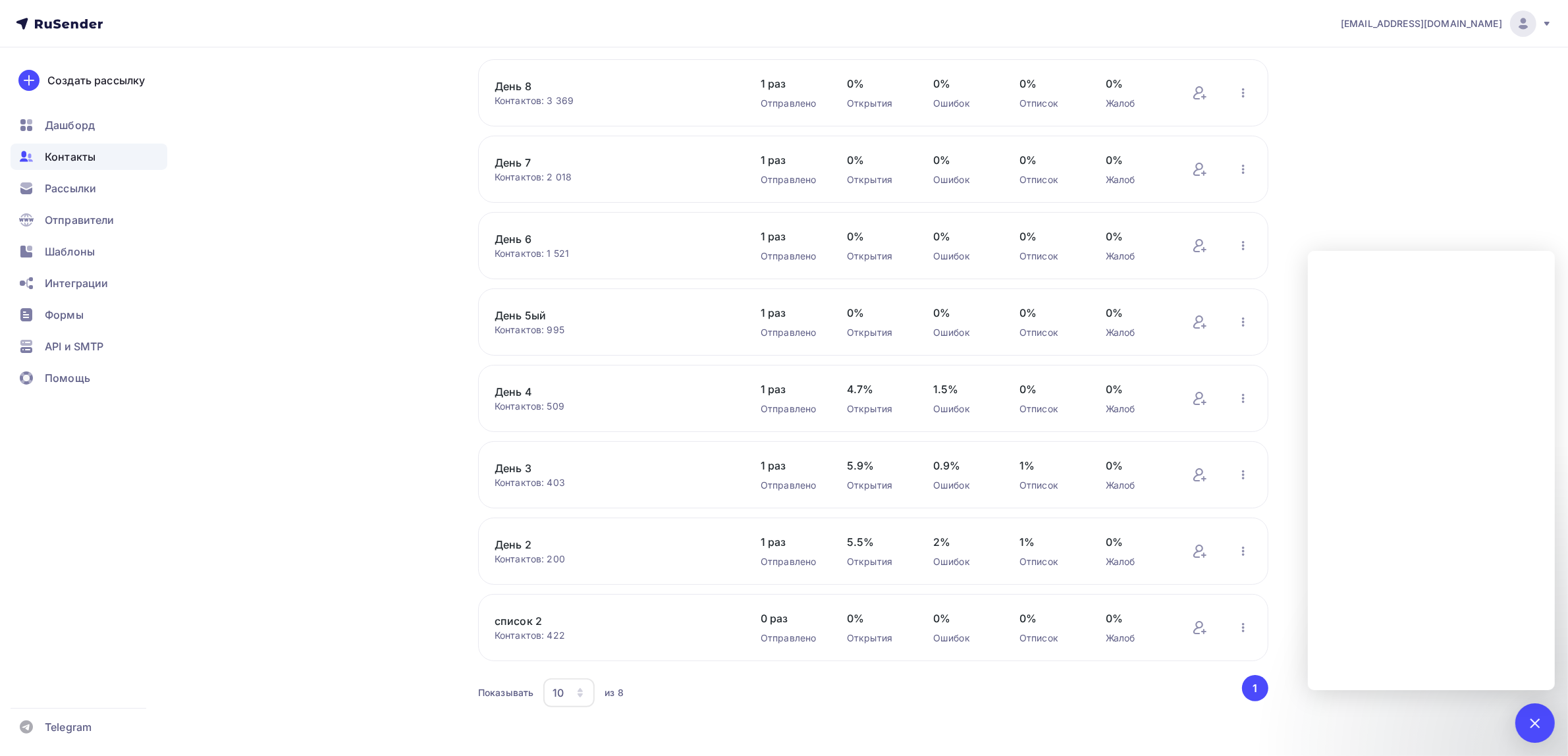
scroll to position [114, 0]
click at [1248, 619] on icon "button" at bounding box center [1243, 620] width 15 height 15
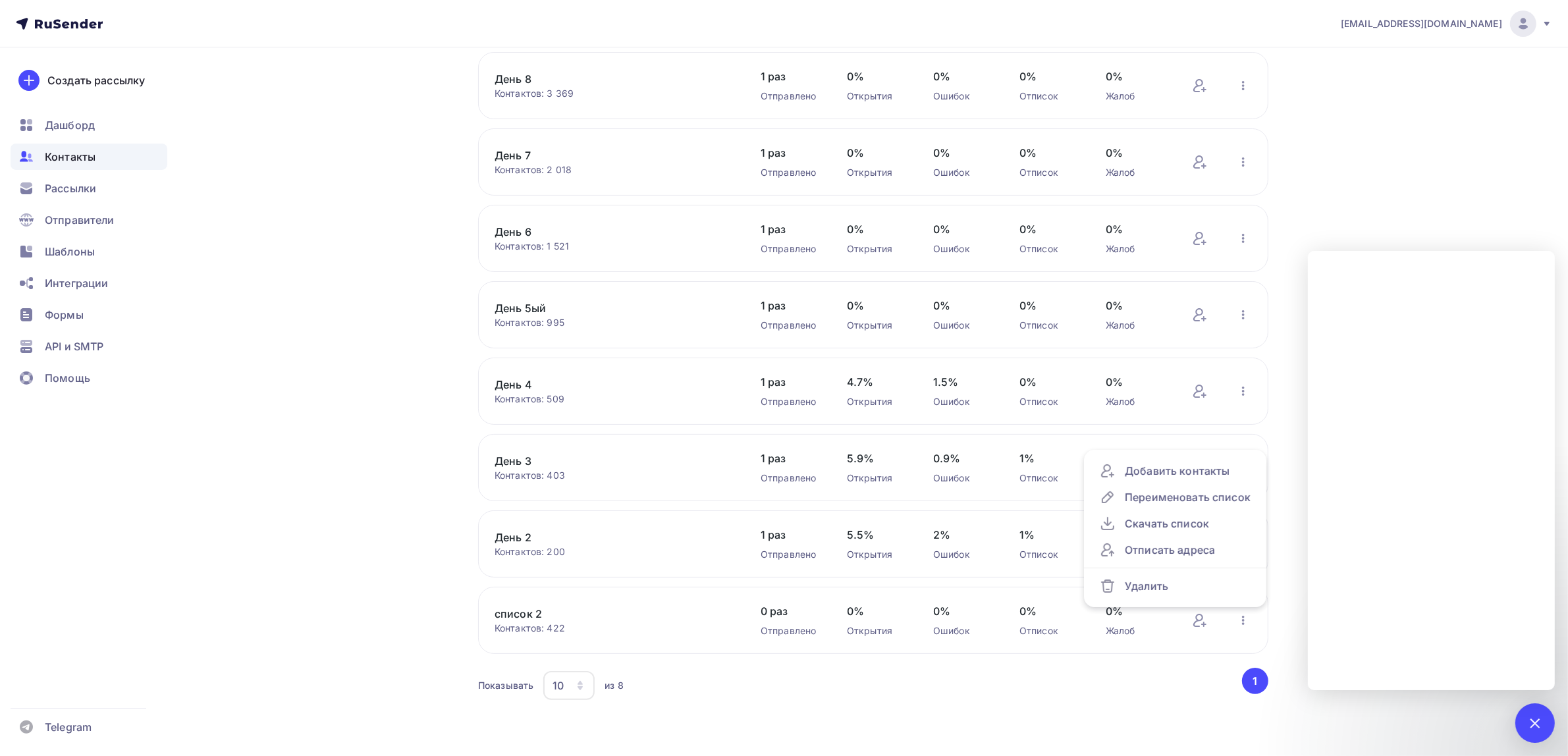
click at [1365, 188] on div "[EMAIL_ADDRESS][DOMAIN_NAME] Аккаунт Тарифы Выйти Создать рассылку [GEOGRAPHIC_…" at bounding box center [784, 322] width 1568 height 869
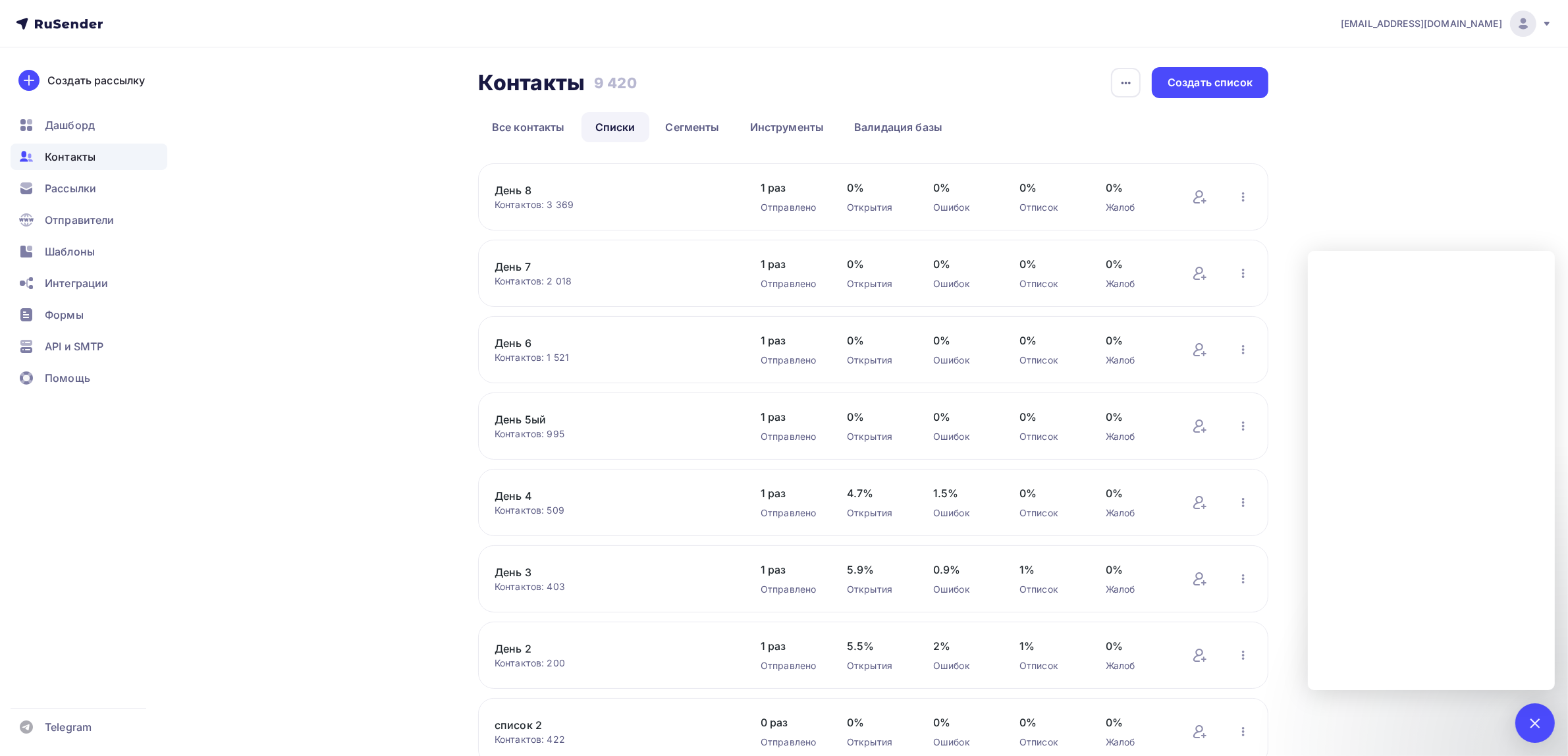
scroll to position [0, 0]
click at [622, 124] on link "Списки" at bounding box center [615, 128] width 68 height 30
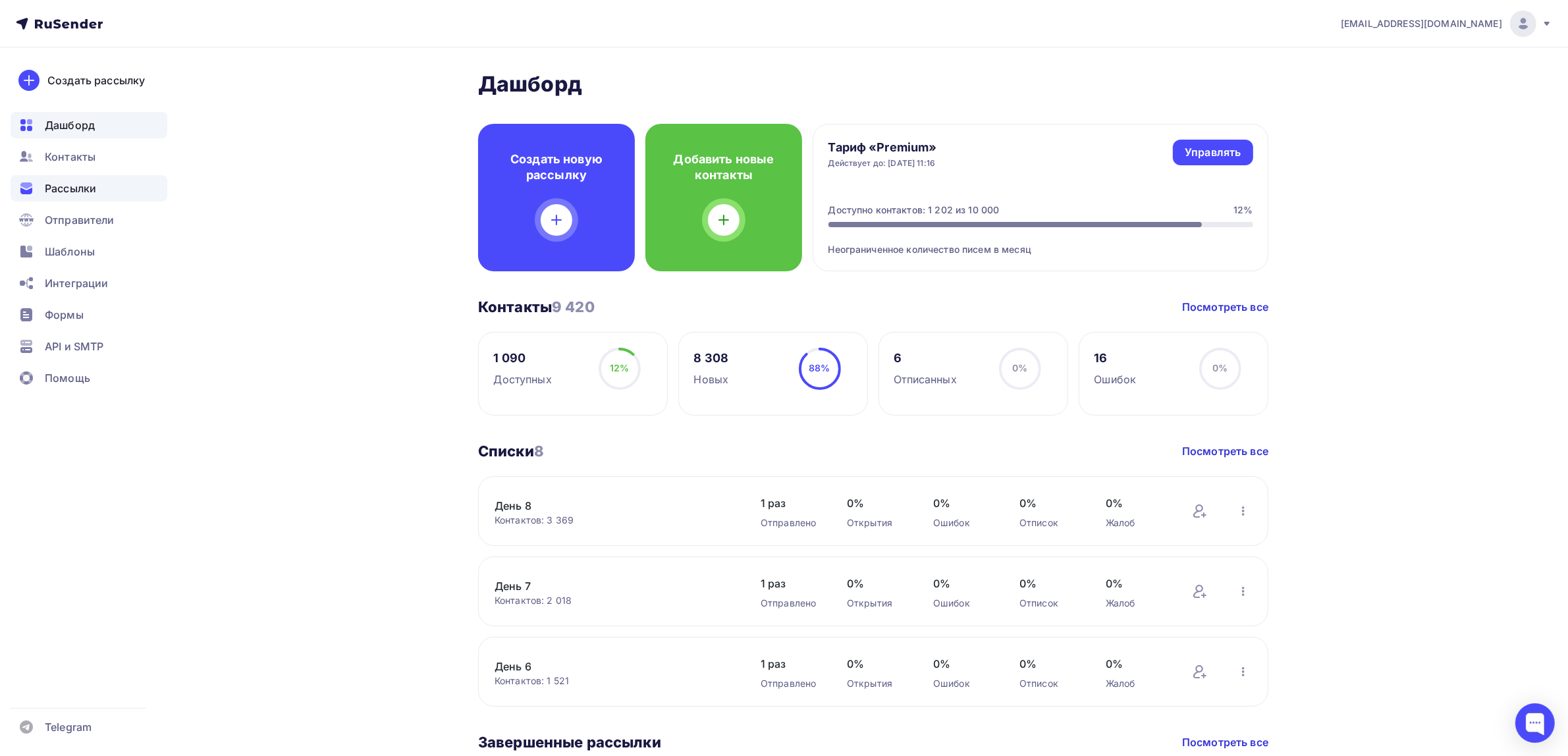
click at [103, 183] on div "Рассылки" at bounding box center [89, 188] width 157 height 26
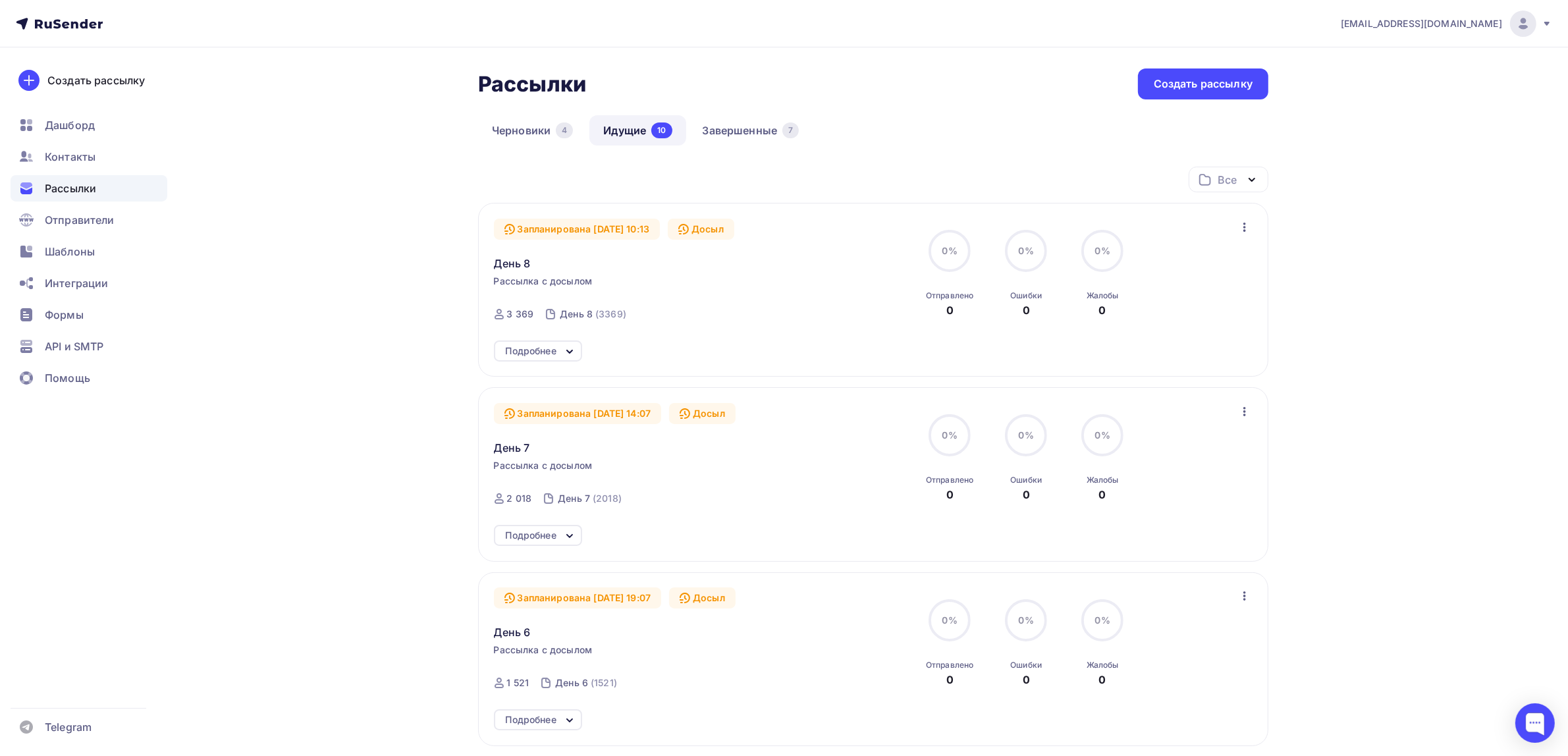
click at [63, 176] on div "Рассылки" at bounding box center [89, 188] width 157 height 26
click at [512, 262] on span "День 8" at bounding box center [512, 263] width 37 height 15
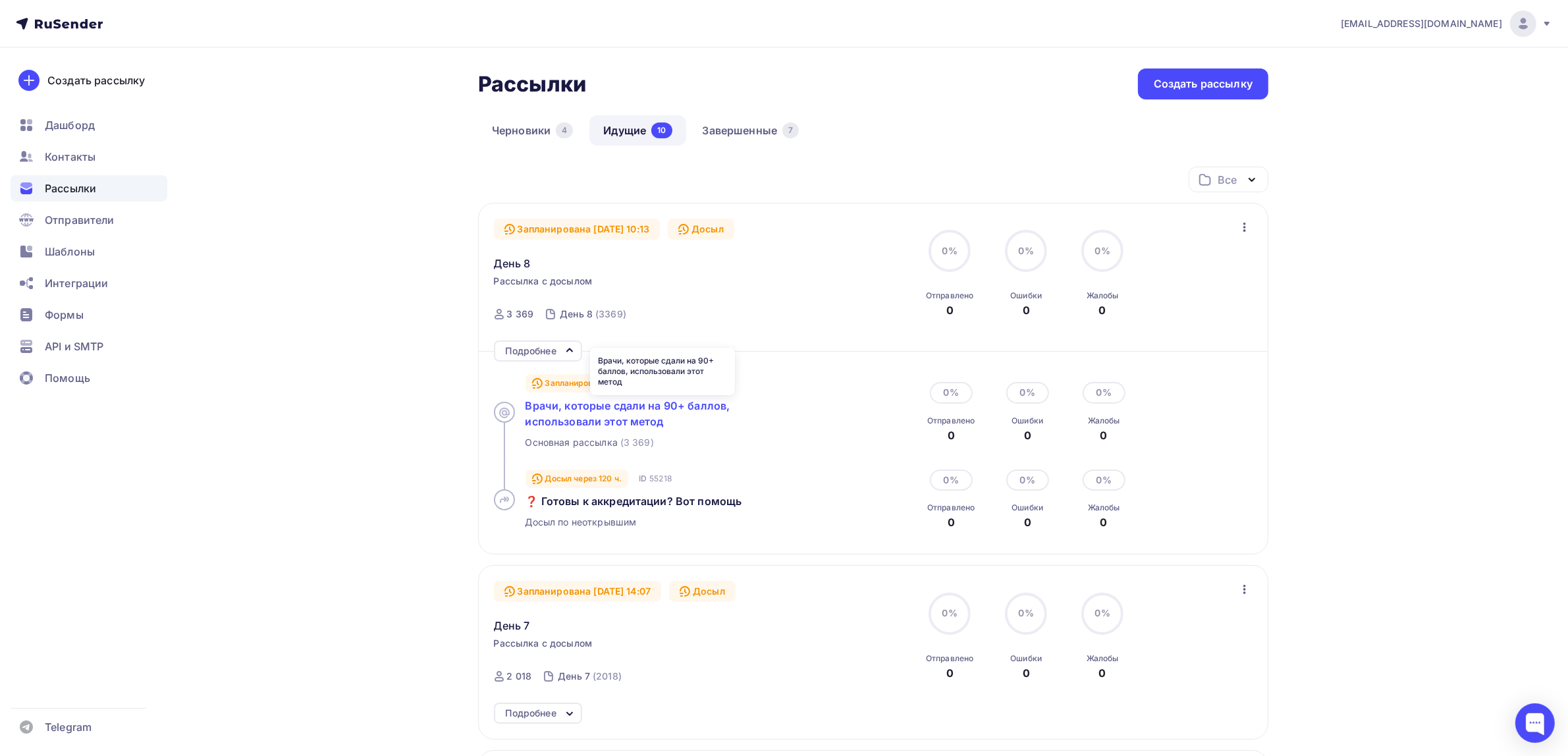
click at [626, 426] on span "Врачи, которые сдали на 90+ баллов, использовали этот метод" at bounding box center [628, 413] width 204 height 29
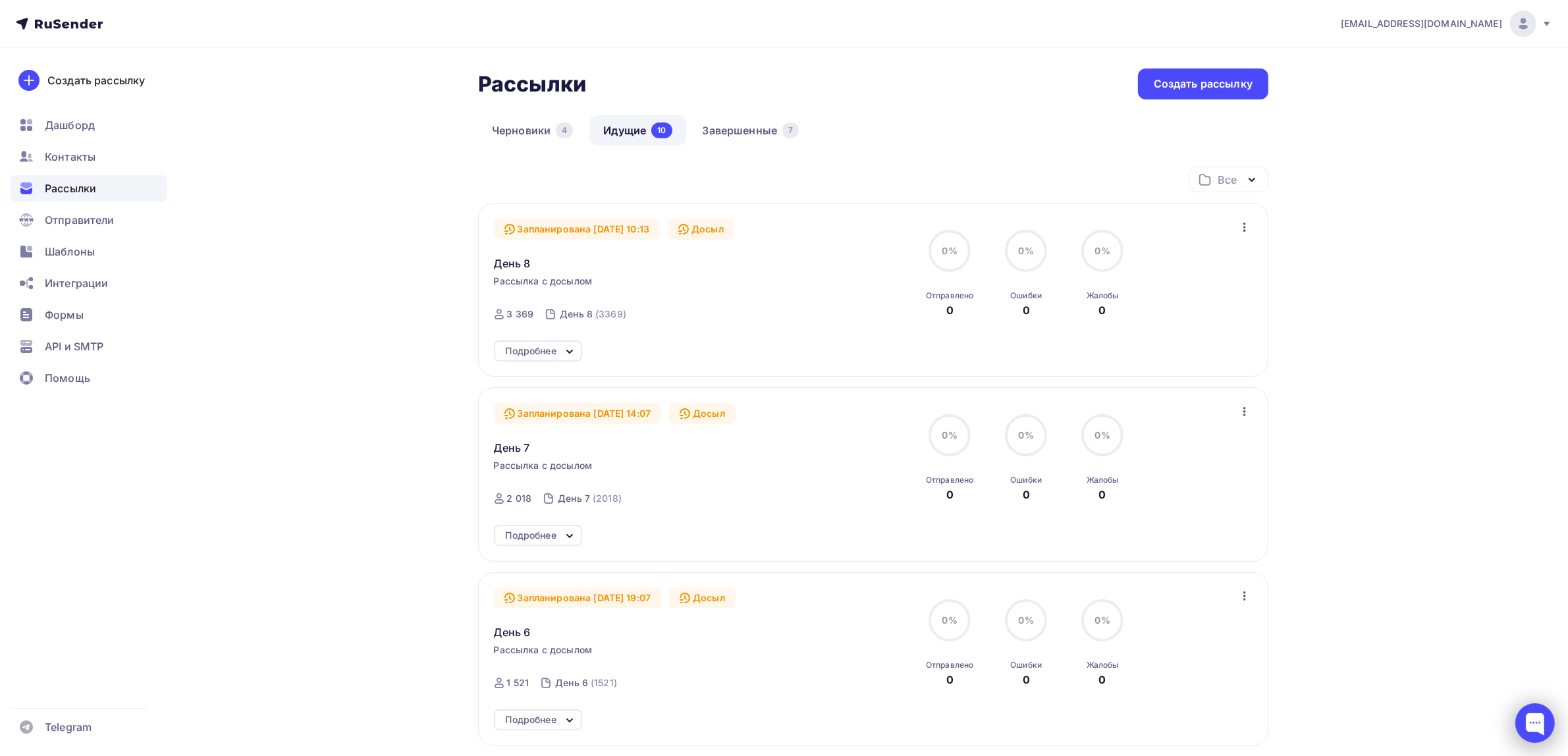
click at [1539, 720] on div at bounding box center [1534, 722] width 39 height 39
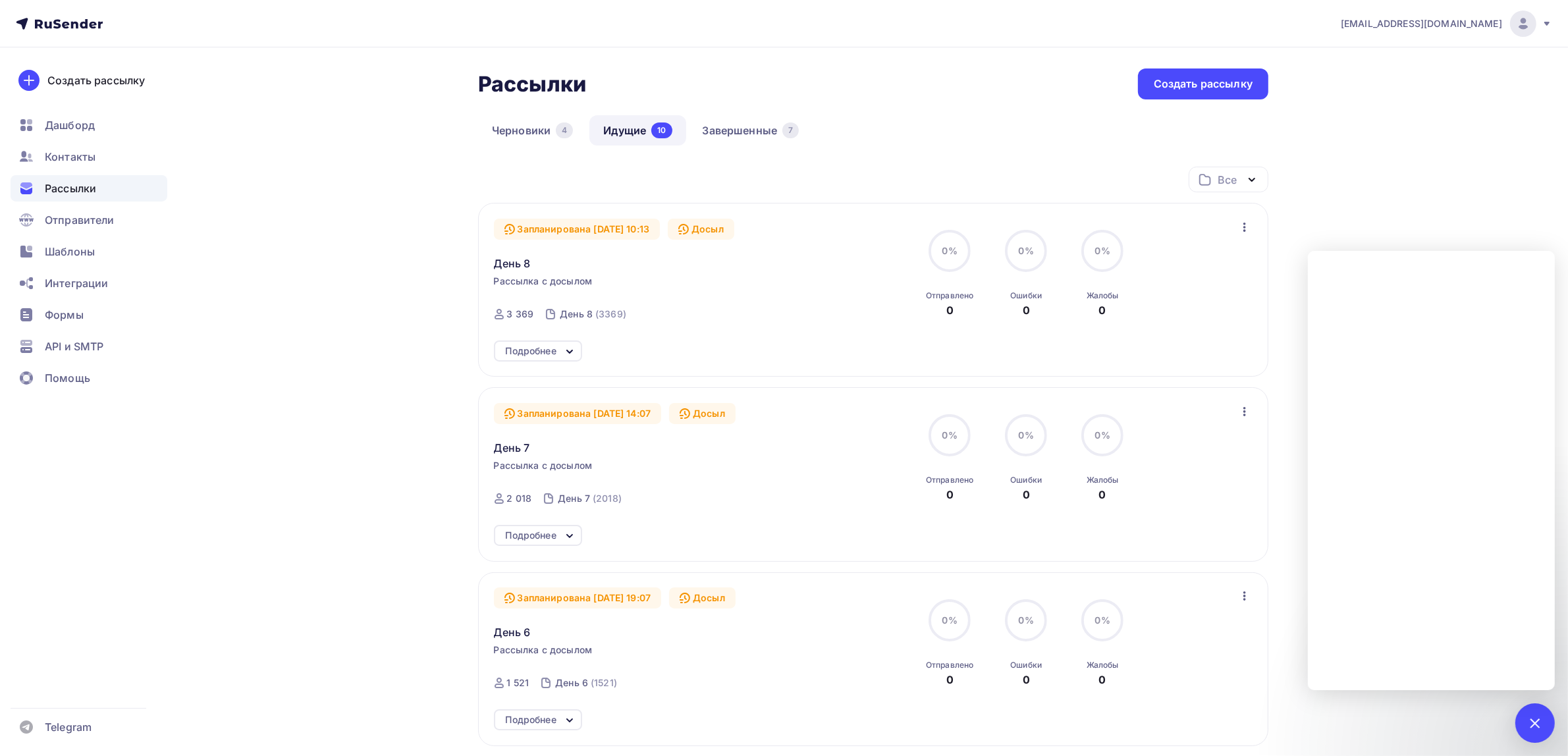
click at [851, 128] on div "Черновики 4 Идущие 10 Завершенные 7" at bounding box center [873, 141] width 790 height 52
click at [74, 188] on span "Рассылки" at bounding box center [70, 188] width 52 height 15
click at [86, 153] on span "Контакты" at bounding box center [70, 156] width 51 height 15
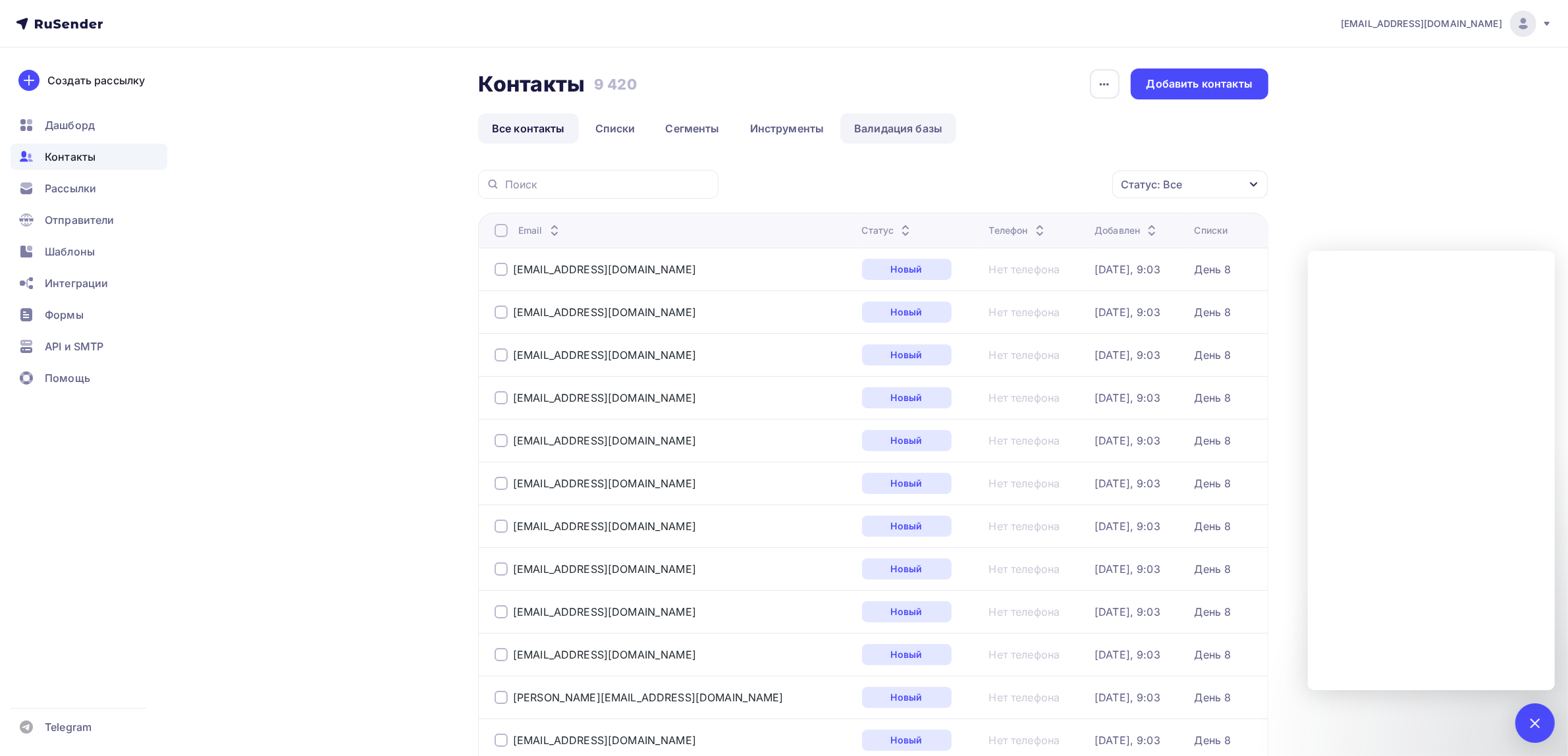
click at [868, 129] on link "Валидация базы" at bounding box center [898, 128] width 116 height 30
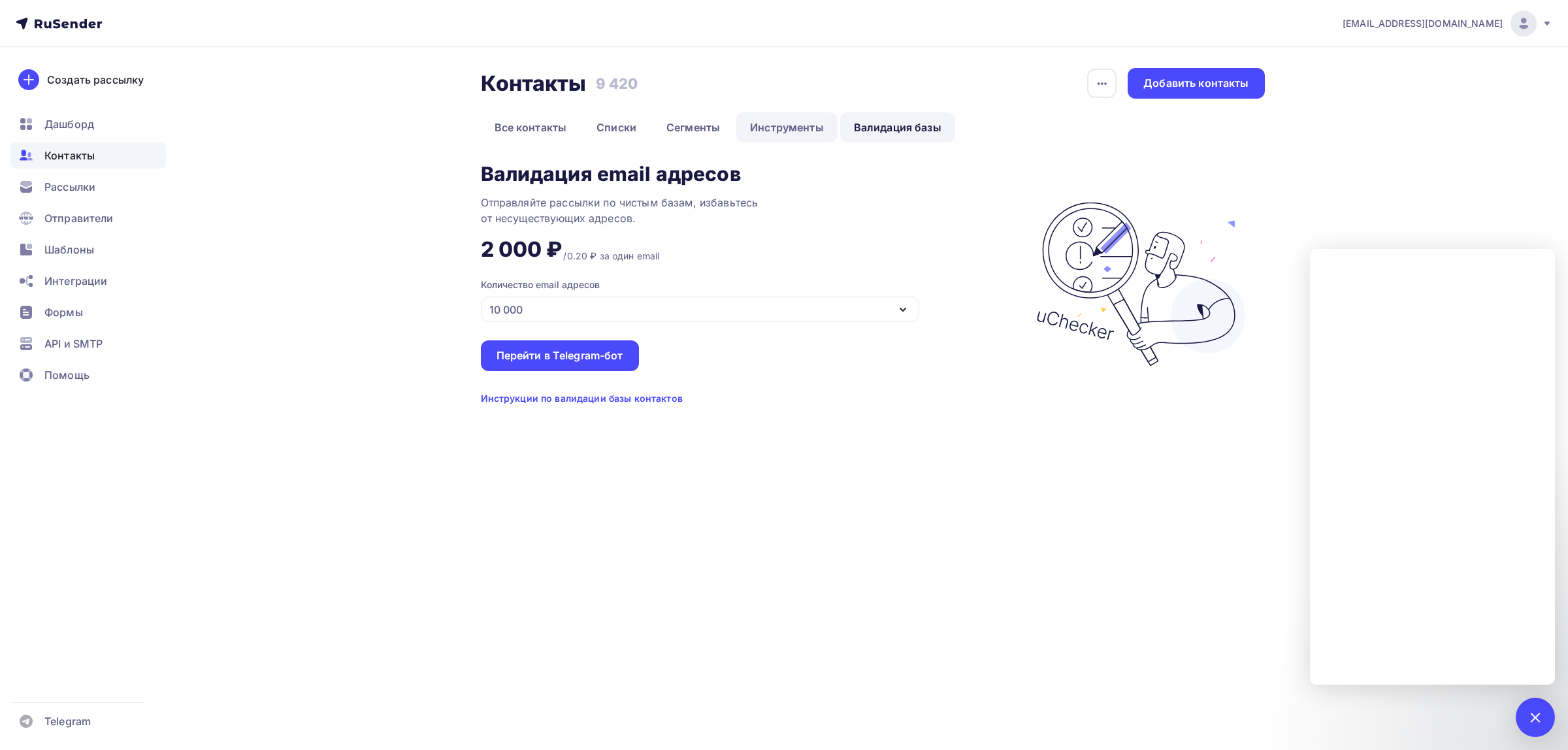
click at [750, 127] on link "Инструменты" at bounding box center [787, 127] width 101 height 30
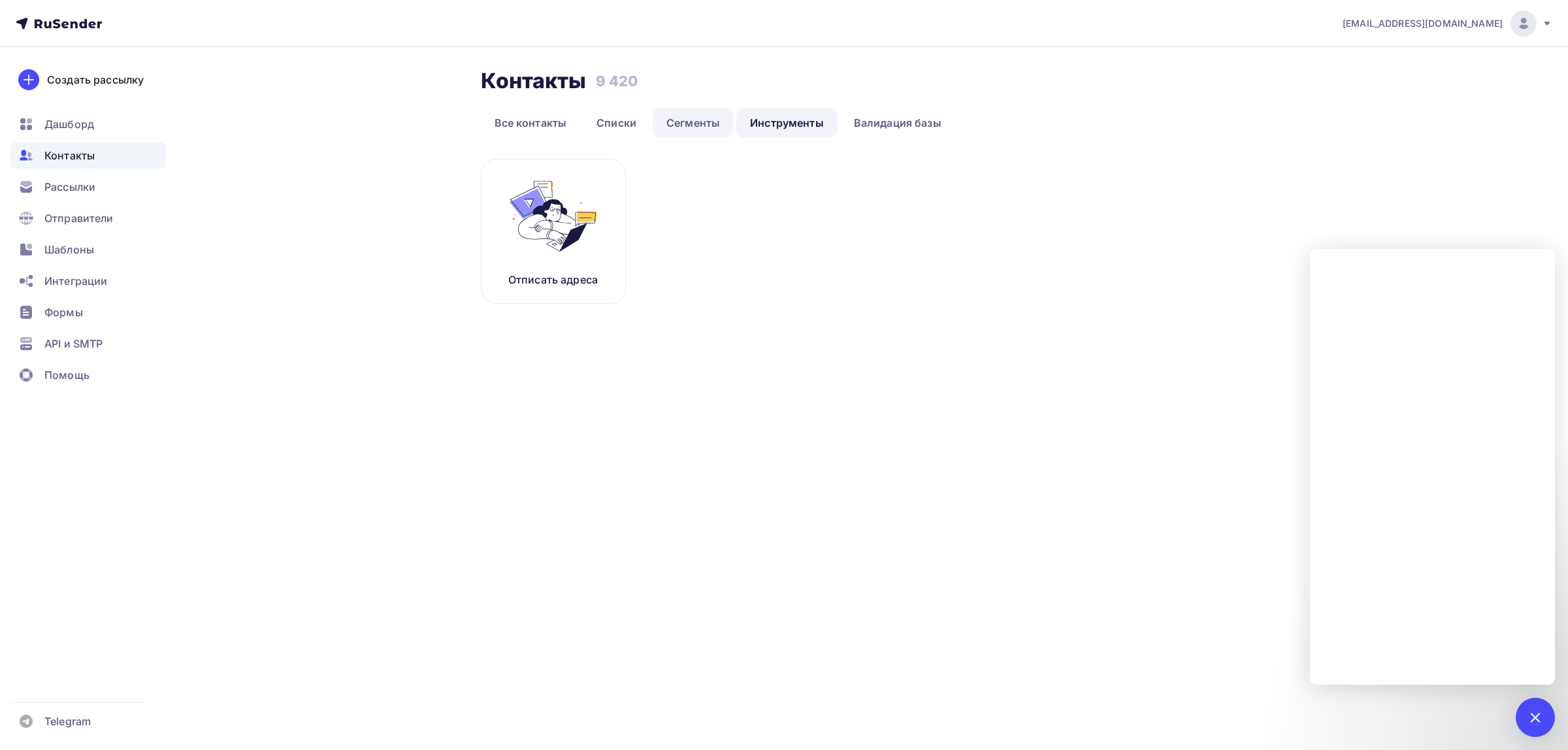
click at [691, 121] on link "Сегменты" at bounding box center [693, 123] width 81 height 30
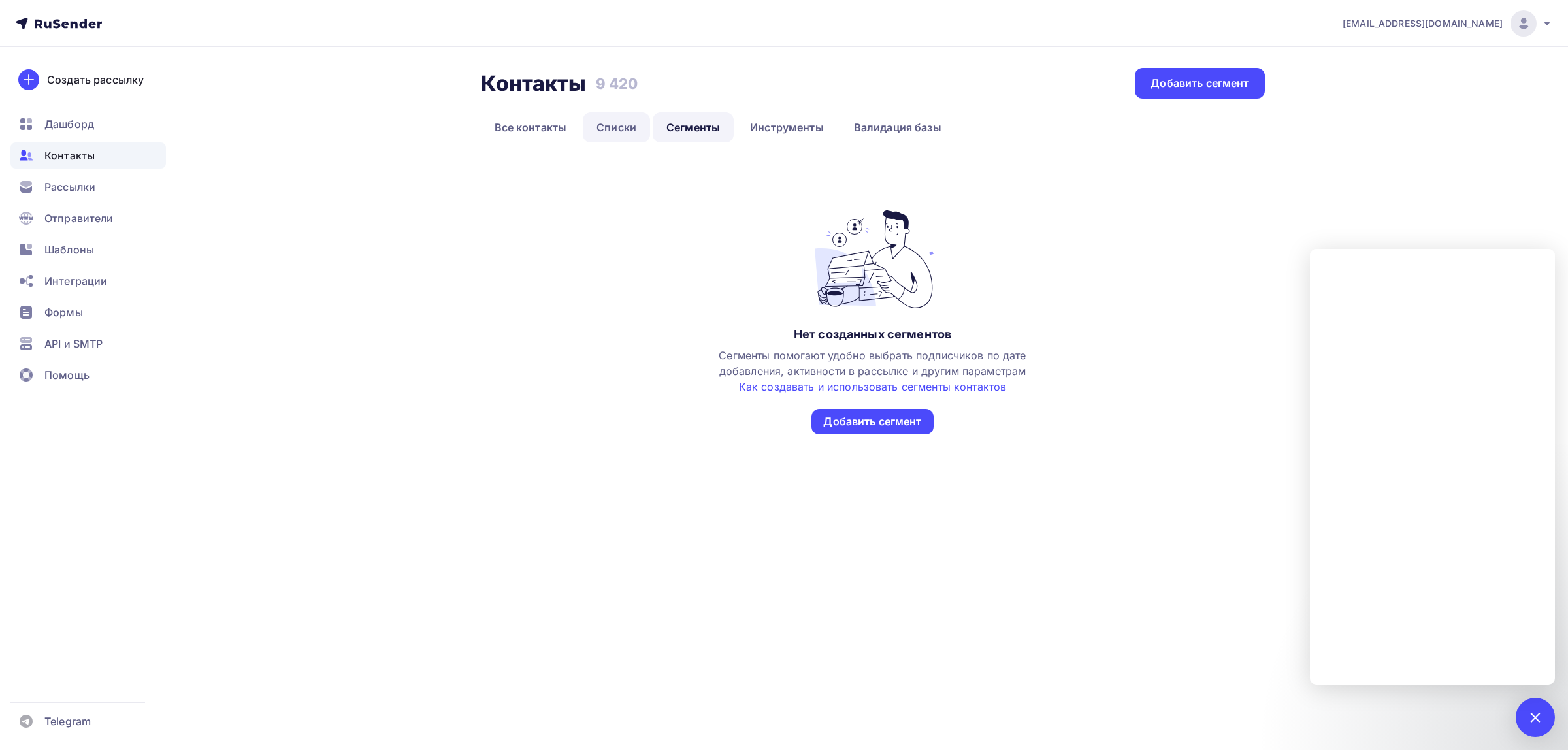
click at [619, 126] on link "Списки" at bounding box center [616, 127] width 68 height 30
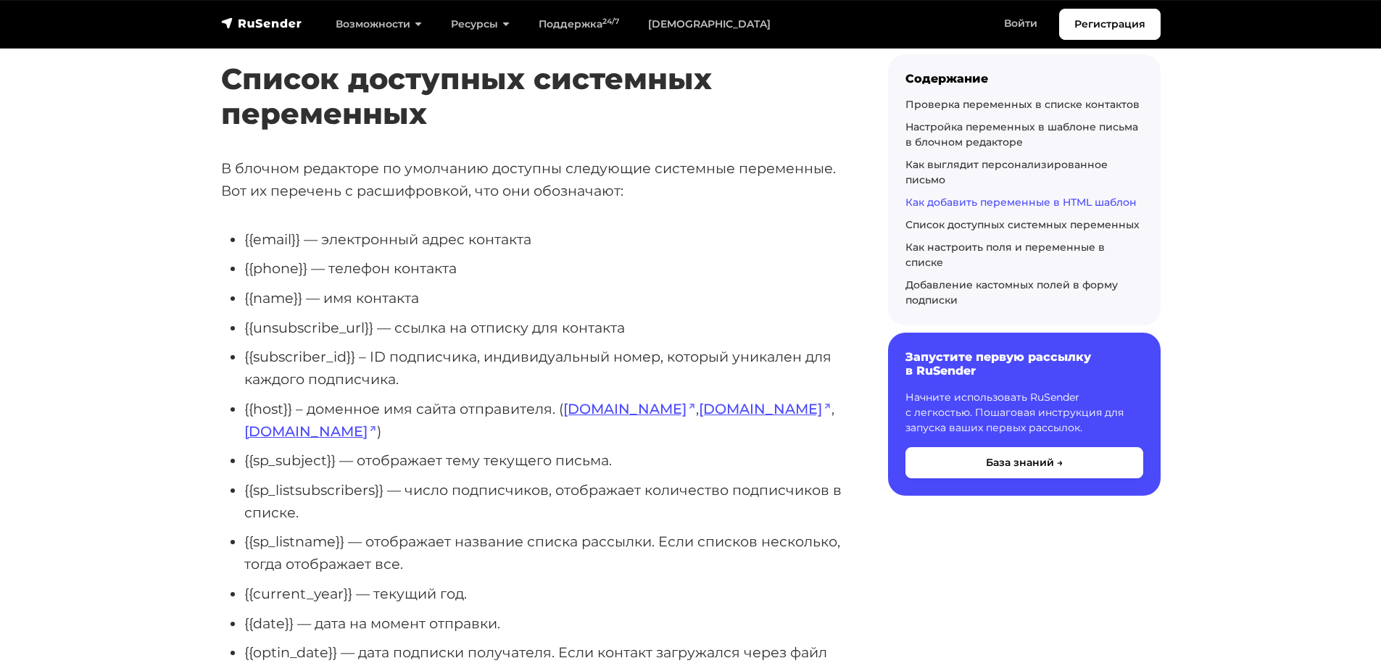
scroll to position [5872, 0]
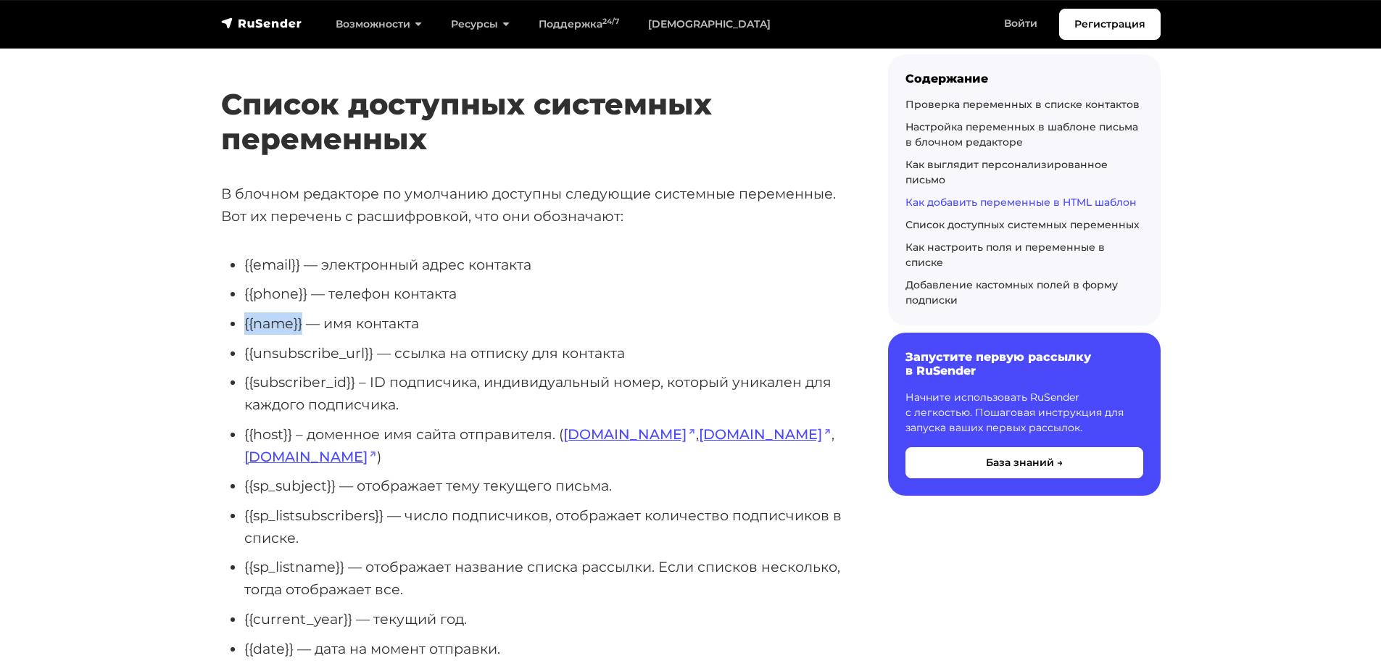
drag, startPoint x: 304, startPoint y: 318, endPoint x: 241, endPoint y: 320, distance: 63.1
click at [241, 320] on ul "{{email}} — электронный адрес контакта {{phone}} — телефон контакта {{name}} — …" at bounding box center [531, 498] width 621 height 488
copy li "{{name}}"
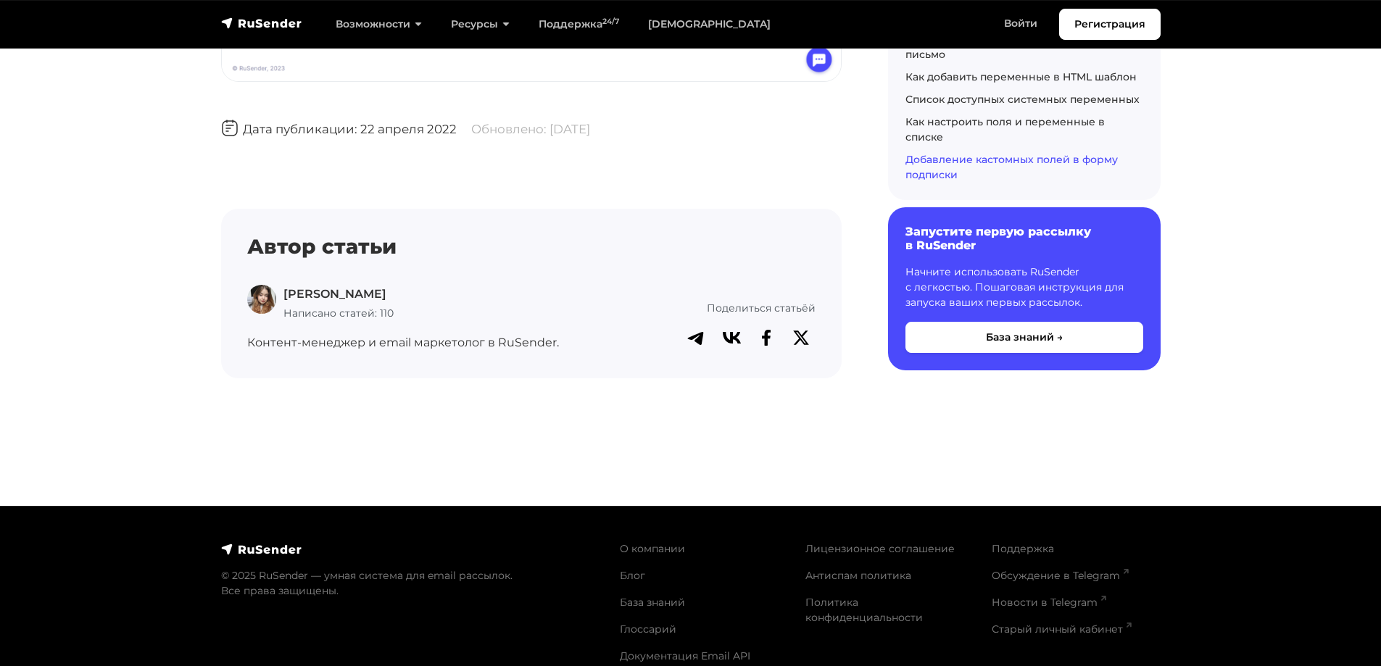
scroll to position [10213, 0]
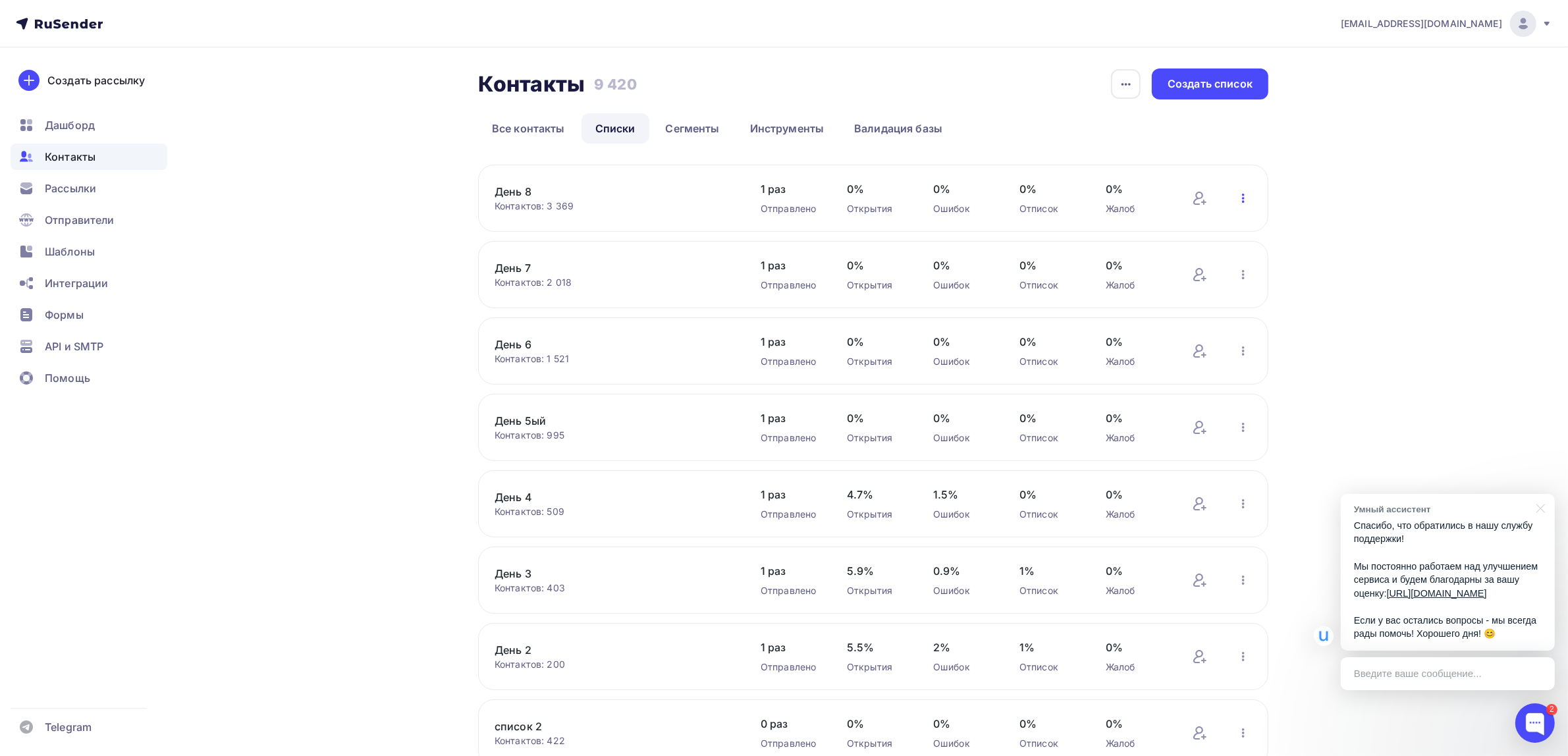
click at [1246, 199] on icon "button" at bounding box center [1243, 198] width 15 height 15
click at [1333, 184] on div "[EMAIL_ADDRESS][DOMAIN_NAME] Аккаунт Тарифы Выйти Создать рассылку [GEOGRAPHIC_…" at bounding box center [784, 434] width 1568 height 869
click at [500, 195] on link "День 8" at bounding box center [606, 191] width 223 height 15
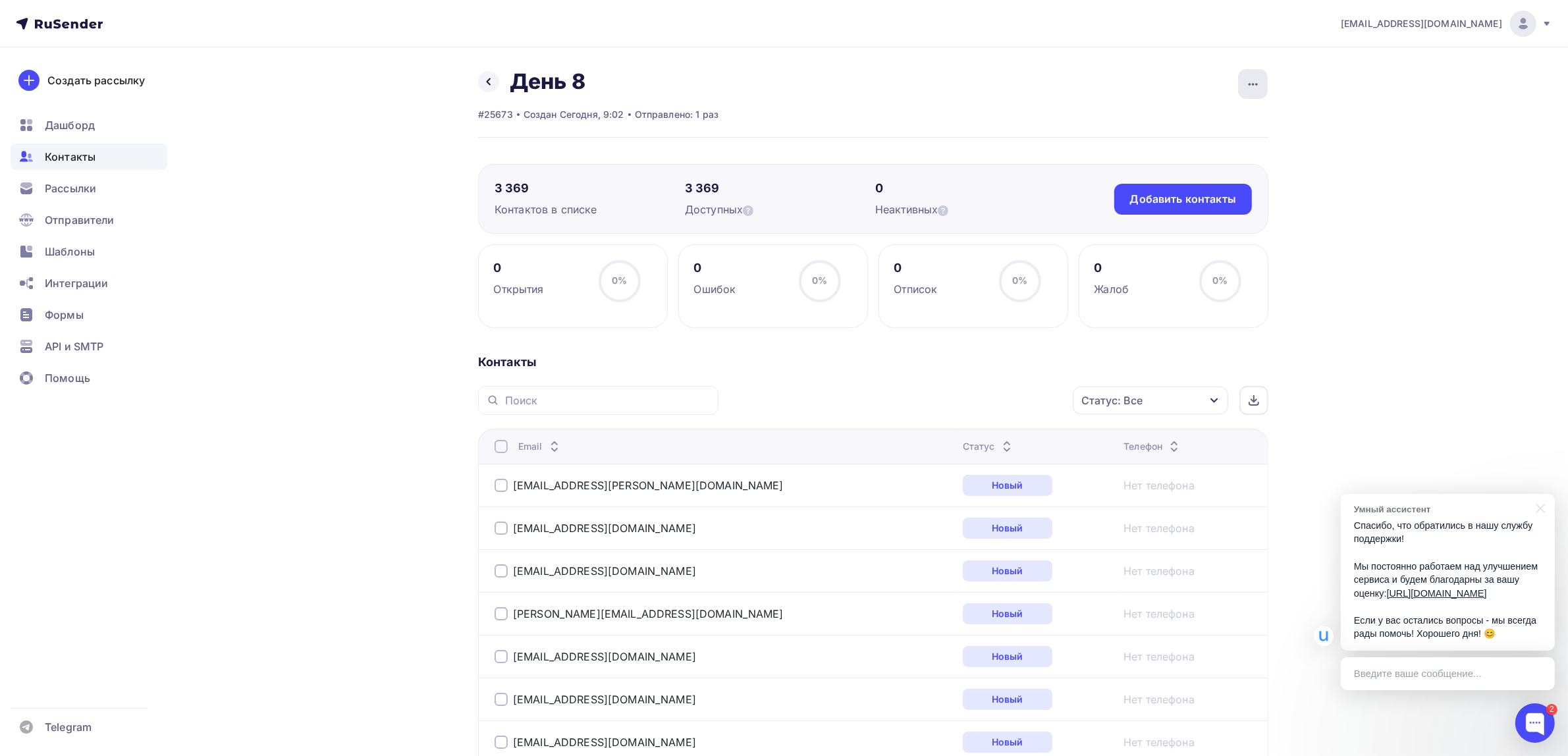
click at [1255, 85] on icon "button" at bounding box center [1253, 84] width 15 height 15
click at [1171, 201] on div "Настроить поля и переменные" at bounding box center [1171, 204] width 190 height 15
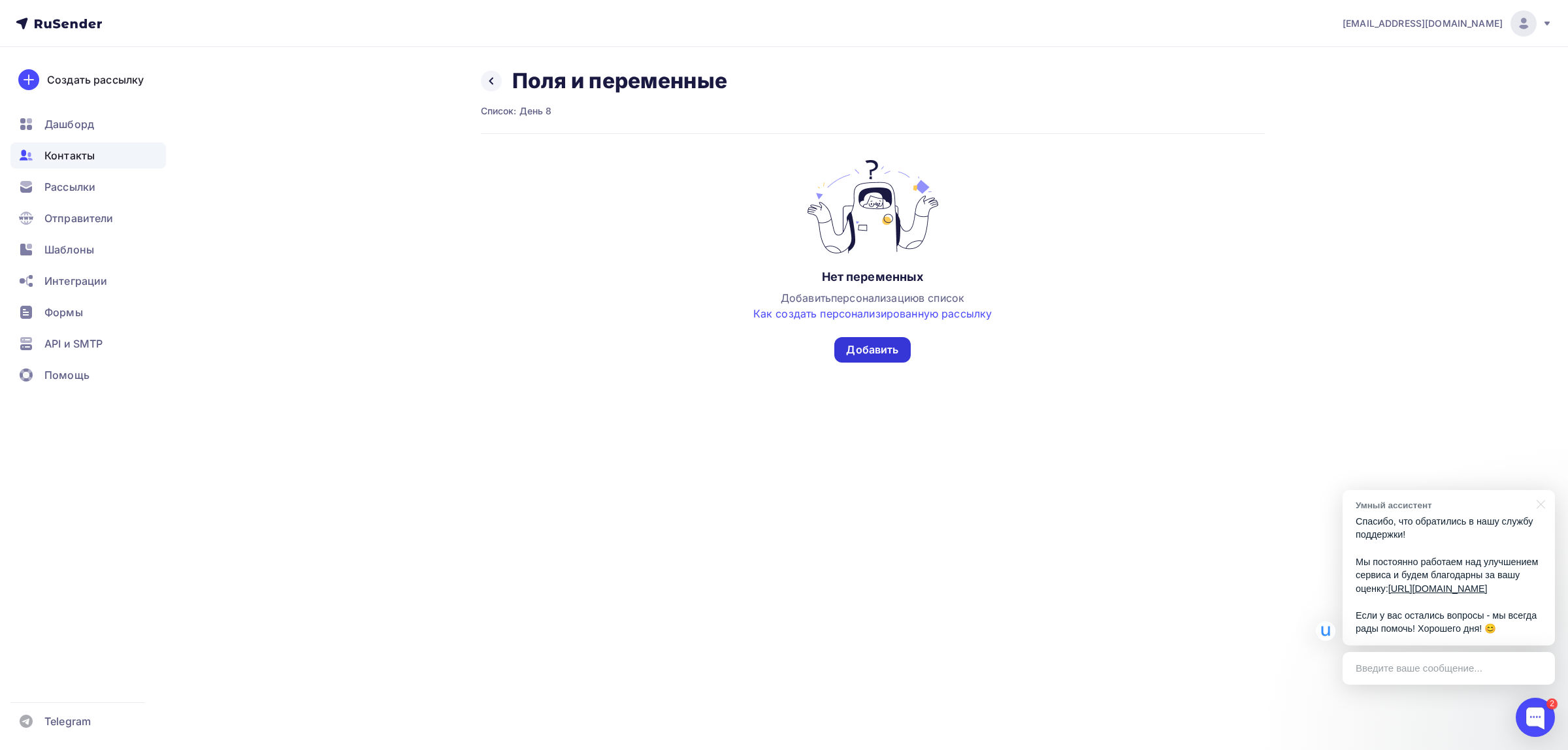
click at [859, 347] on div "Добавить" at bounding box center [872, 350] width 52 height 15
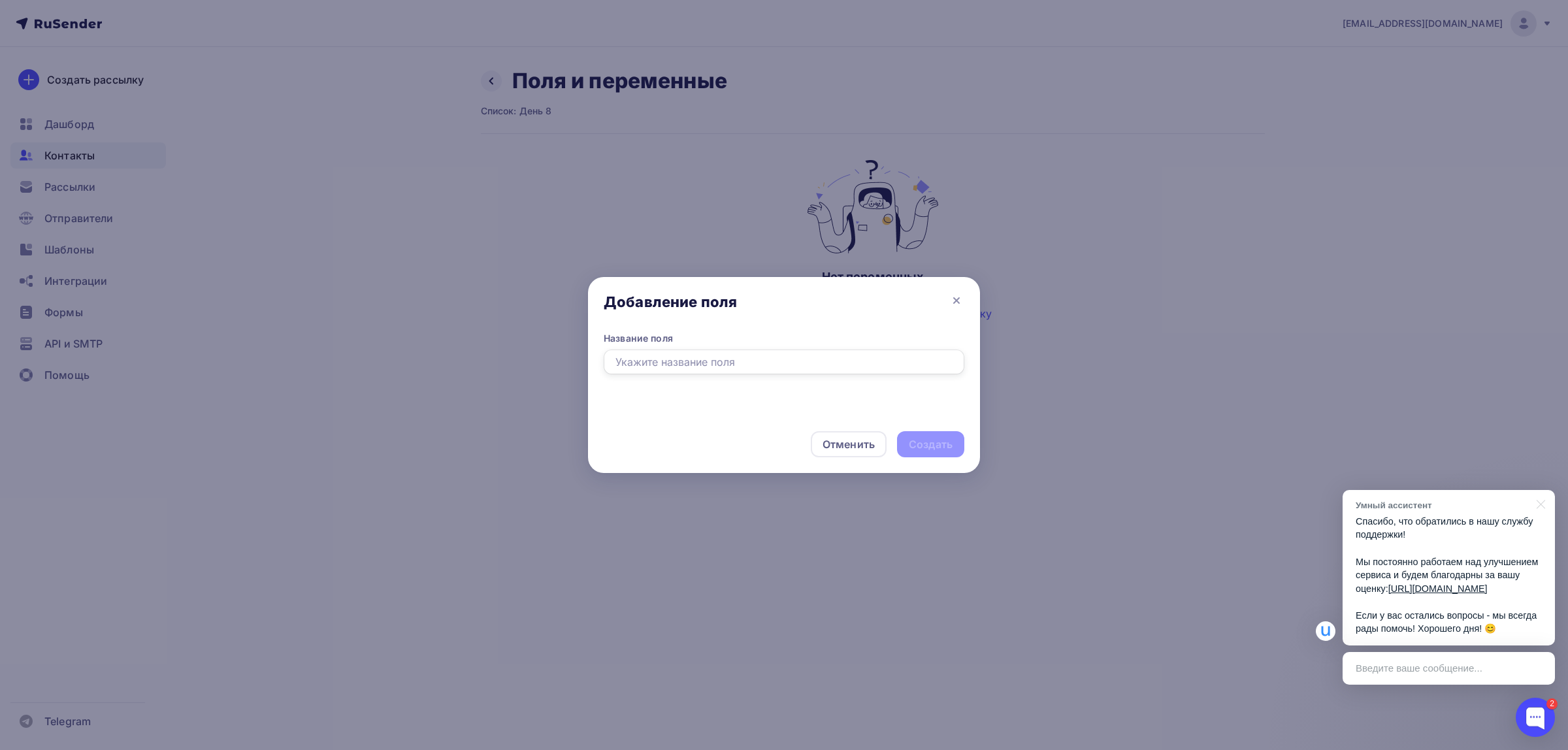
click at [755, 370] on input "text" at bounding box center [784, 362] width 360 height 25
click at [857, 449] on div "Отменить" at bounding box center [849, 444] width 52 height 15
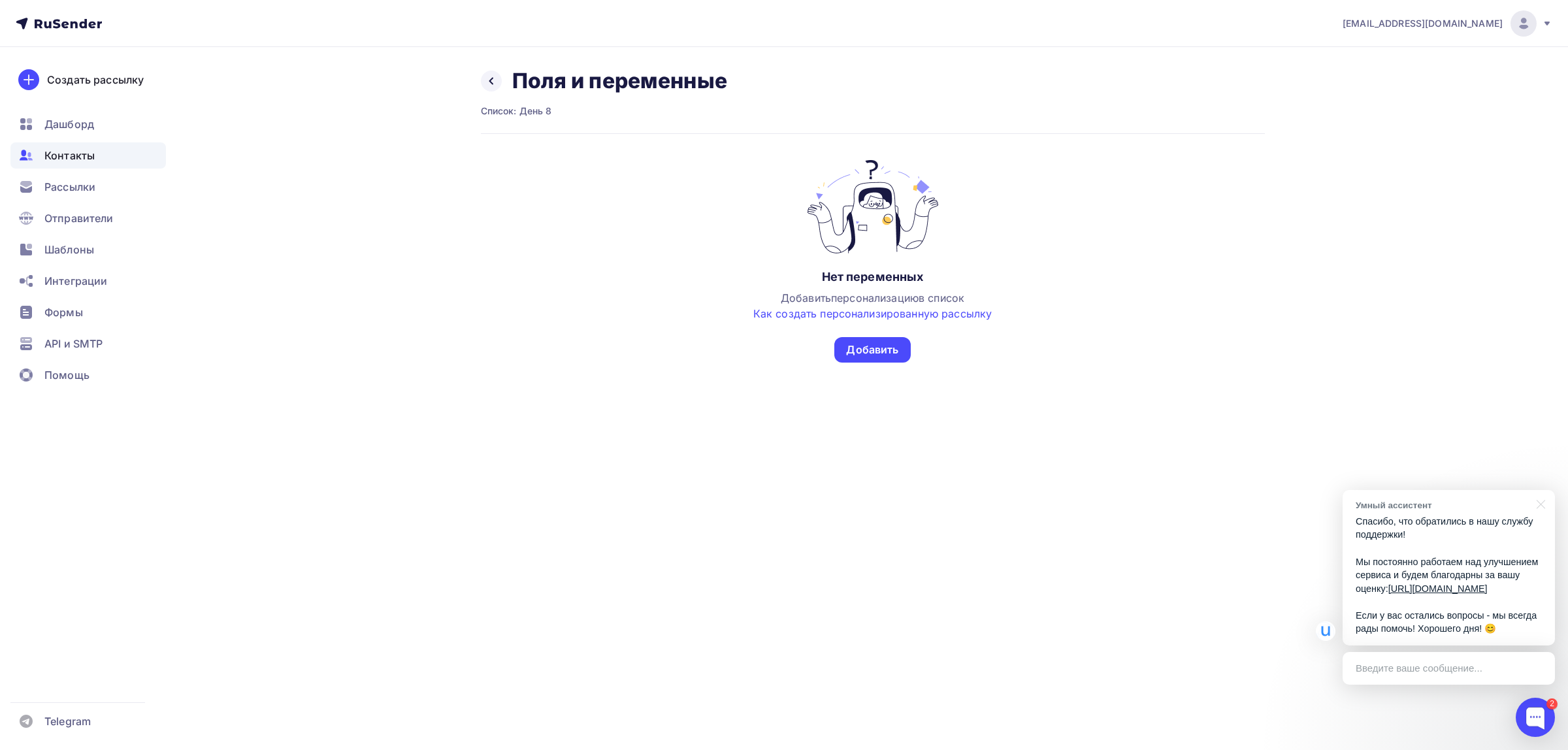
click at [484, 92] on div "Назад Поля и переменные" at bounding box center [604, 80] width 246 height 26
click at [487, 83] on icon at bounding box center [491, 81] width 11 height 11
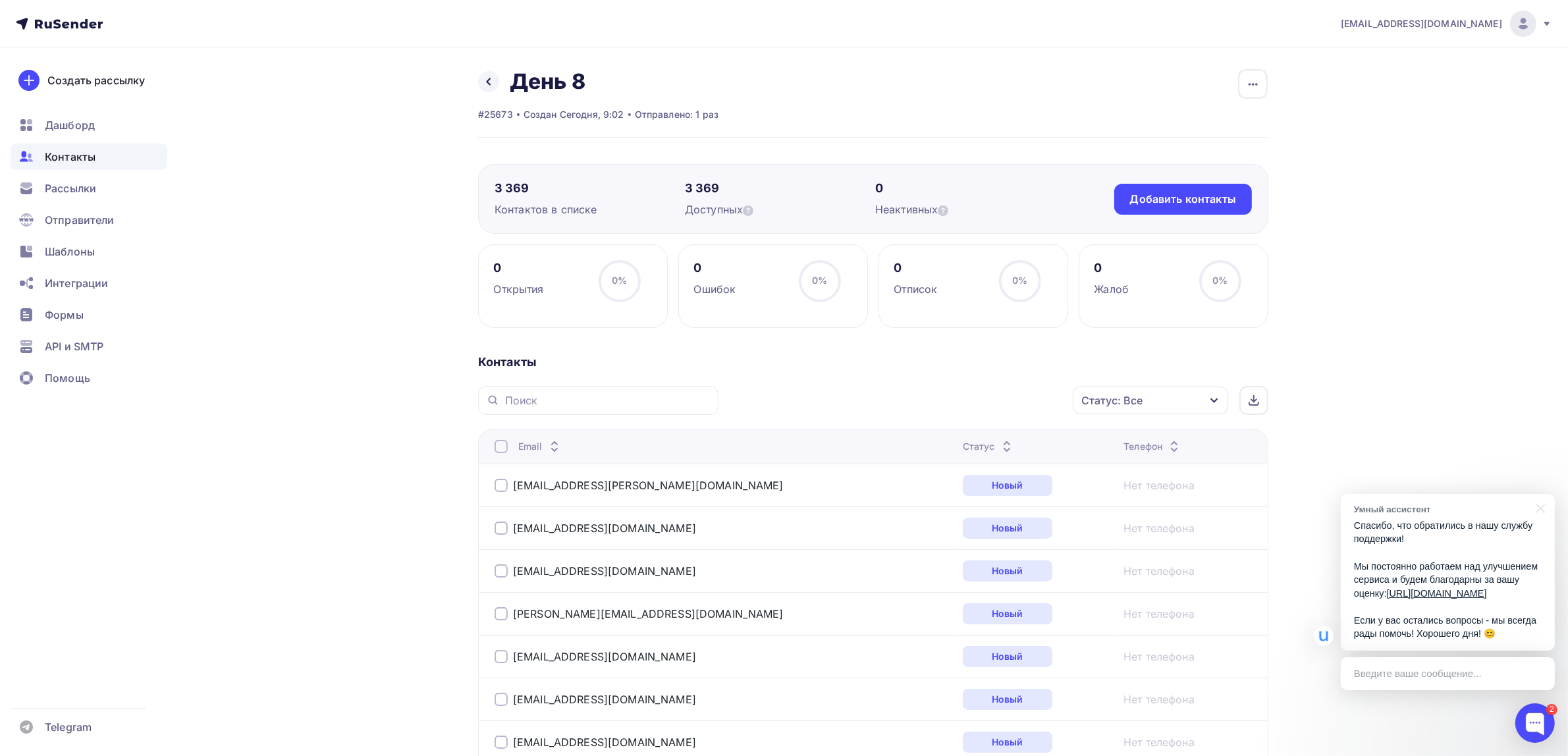
click at [1424, 665] on div "Введите ваше сообщение..." at bounding box center [1448, 674] width 214 height 33
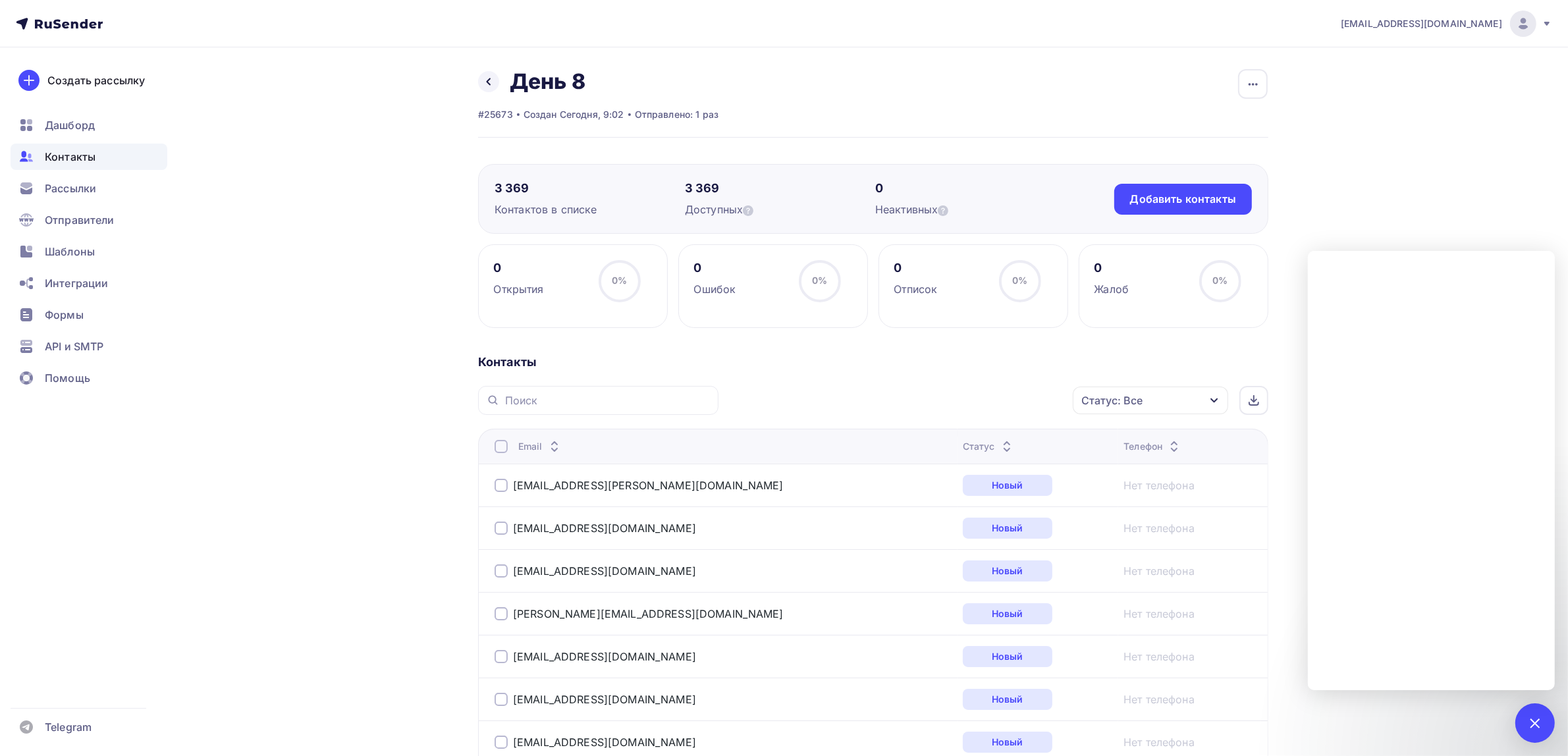
click at [129, 159] on div "Контакты" at bounding box center [89, 156] width 157 height 26
